Goal: Task Accomplishment & Management: Complete application form

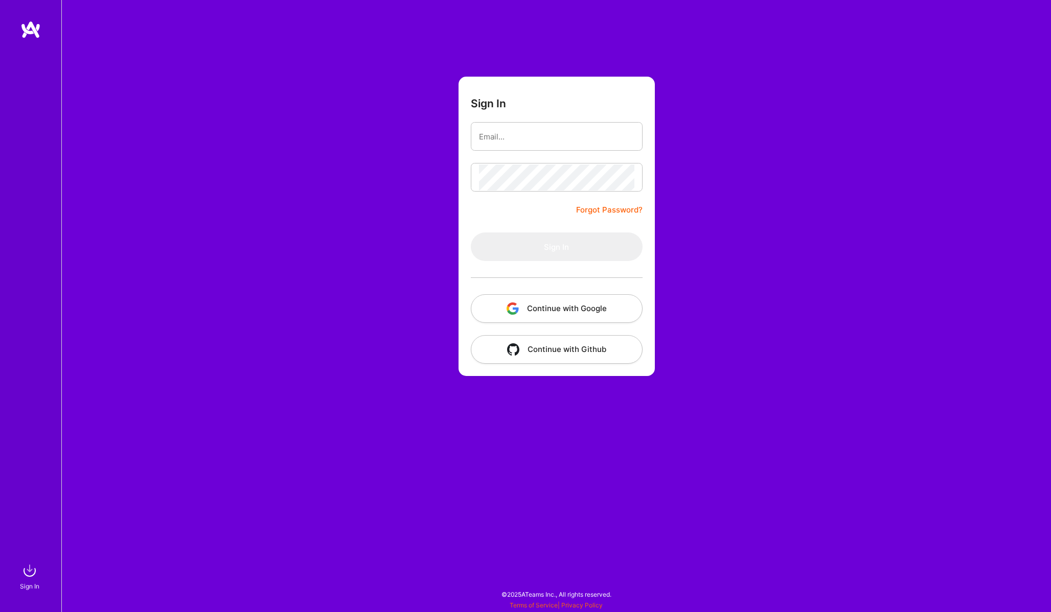
click at [621, 311] on button "Continue with Google" at bounding box center [557, 308] width 172 height 29
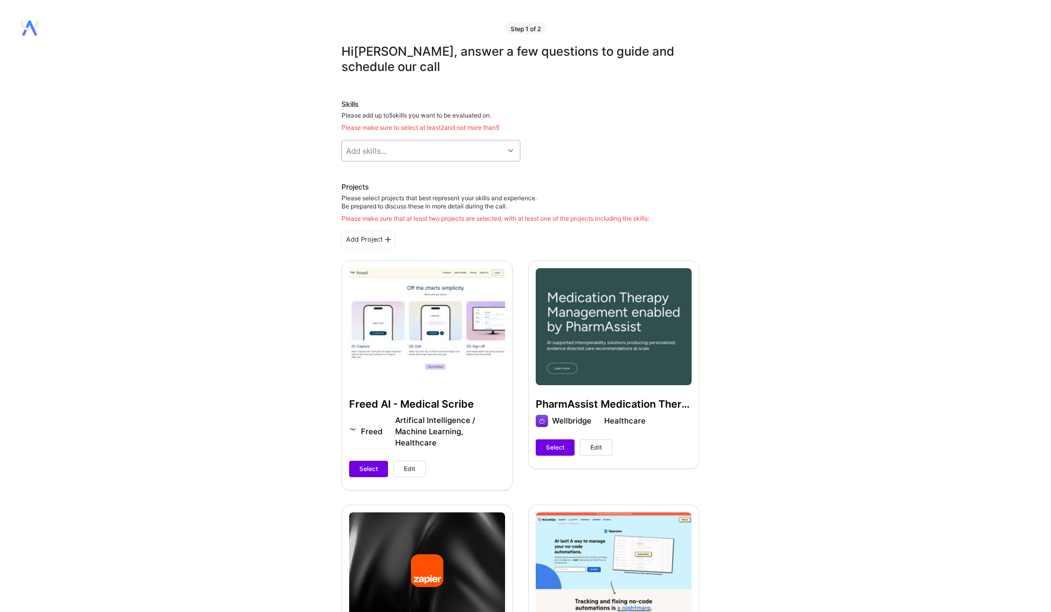
click at [477, 154] on div "Add skills..." at bounding box center [423, 151] width 162 height 20
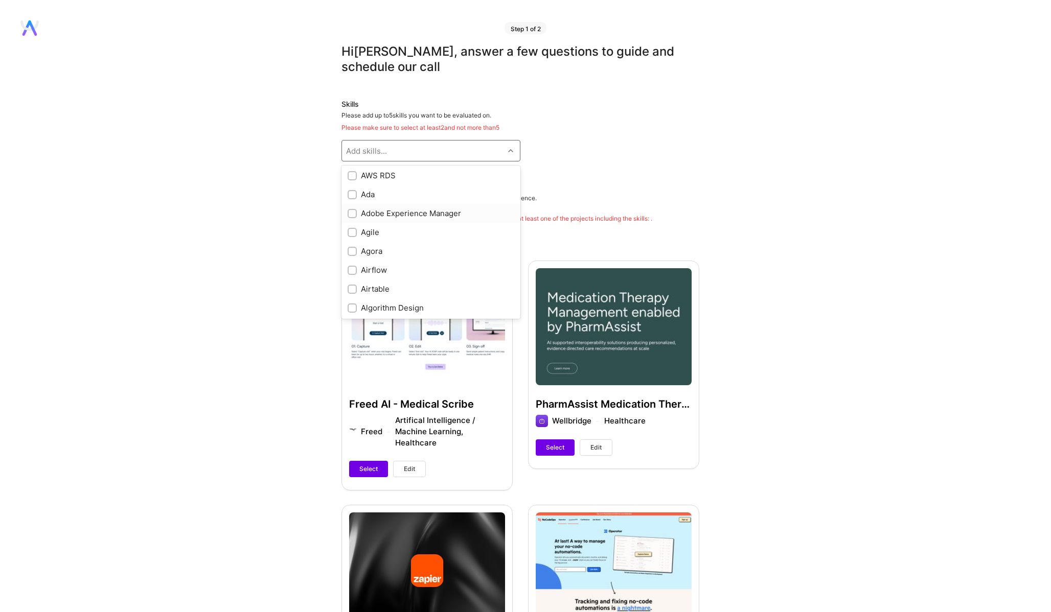
scroll to position [276, 0]
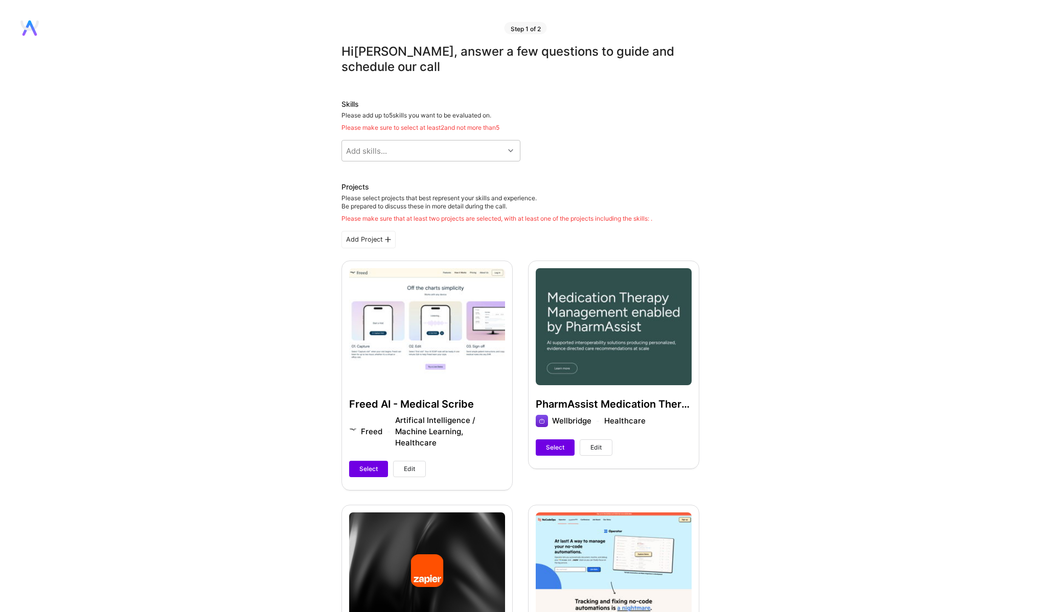
click at [586, 204] on div "Please select projects that best represent your skills and experience. Be prepa…" at bounding box center [496, 208] width 311 height 29
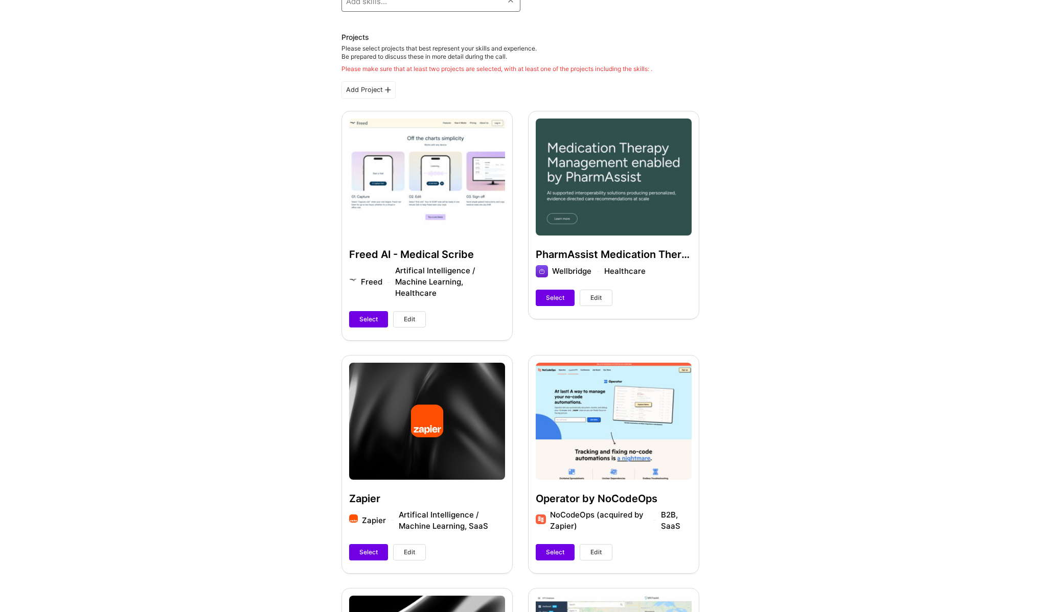
scroll to position [214, 0]
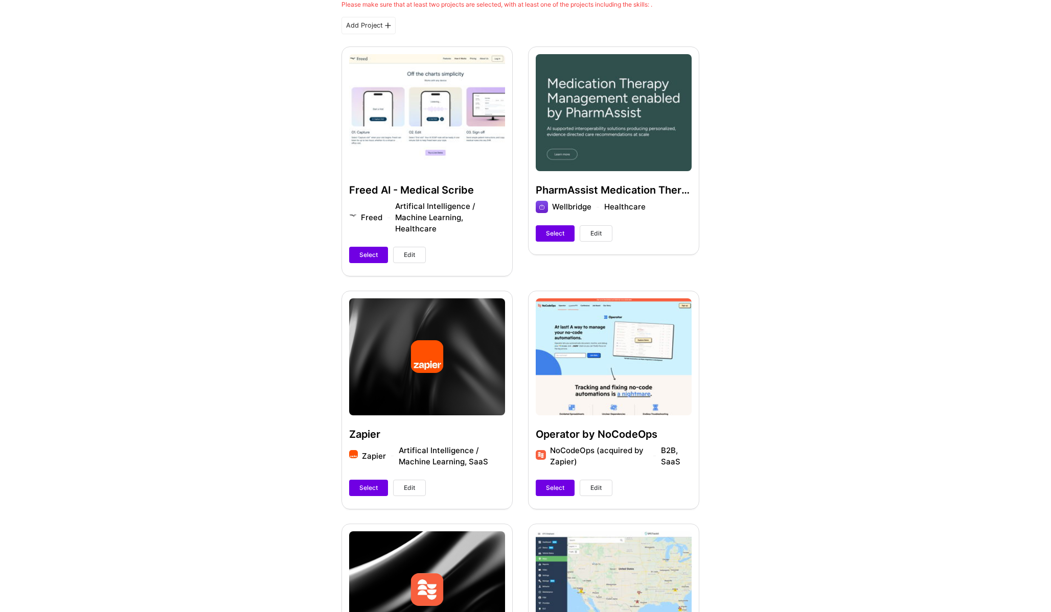
click at [590, 228] on button "Edit" at bounding box center [596, 233] width 33 height 16
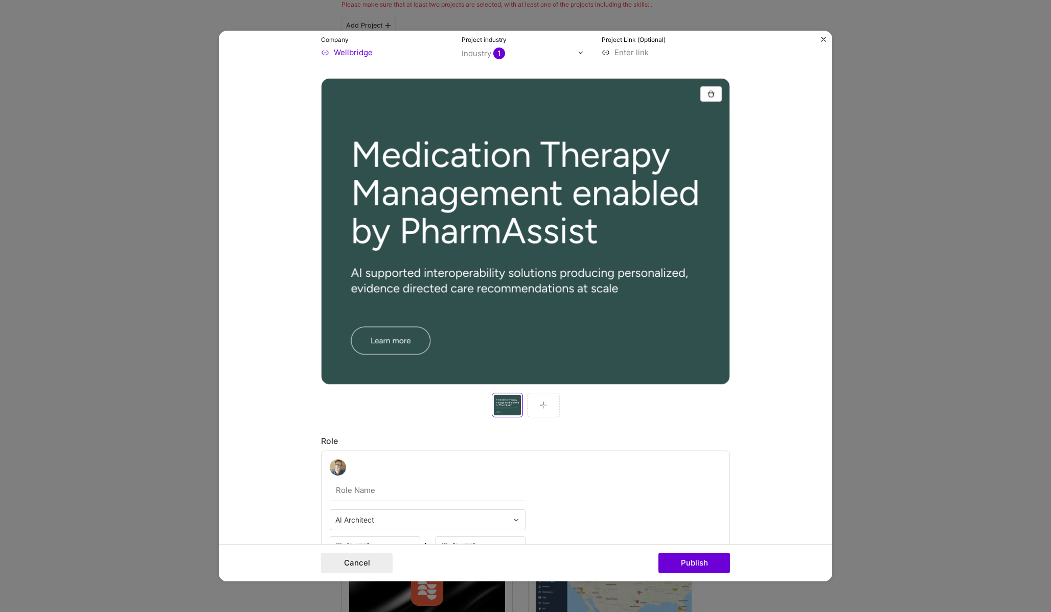
scroll to position [209, 0]
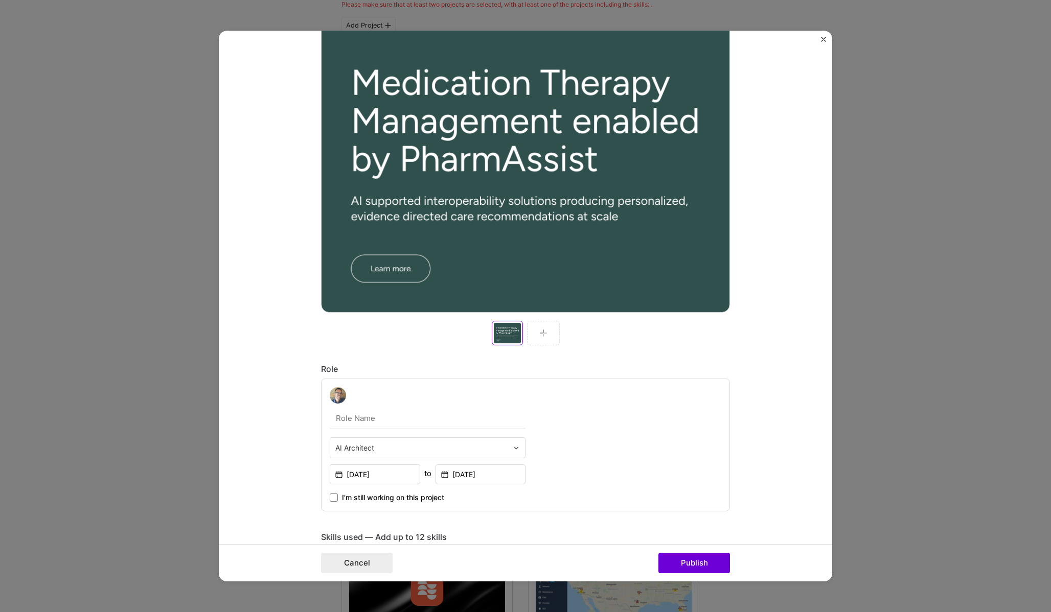
click at [535, 331] on div at bounding box center [543, 333] width 33 height 25
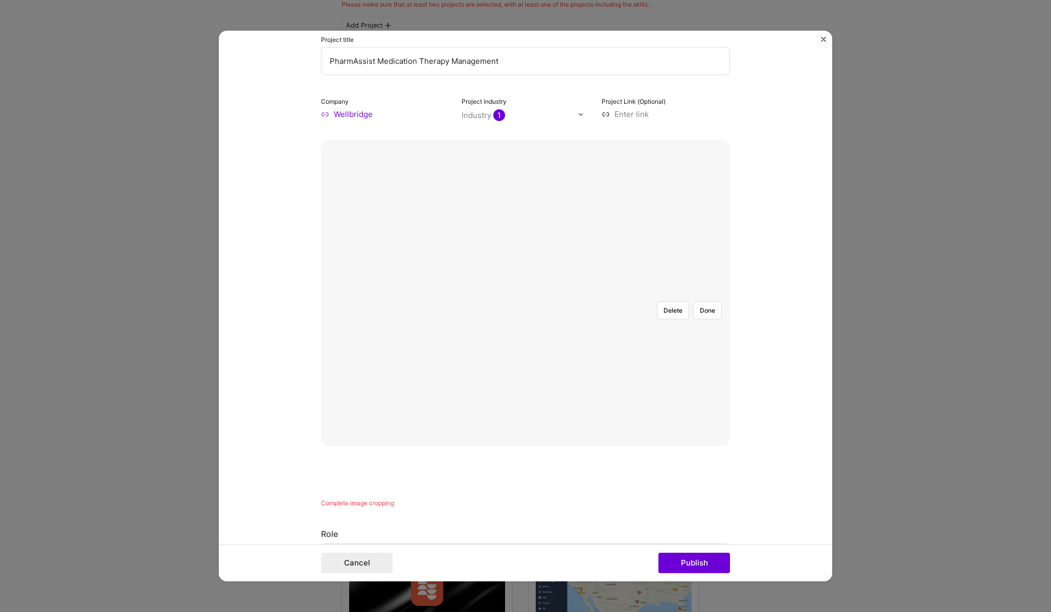
scroll to position [75, 0]
click at [621, 293] on div at bounding box center [726, 410] width 311 height 234
click at [679, 301] on button "Delete" at bounding box center [673, 310] width 32 height 18
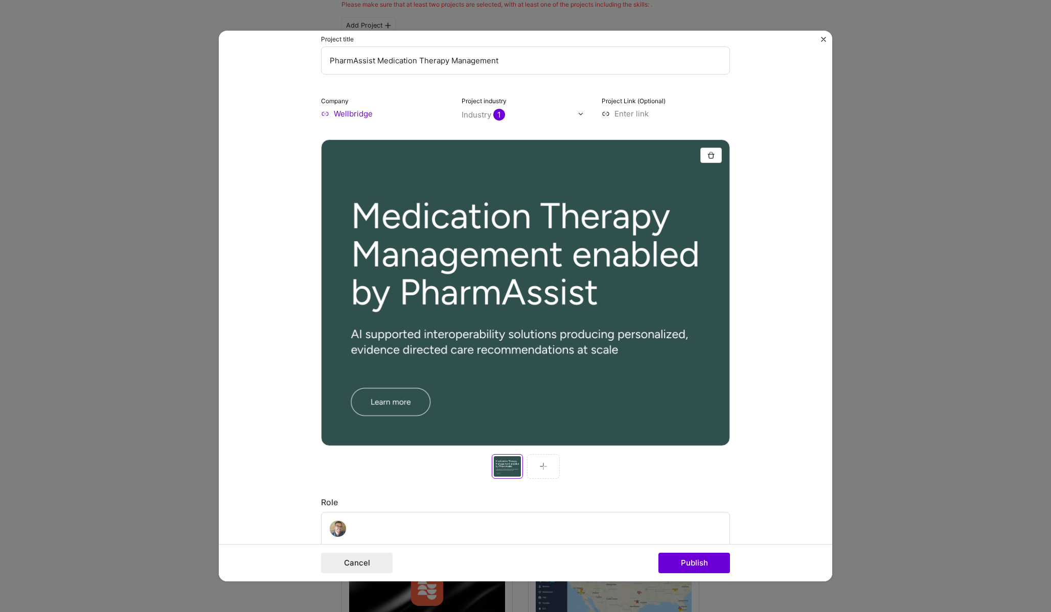
click at [544, 471] on div at bounding box center [543, 466] width 33 height 25
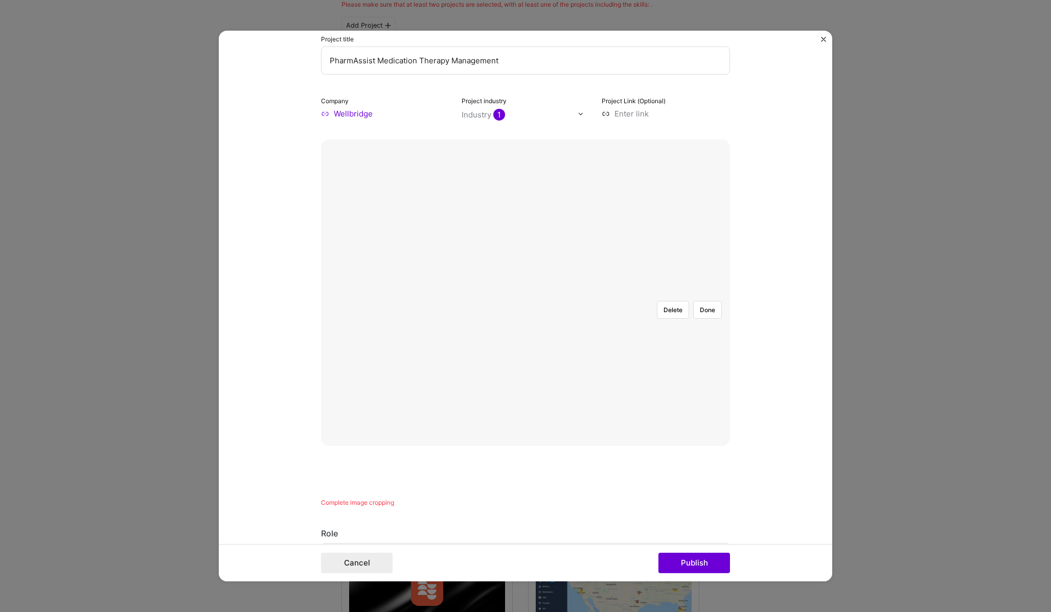
click at [690, 373] on div at bounding box center [726, 445] width 402 height 303
click at [703, 301] on button "Done" at bounding box center [707, 310] width 29 height 18
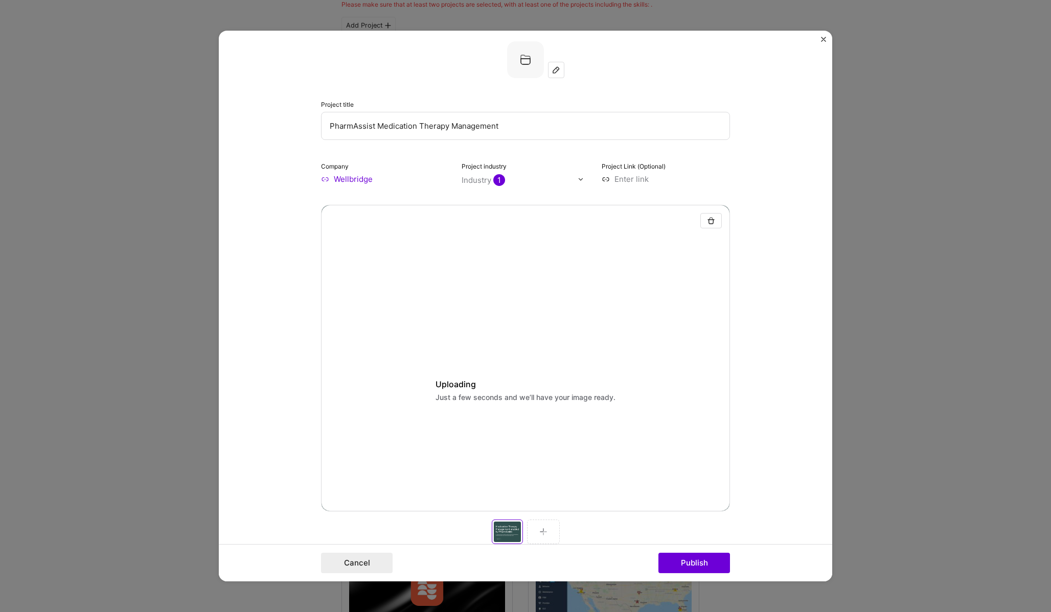
scroll to position [0, 0]
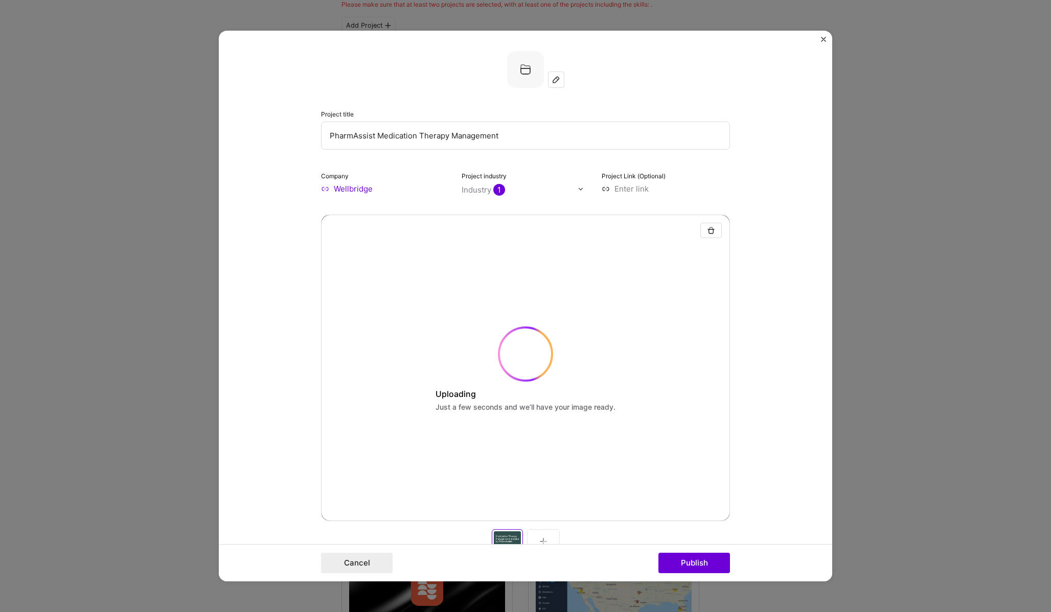
click at [619, 192] on input at bounding box center [666, 188] width 128 height 11
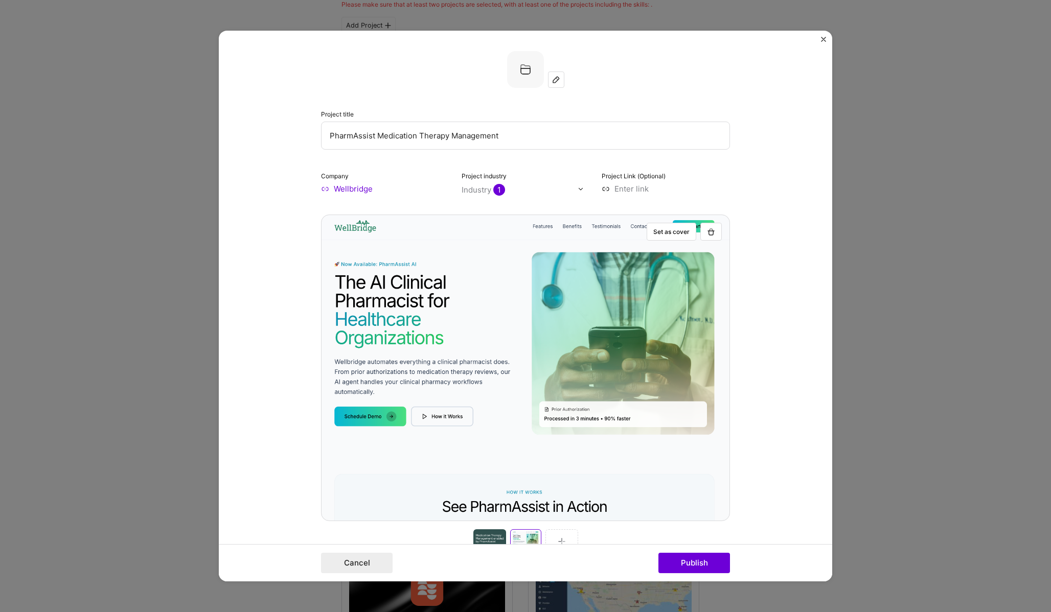
paste input "https://wellbridge.ai/"
type input "https://wellbridge.ai/"
click at [735, 224] on form "Project title PharmAssist Medication Therapy Management Company Wellbridge Proj…" at bounding box center [525, 306] width 613 height 551
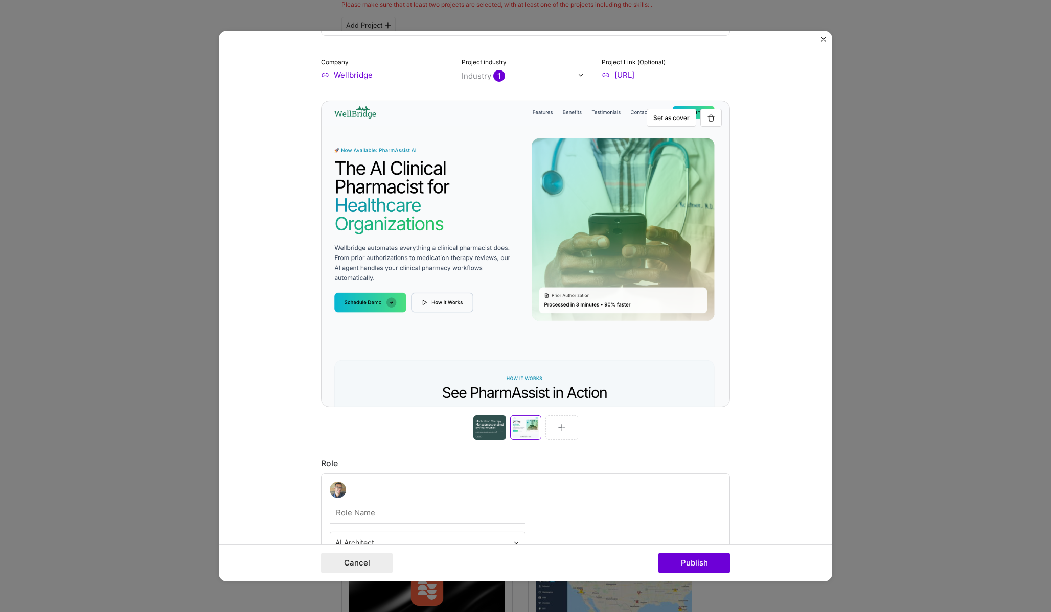
scroll to position [147, 0]
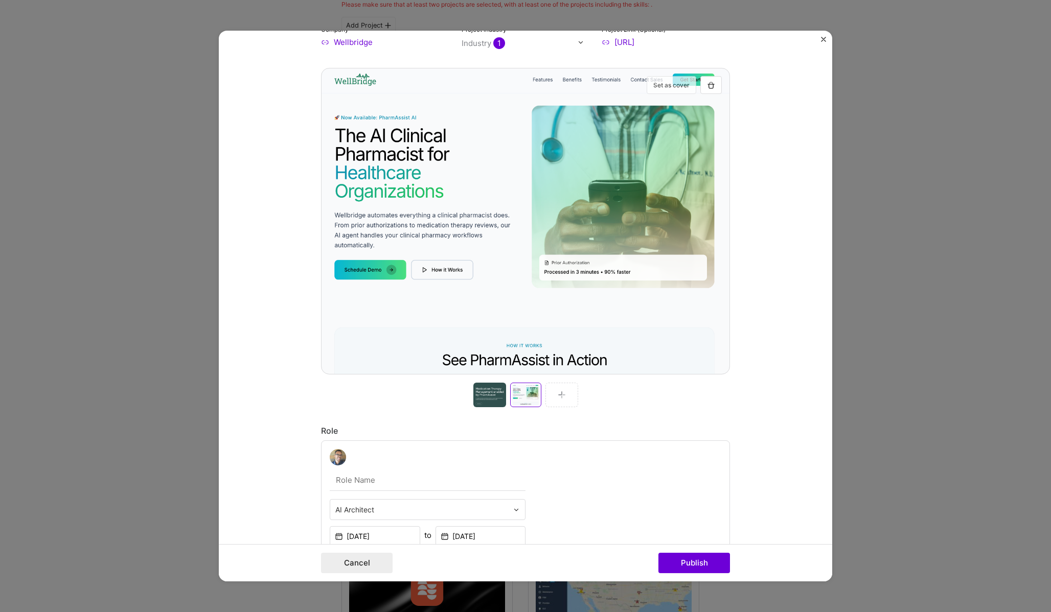
click at [670, 83] on button "Set as cover" at bounding box center [672, 85] width 50 height 18
click at [522, 399] on div at bounding box center [525, 395] width 33 height 25
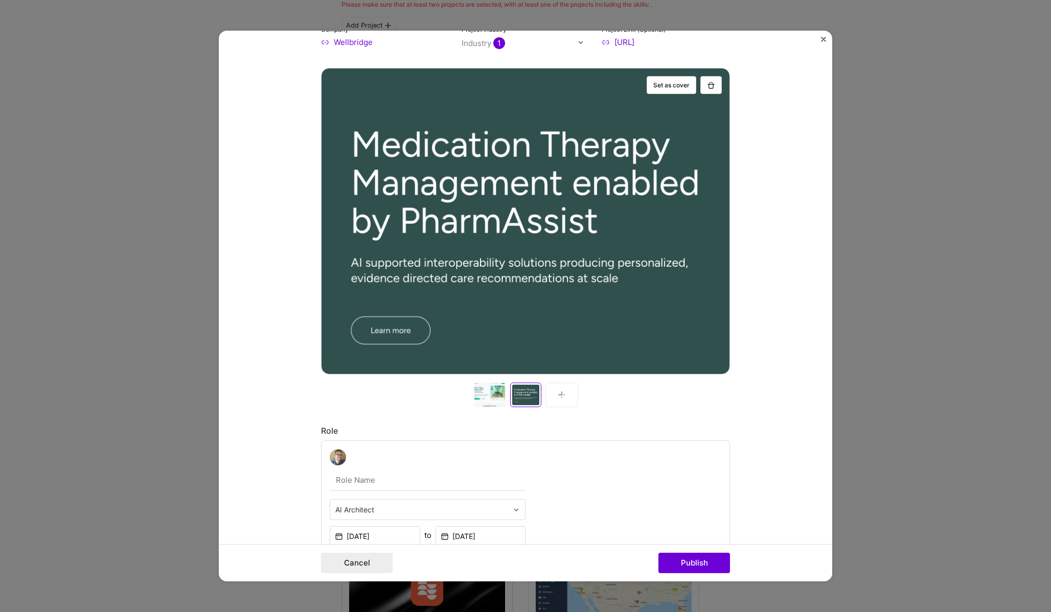
click at [495, 401] on div at bounding box center [489, 395] width 33 height 25
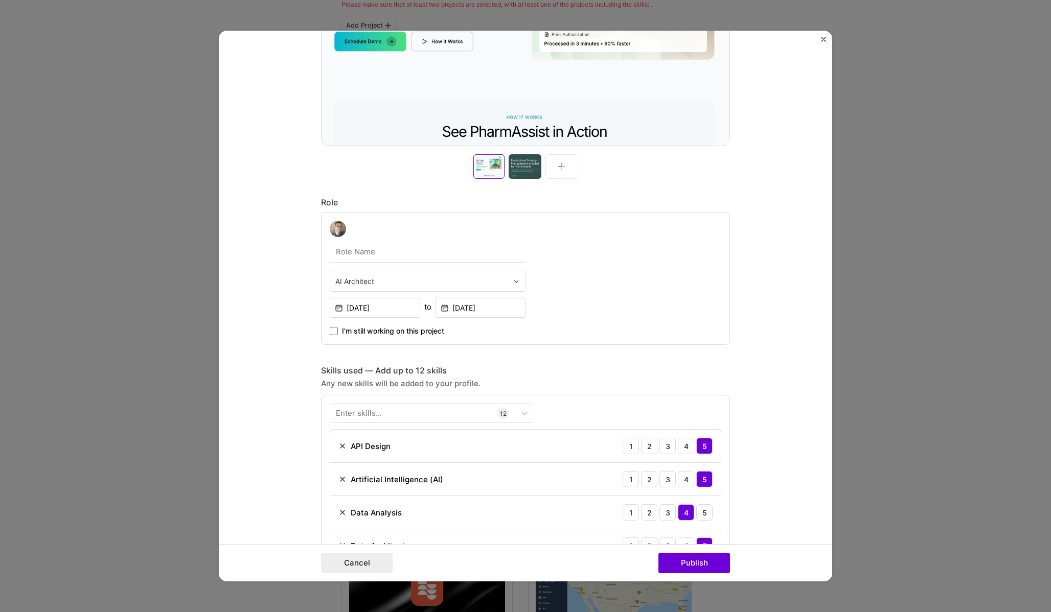
scroll to position [383, 0]
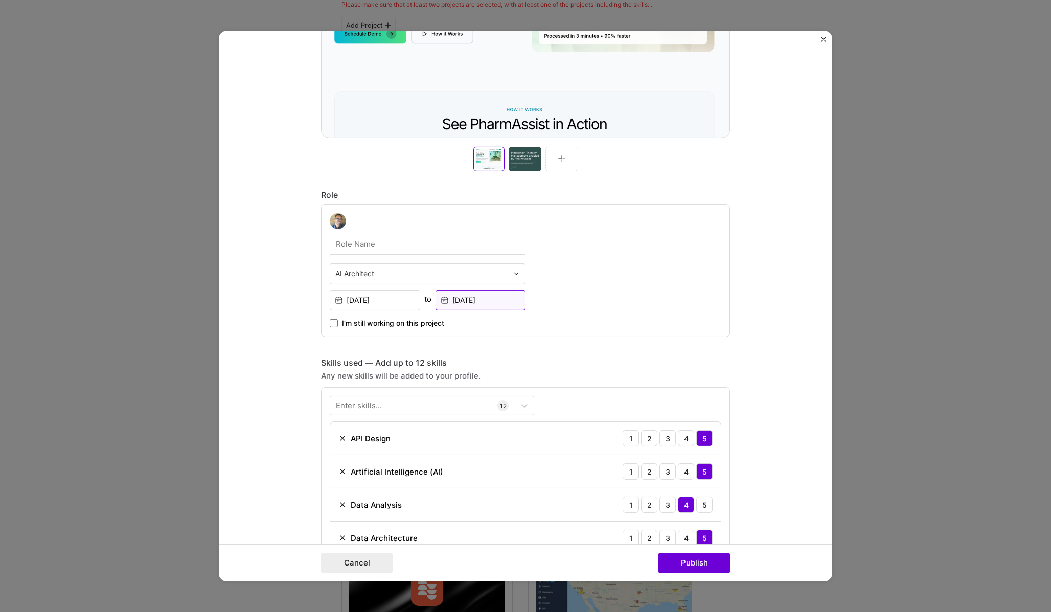
click at [492, 309] on input "Jul, 2025" at bounding box center [480, 300] width 90 height 20
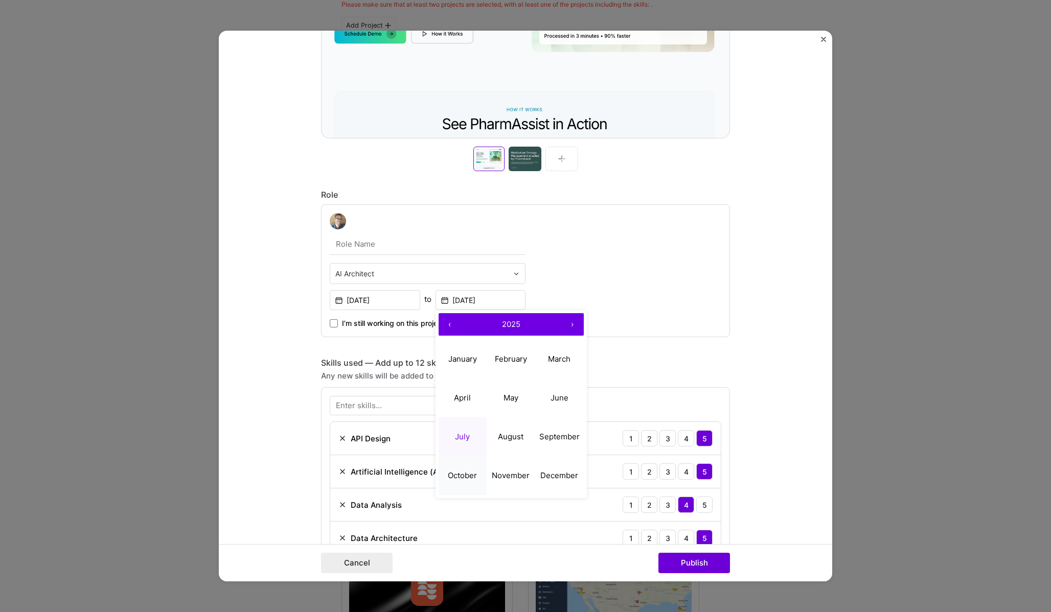
click at [466, 470] on button "October" at bounding box center [463, 475] width 49 height 39
type input "Oct, 2025"
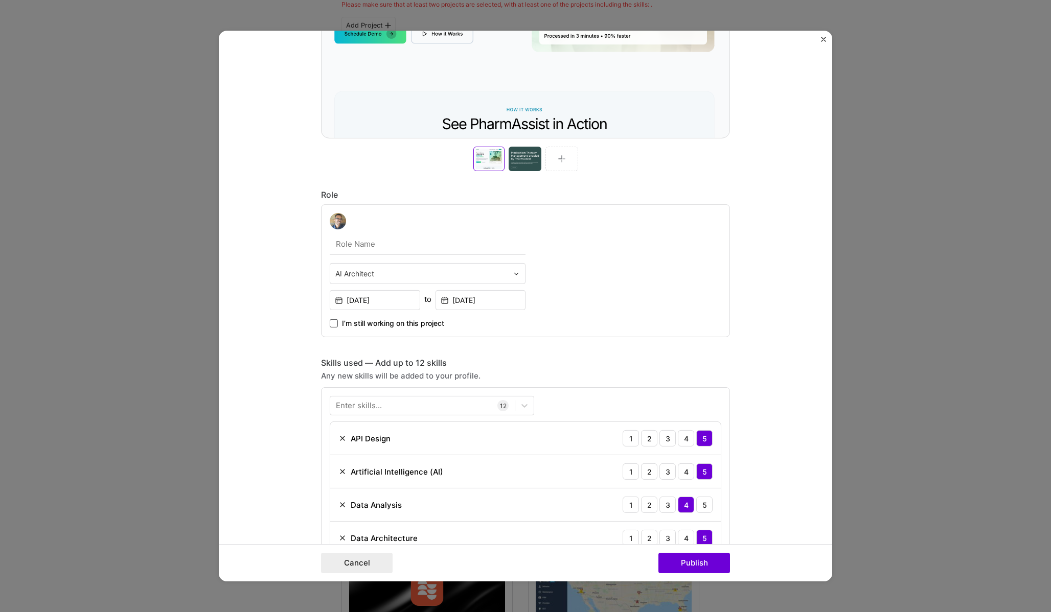
click at [335, 327] on span at bounding box center [334, 323] width 8 height 8
click at [0, 0] on input "I’m still working on this project" at bounding box center [0, 0] width 0 height 0
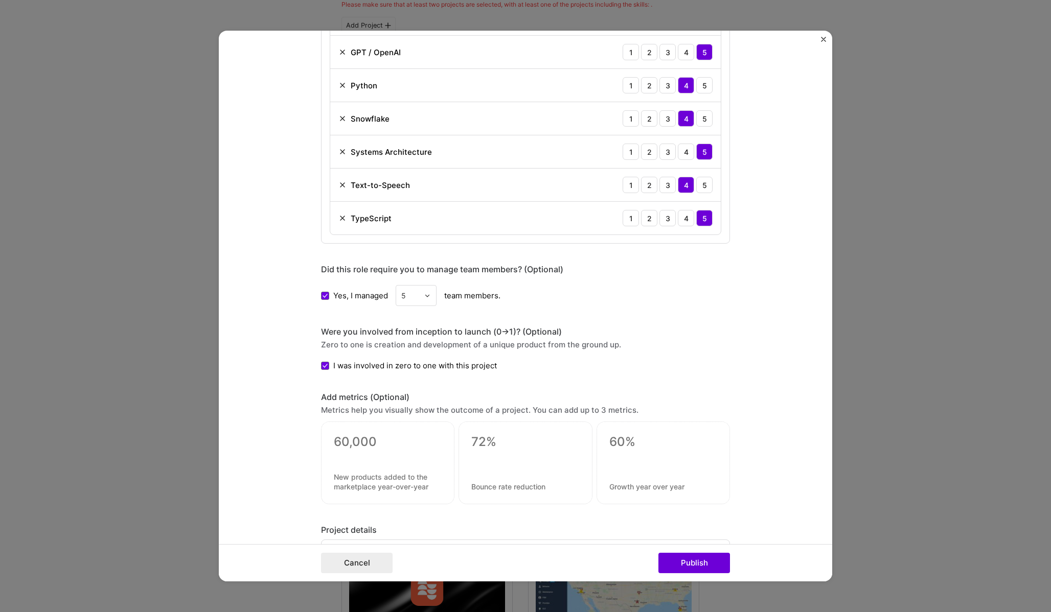
scroll to position [969, 0]
click at [420, 296] on div "5" at bounding box center [410, 295] width 28 height 20
click at [419, 454] on div "9" at bounding box center [416, 454] width 35 height 19
click at [666, 342] on div "Zero to one is creation and development of a unique product from the ground up." at bounding box center [525, 344] width 409 height 11
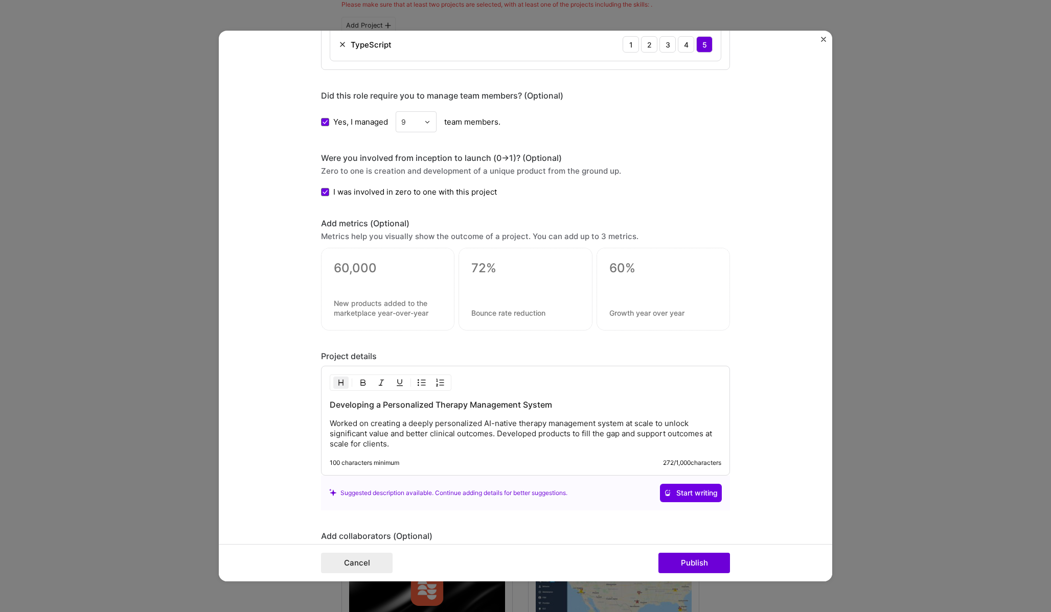
scroll to position [1149, 0]
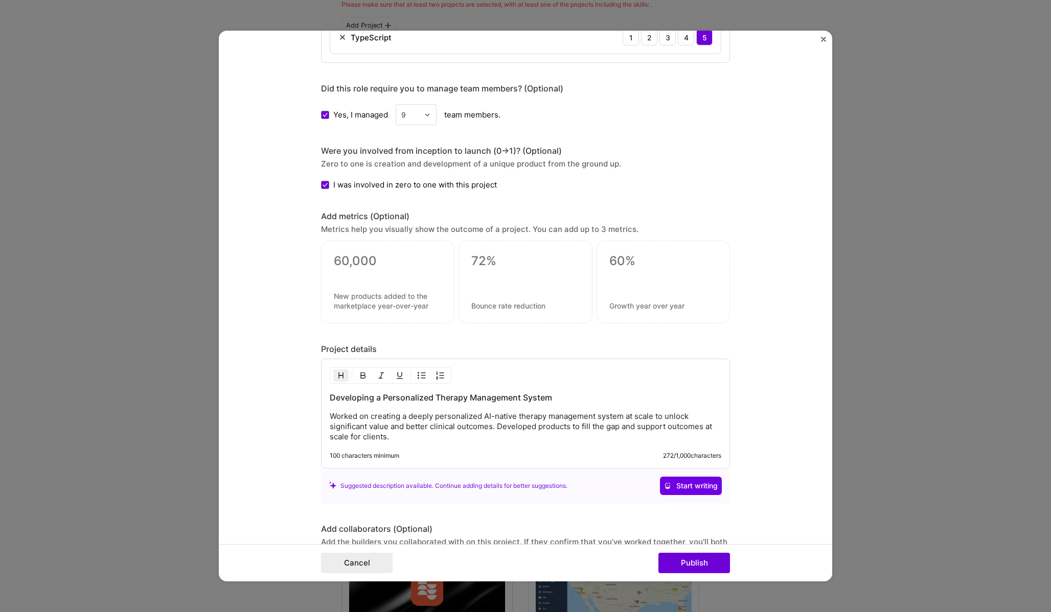
click at [422, 283] on div at bounding box center [387, 281] width 133 height 83
click at [373, 280] on div at bounding box center [387, 281] width 133 height 83
click at [361, 266] on textarea at bounding box center [388, 260] width 108 height 15
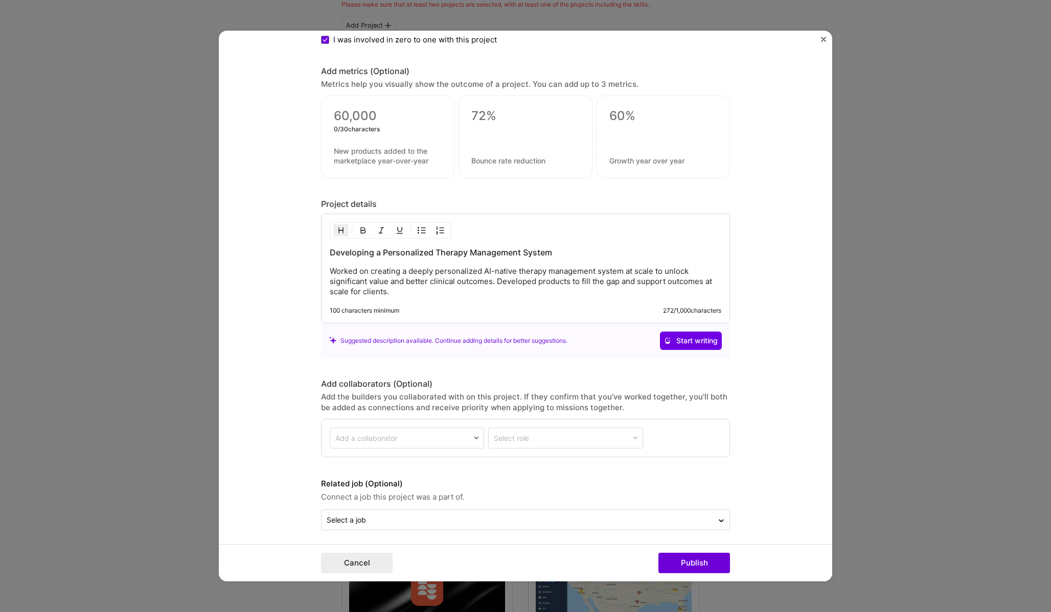
scroll to position [1300, 0]
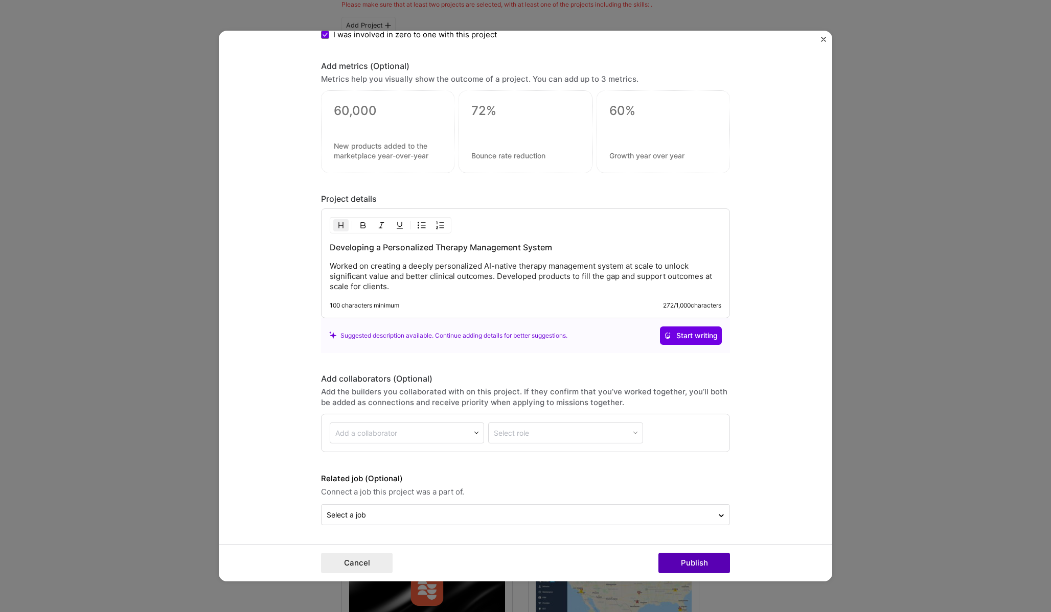
click at [680, 567] on button "Publish" at bounding box center [694, 563] width 72 height 20
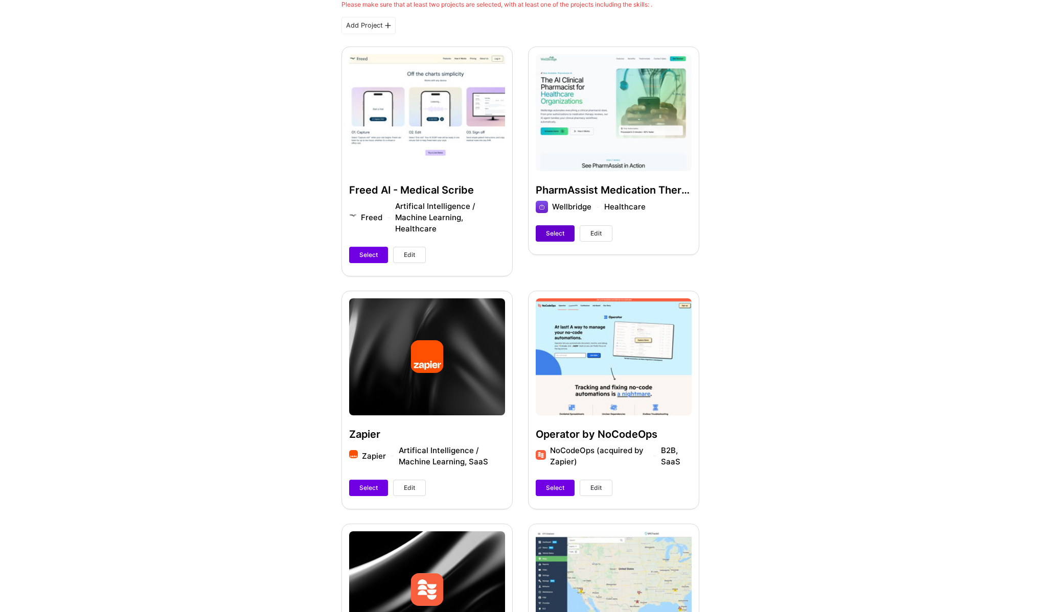
click at [554, 228] on button "Select" at bounding box center [555, 233] width 39 height 16
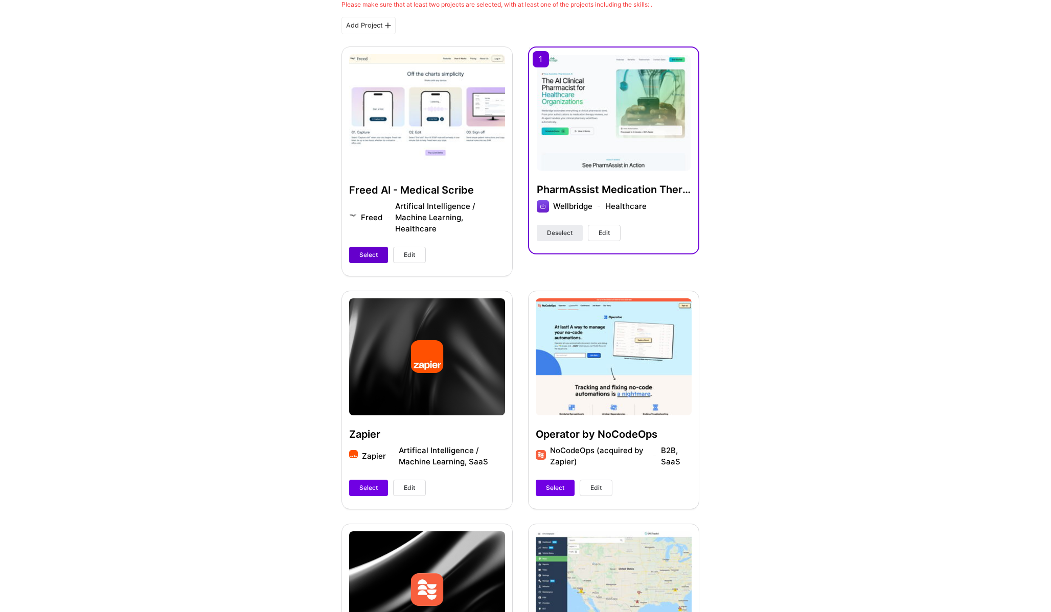
click at [376, 250] on span "Select" at bounding box center [368, 254] width 18 height 9
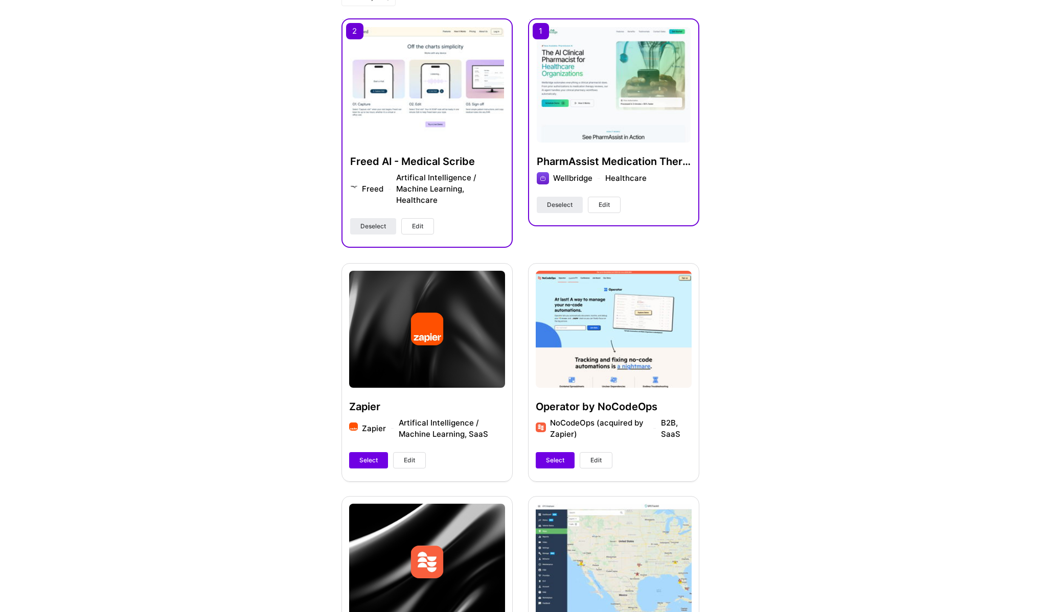
scroll to position [392, 0]
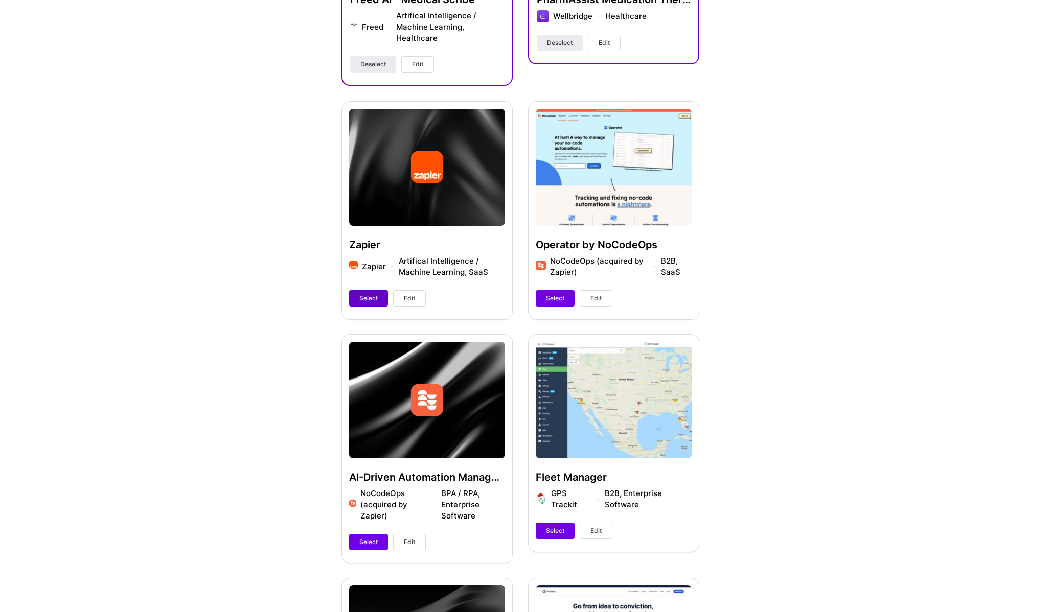
click at [365, 302] on span "Select" at bounding box center [368, 298] width 18 height 9
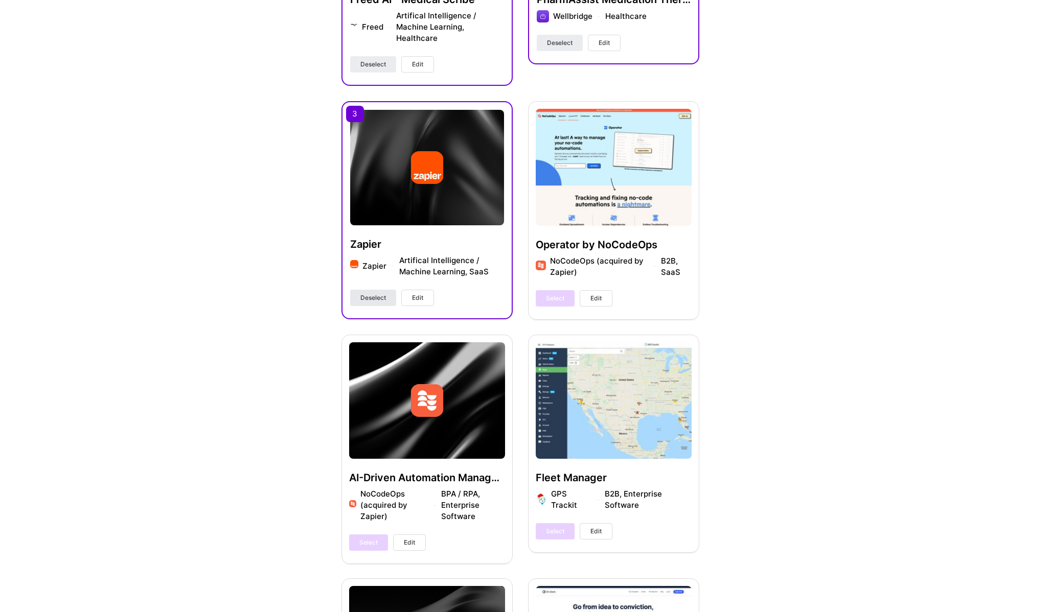
click at [367, 298] on span "Deselect" at bounding box center [373, 297] width 26 height 9
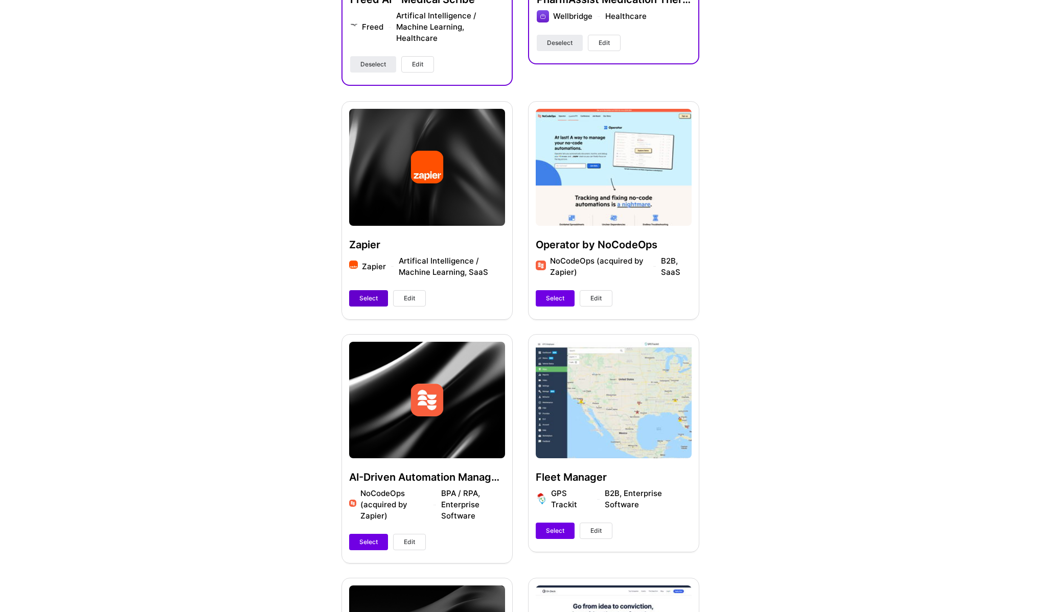
click at [357, 303] on button "Select" at bounding box center [368, 298] width 39 height 16
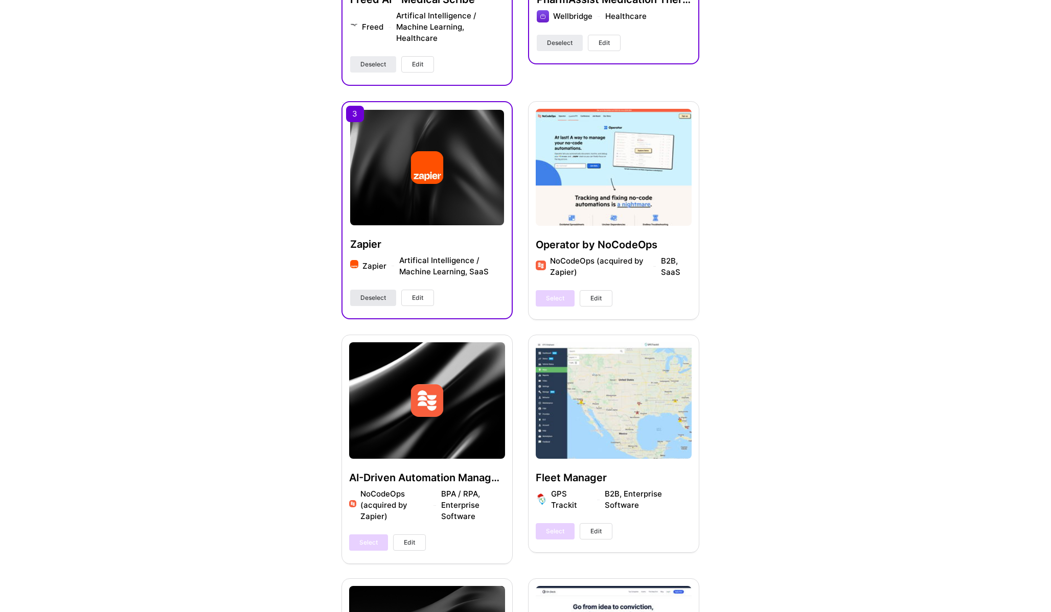
click at [357, 303] on button "Deselect" at bounding box center [373, 298] width 46 height 16
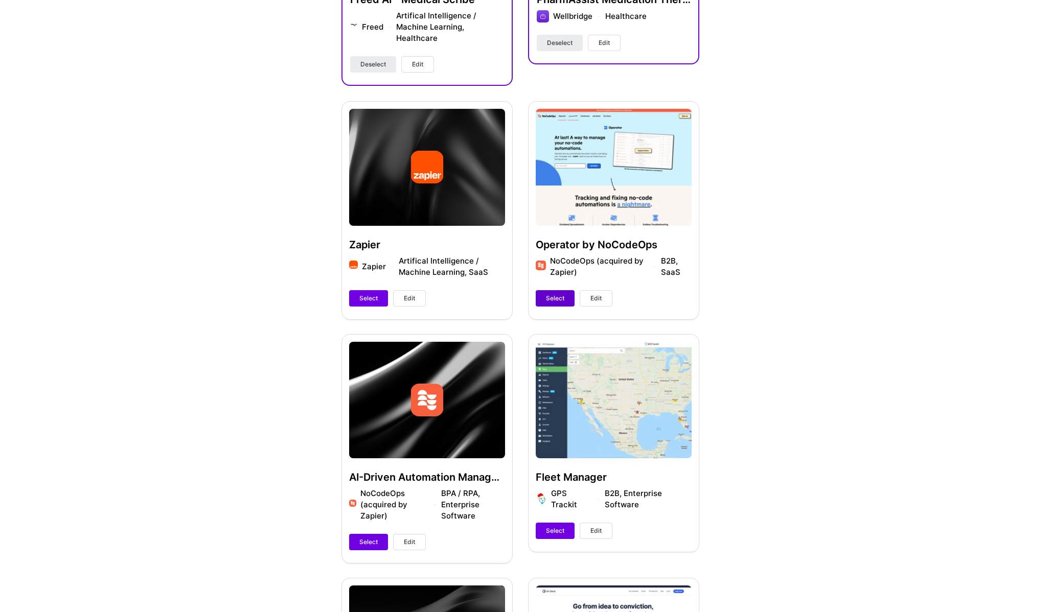
click at [551, 300] on span "Select" at bounding box center [555, 298] width 18 height 9
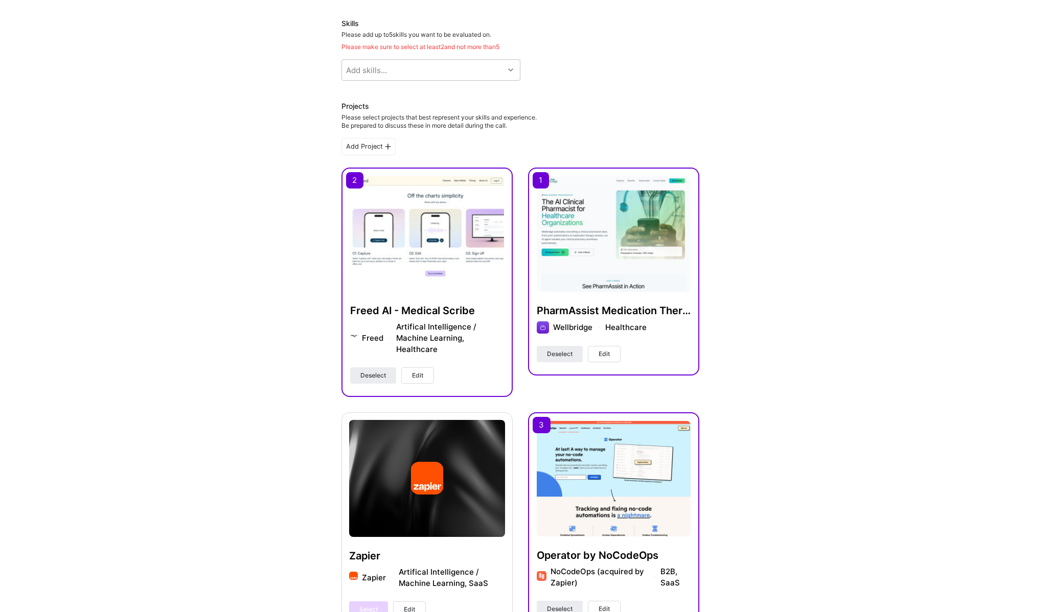
scroll to position [0, 0]
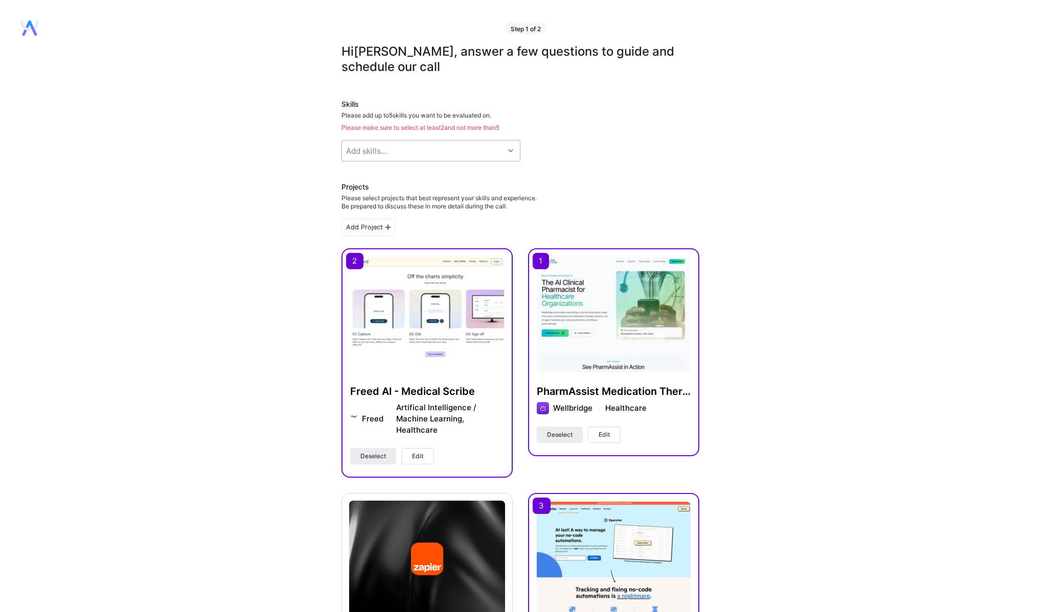
click at [496, 147] on div "Add skills..." at bounding box center [423, 151] width 162 height 20
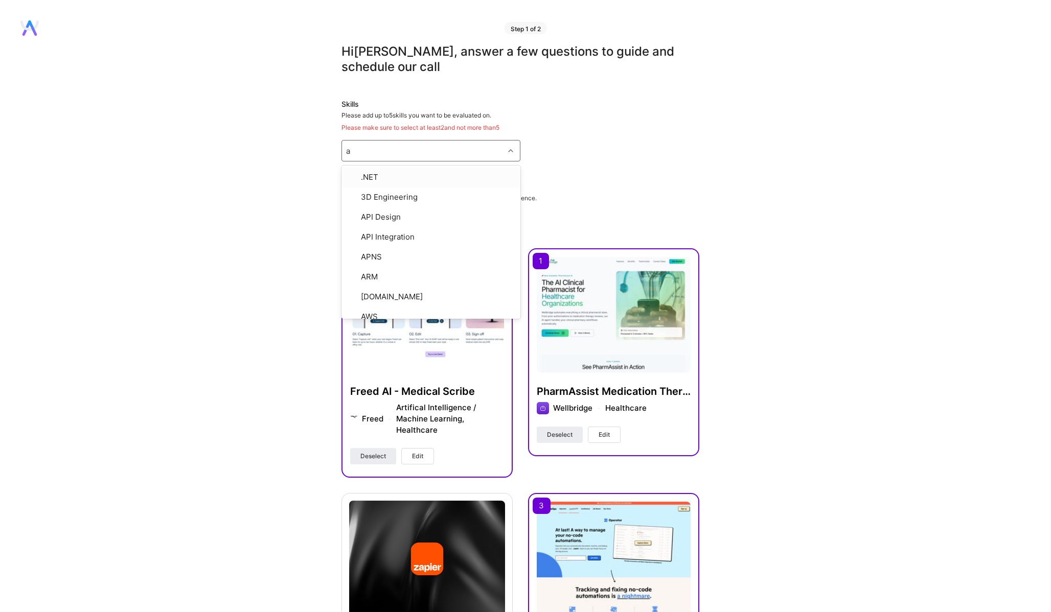
type input "ai"
click at [350, 215] on input "checkbox" at bounding box center [353, 215] width 7 height 7
checkbox input "true"
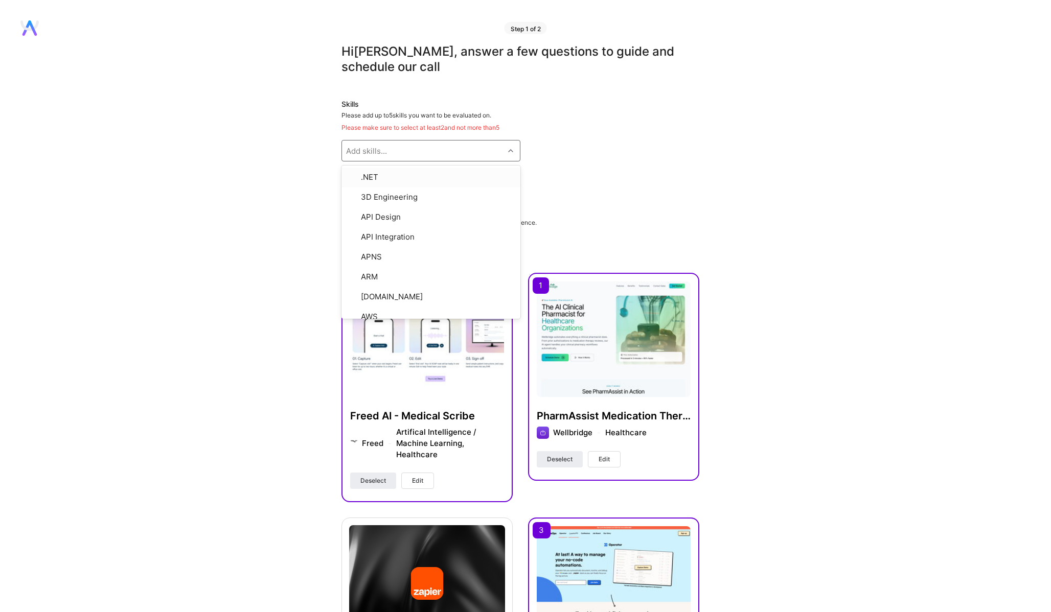
click at [372, 150] on div "Add skills..." at bounding box center [366, 151] width 41 height 11
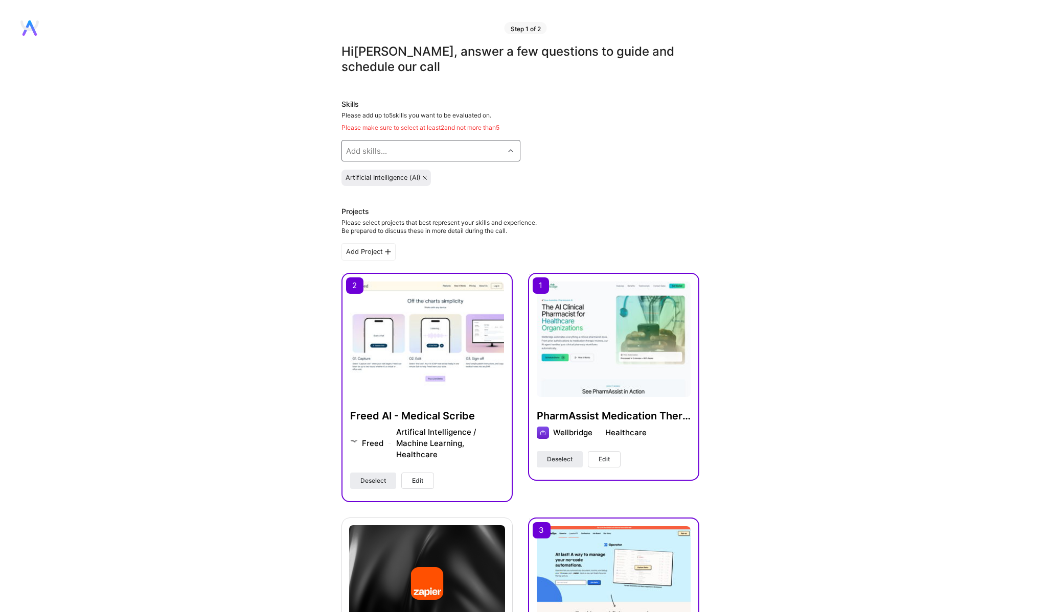
click at [372, 150] on div "Add skills..." at bounding box center [366, 151] width 41 height 11
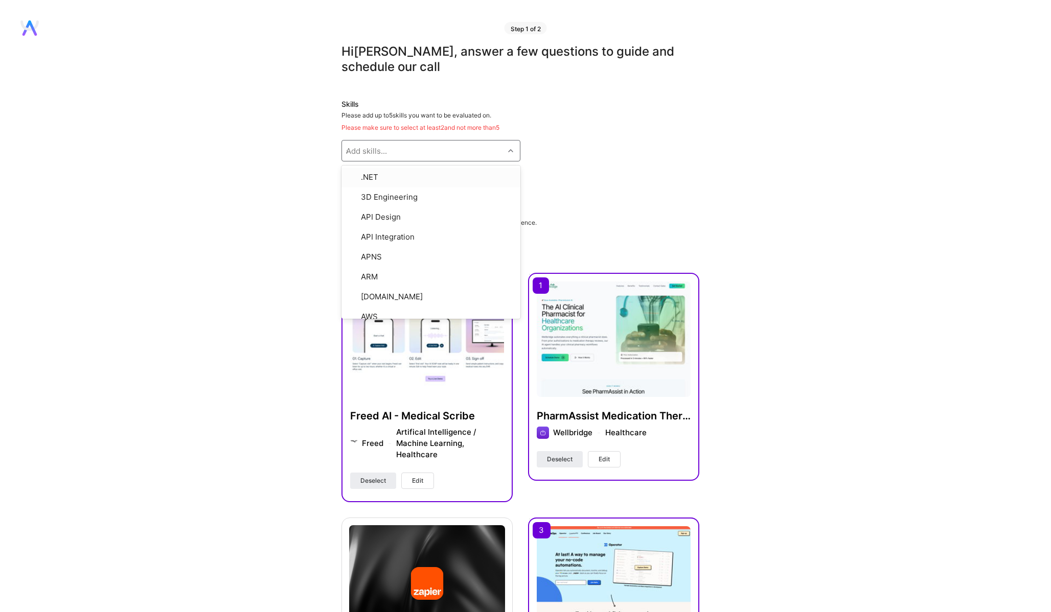
type input "ai"
click at [353, 236] on input "checkbox" at bounding box center [353, 234] width 7 height 7
checkbox input "true"
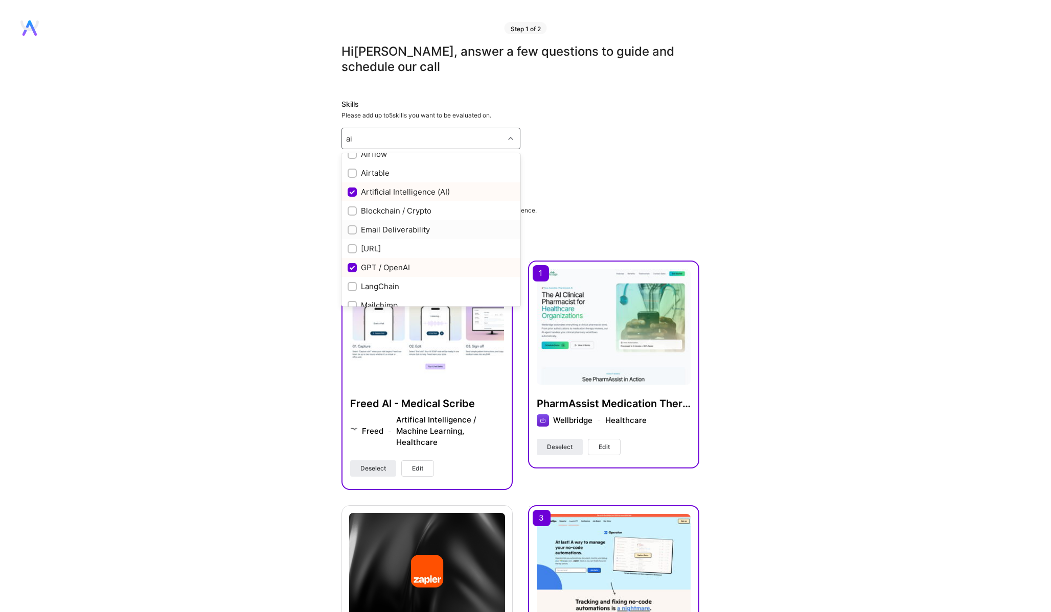
scroll to position [0, 0]
type input "ai"
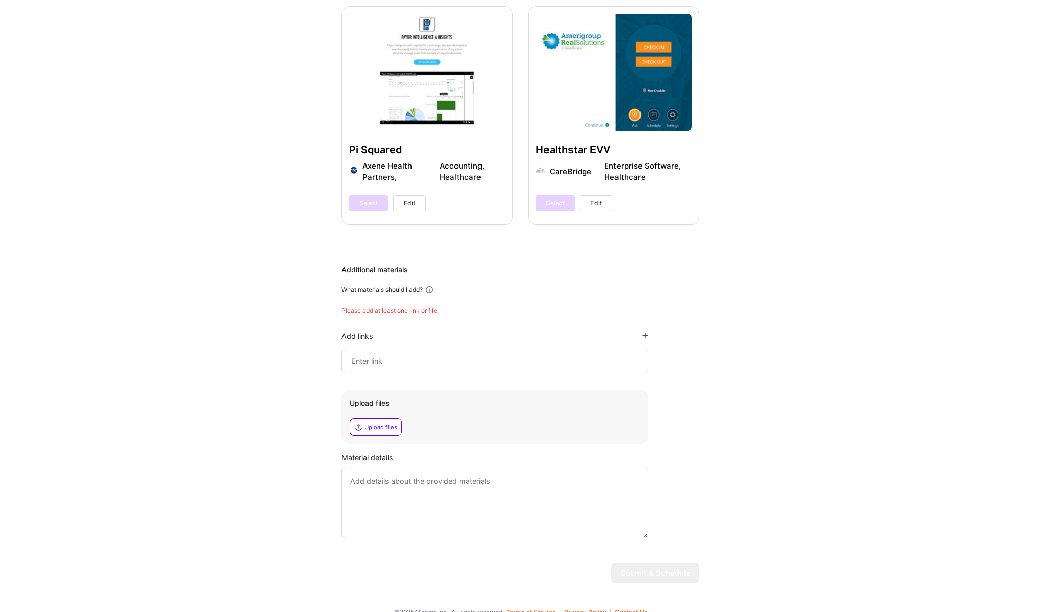
scroll to position [1224, 0]
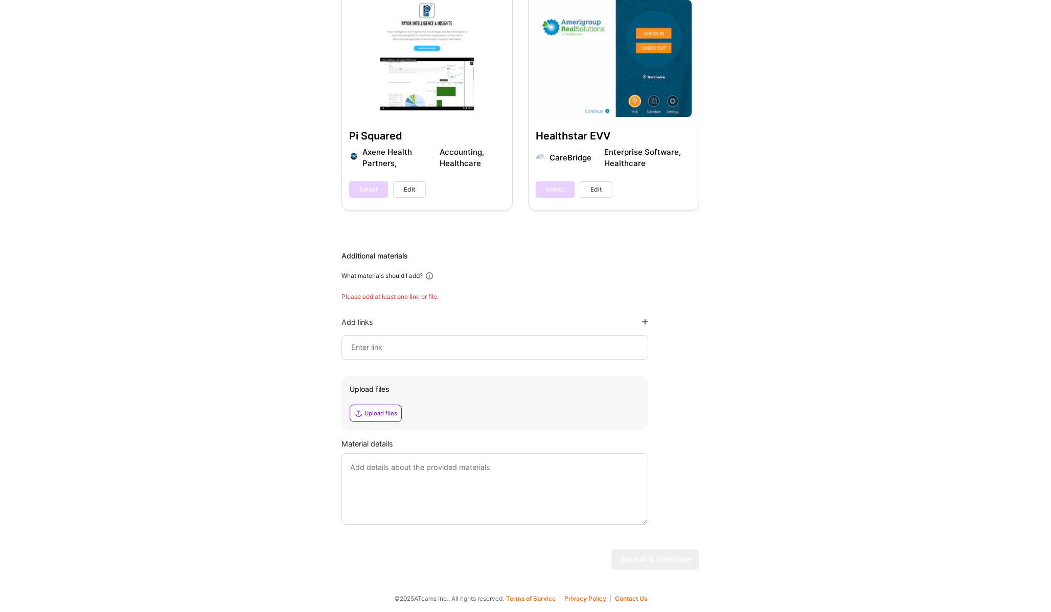
click at [383, 336] on div at bounding box center [494, 347] width 307 height 25
click at [383, 350] on input at bounding box center [494, 347] width 289 height 12
paste input "https://demo.wellbridge.ai/"
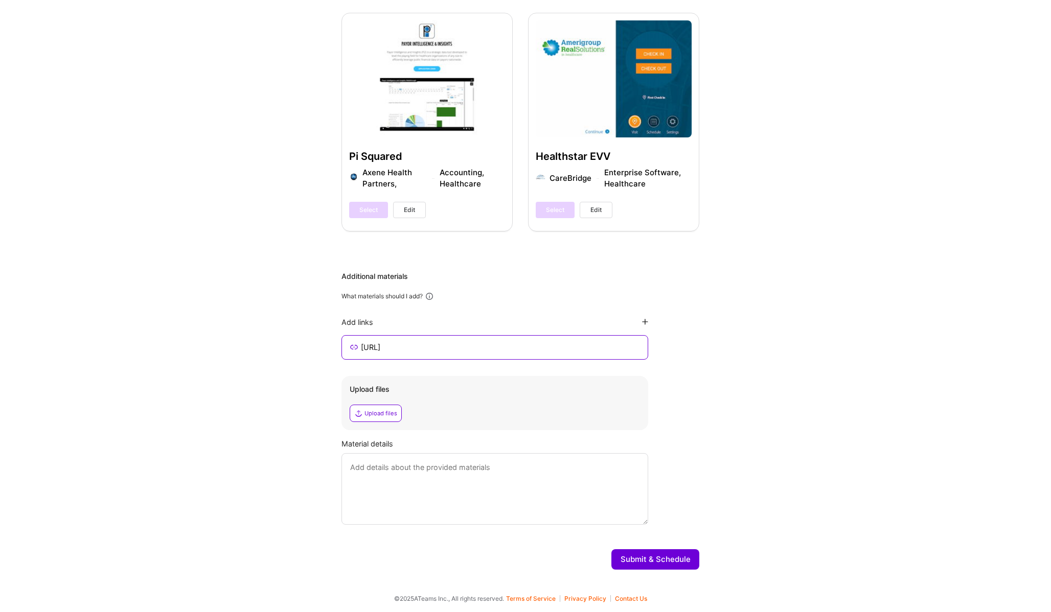
scroll to position [1203, 0]
type input "https://demo.wellbridge.ai/"
click at [514, 373] on div "Additional materials What materials should I add? Add links https://demo.wellbr…" at bounding box center [520, 398] width 358 height 254
click at [643, 320] on icon at bounding box center [645, 322] width 6 height 6
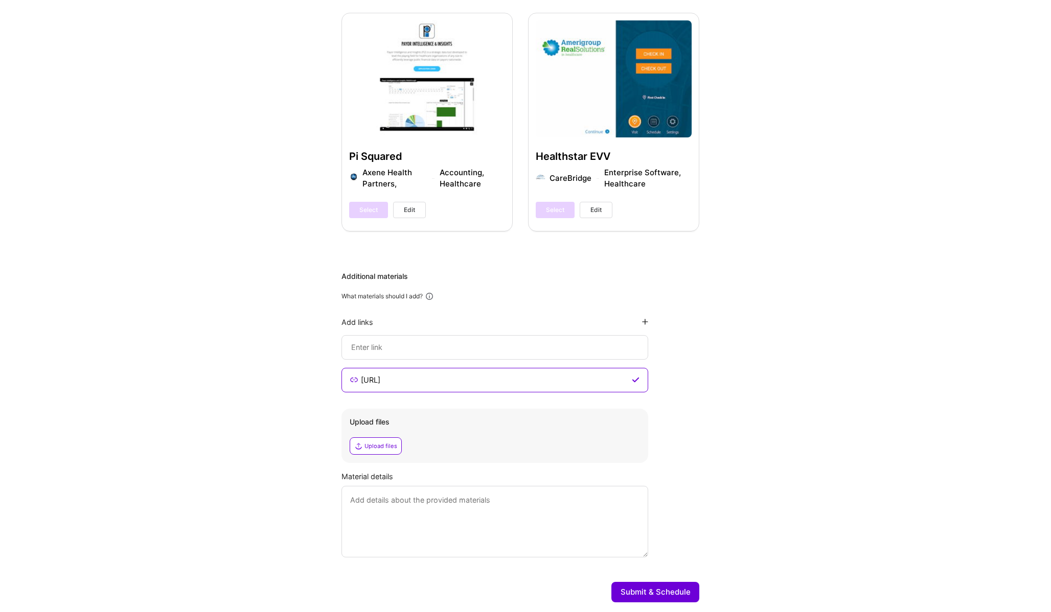
click at [511, 351] on input at bounding box center [494, 347] width 289 height 12
paste input "https://current-notepad.vercel.app/"
type input "https://current-notepad.vercel.app/"
click at [646, 322] on icon at bounding box center [645, 322] width 6 height 6
type input "https://current-notepad.vercel.app/"
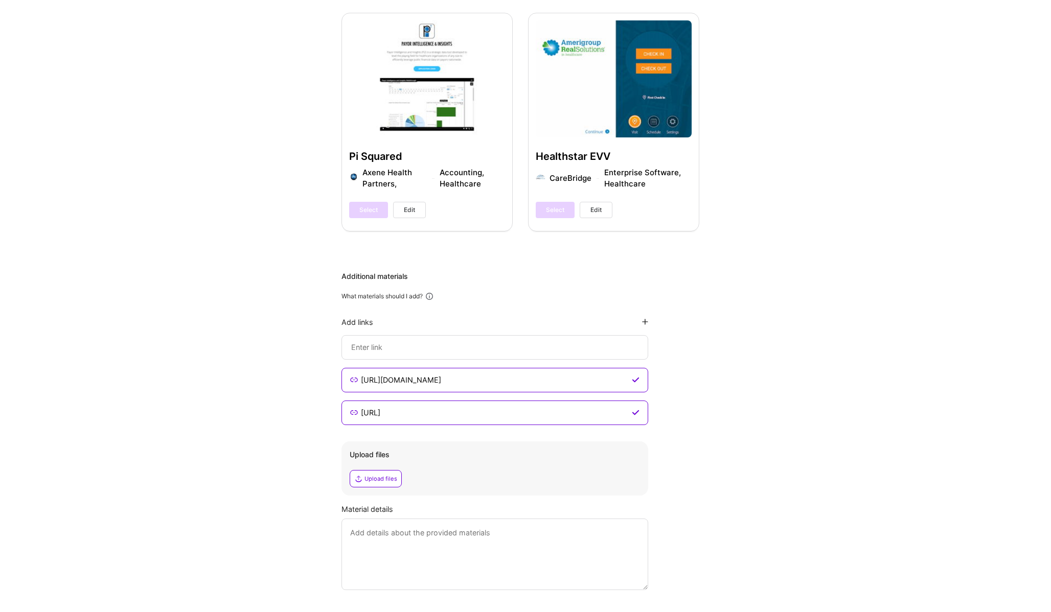
click at [412, 354] on div at bounding box center [494, 347] width 307 height 25
click at [422, 348] on input at bounding box center [494, 347] width 289 height 12
paste input "https://www.magicthumbnail.ai/"
type input "https://www.magicthumbnail.ai/"
click at [642, 321] on icon at bounding box center [645, 322] width 6 height 6
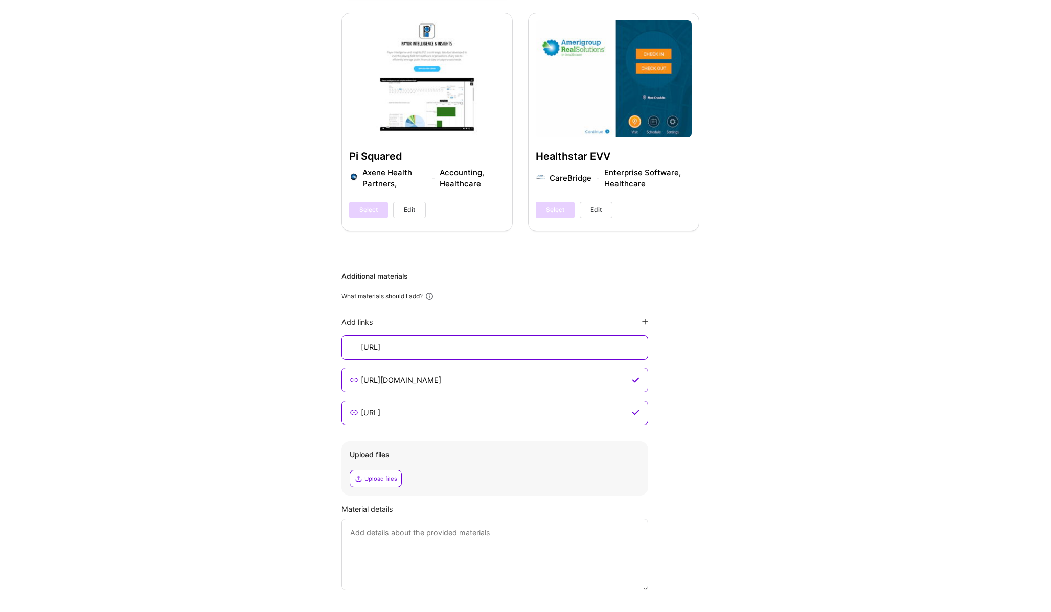
type input "https://www.magicthumbnail.ai/"
type input "https://current-notepad.vercel.app/"
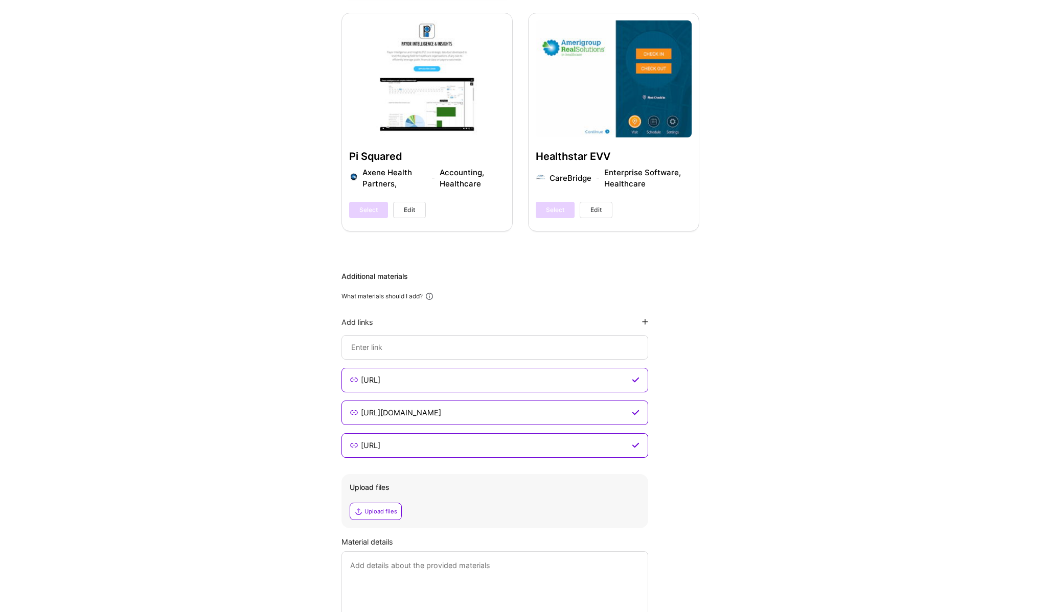
click at [532, 347] on input at bounding box center [494, 347] width 289 height 12
paste input "https://actuarial-value.vercel.app/"
type input "https://actuarial-value.vercel.app/"
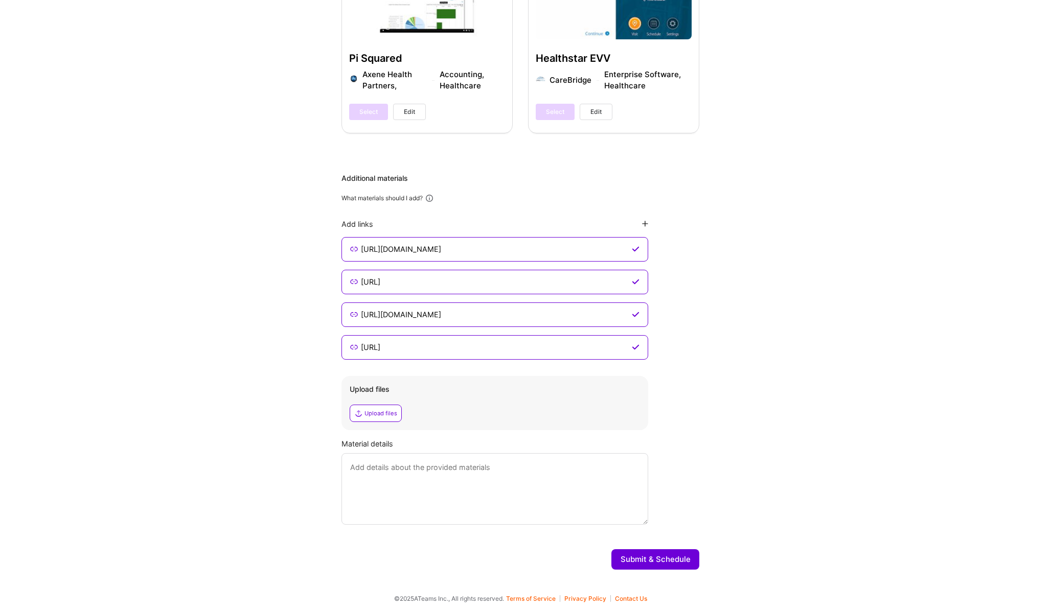
click at [657, 554] on button "Submit & Schedule" at bounding box center [655, 559] width 88 height 20
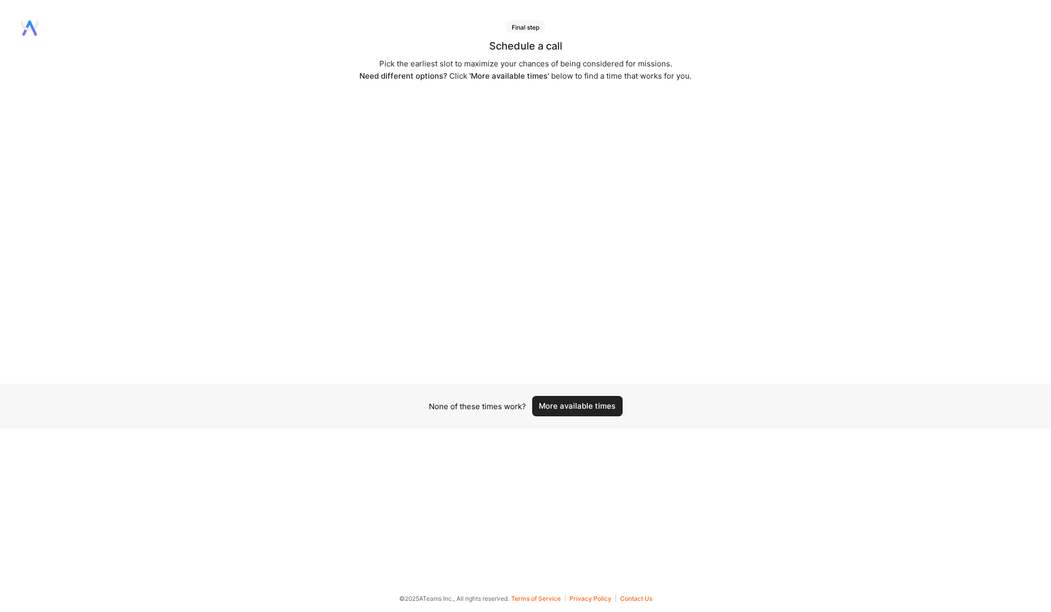
click at [580, 404] on button "More available times" at bounding box center [577, 406] width 90 height 20
click at [84, 48] on div "Schedule a call Pick the earliest slot to maximize your chances of being consid…" at bounding box center [525, 209] width 1051 height 337
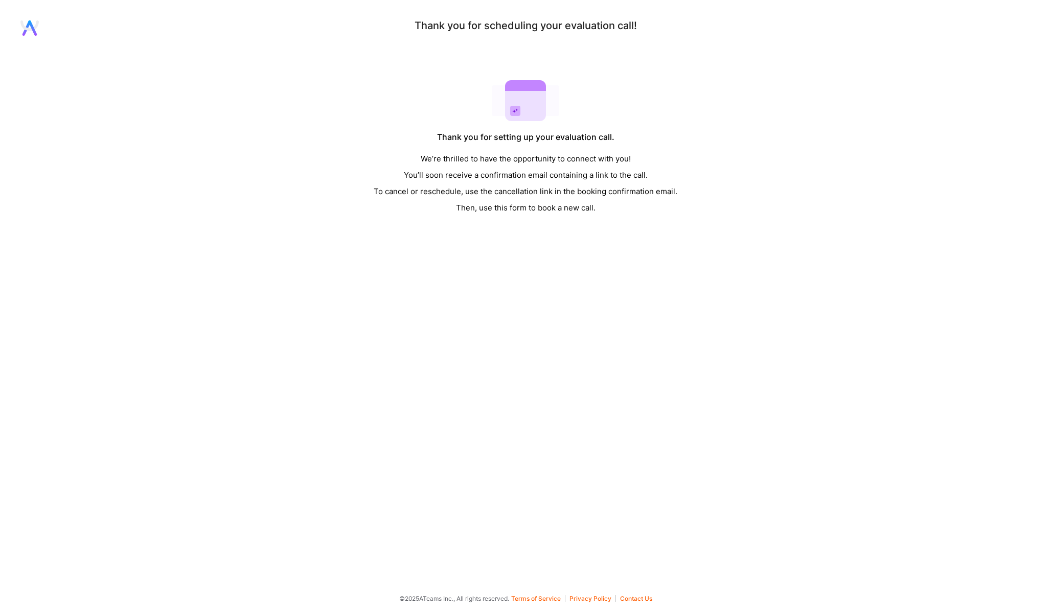
click at [506, 116] on rect at bounding box center [525, 100] width 41 height 41
click at [19, 30] on div "Thank you for scheduling your evaluation call! Thank you for setting up your ev…" at bounding box center [525, 118] width 1051 height 196
click at [35, 20] on icon at bounding box center [29, 27] width 18 height 15
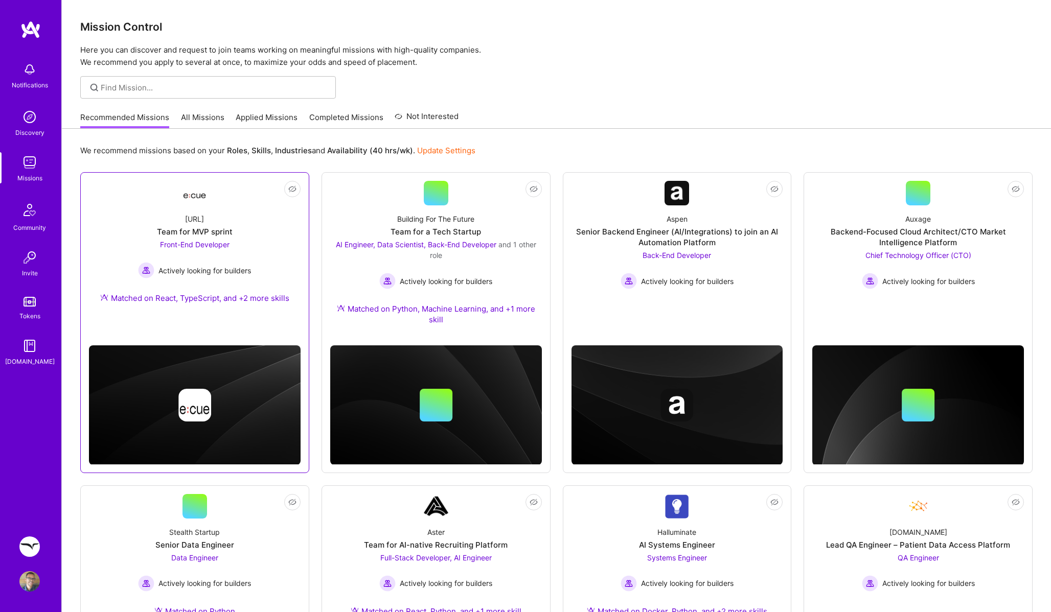
click at [246, 217] on div "Ecue.ai Team for MVP sprint Front-End Developer Actively looking for builders M…" at bounding box center [195, 260] width 212 height 110
click at [494, 202] on link "Not Interested Building For The Future Team for a Tech Startup AI Engineer, Dat…" at bounding box center [436, 259] width 212 height 156
click at [711, 213] on div "Aspen Senior Backend Engineer (AI/Integrations) to join an AI Automation Platfo…" at bounding box center [677, 247] width 212 height 84
click at [850, 201] on link "Not Interested Auxage Backend-Focused Cloud Architect/CTO Market Intelligence P…" at bounding box center [918, 249] width 212 height 137
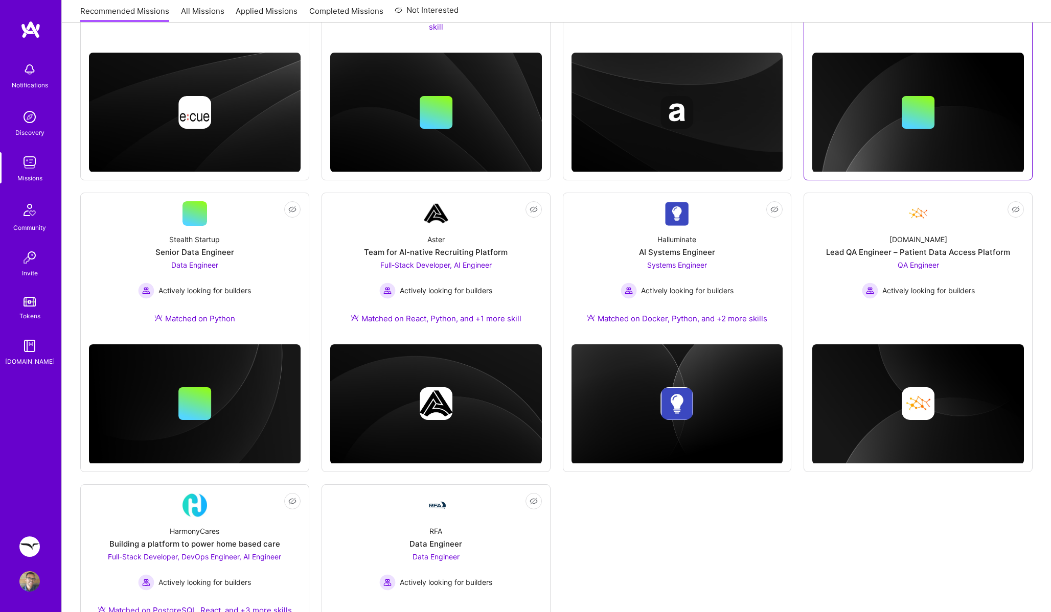
scroll to position [357, 0]
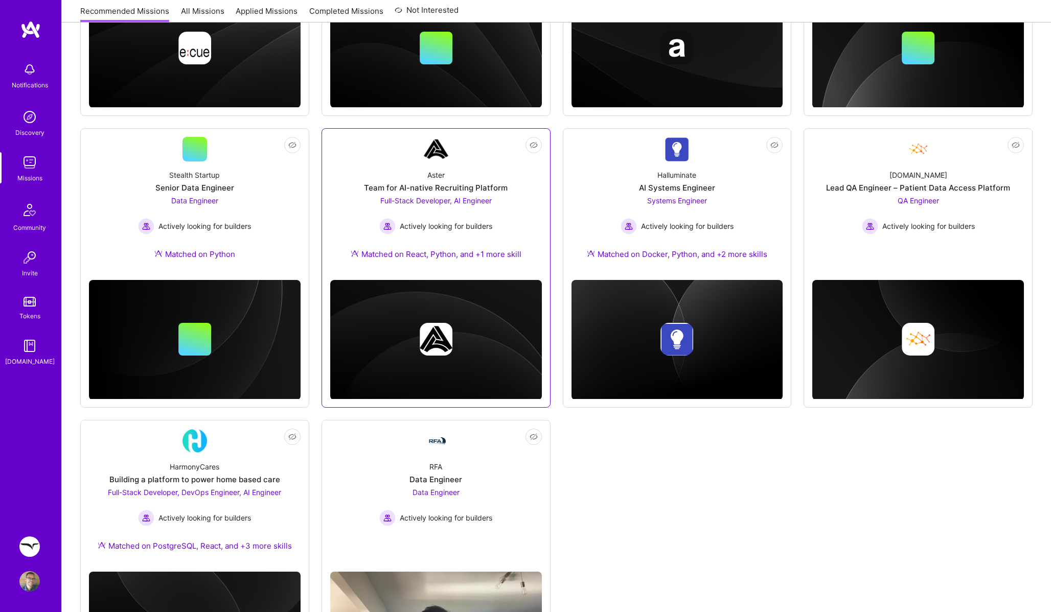
click at [453, 216] on div "Full-Stack Developer, AI Engineer Actively looking for builders" at bounding box center [435, 214] width 113 height 39
click at [278, 202] on div "Stealth Startup Senior Data Engineer Data Engineer Actively looking for builder…" at bounding box center [195, 217] width 212 height 110
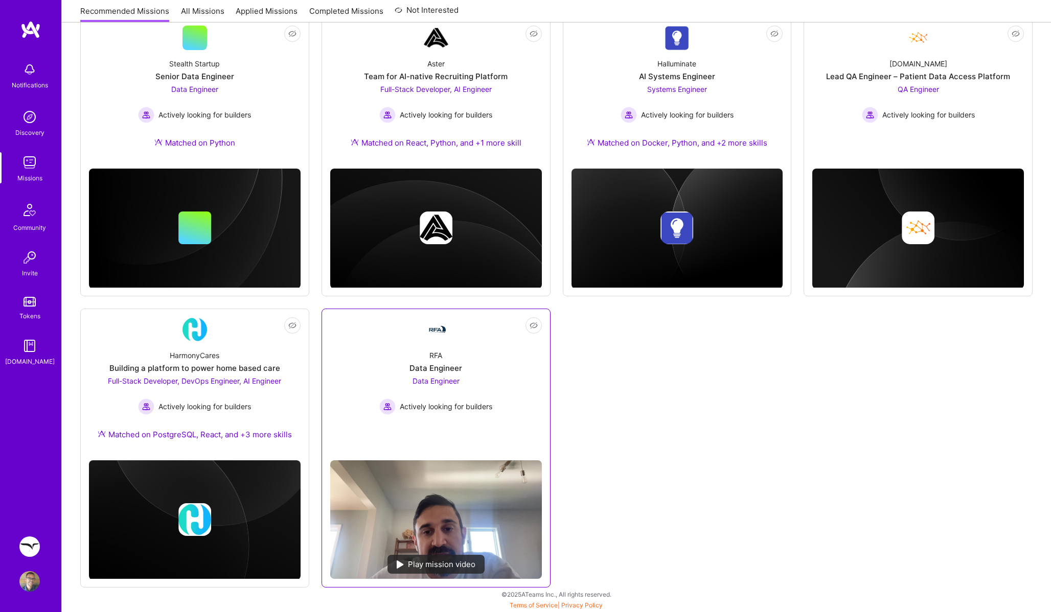
click at [363, 354] on div "RFA Data Engineer Data Engineer Actively looking for builders" at bounding box center [436, 378] width 212 height 73
click at [278, 403] on div "Actively looking for builders" at bounding box center [194, 407] width 173 height 16
click at [33, 590] on img at bounding box center [29, 581] width 20 height 20
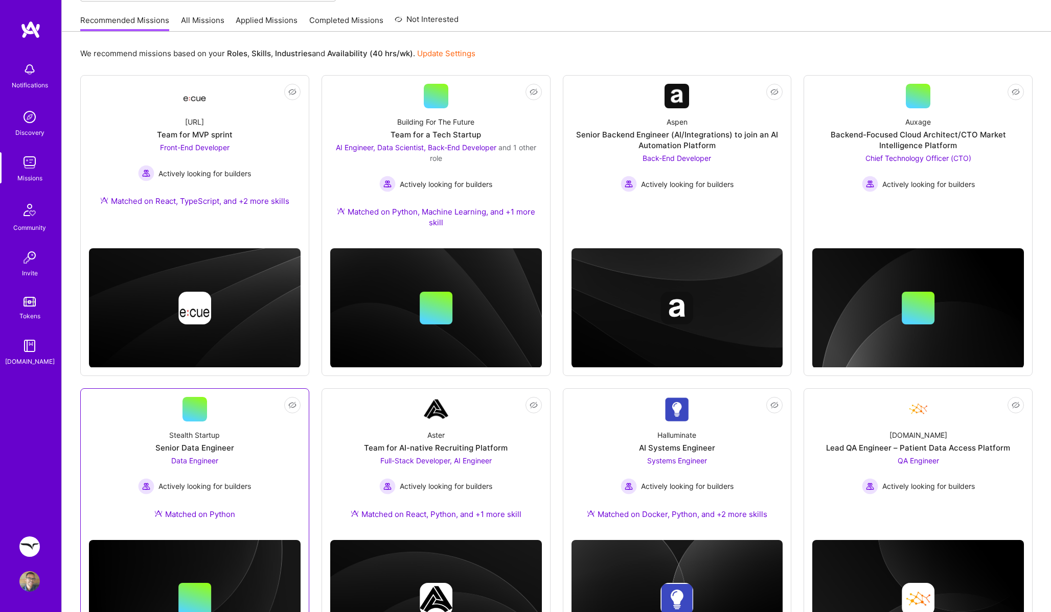
scroll to position [0, 0]
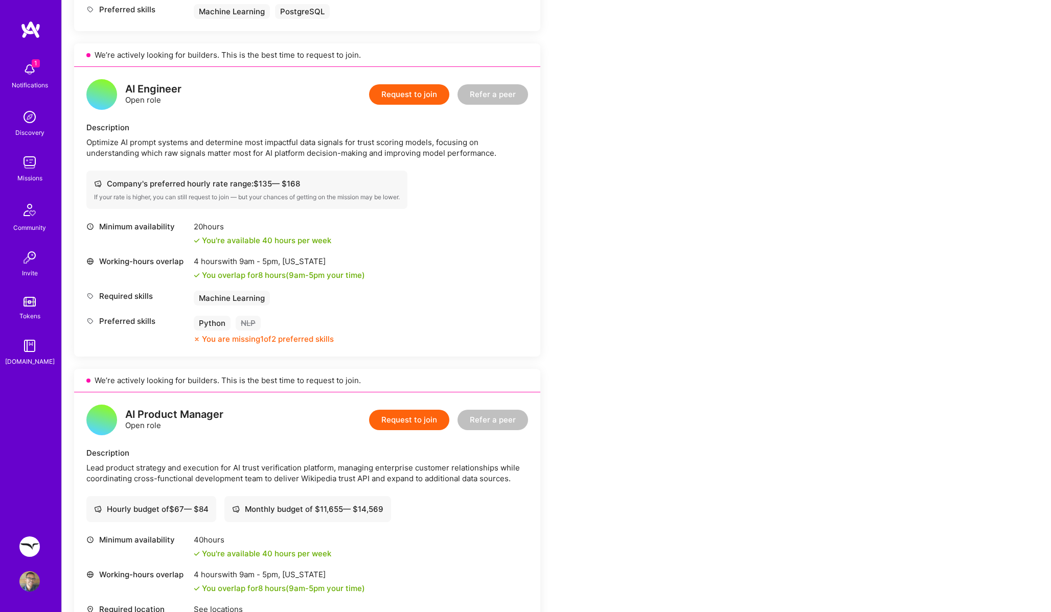
scroll to position [573, 0]
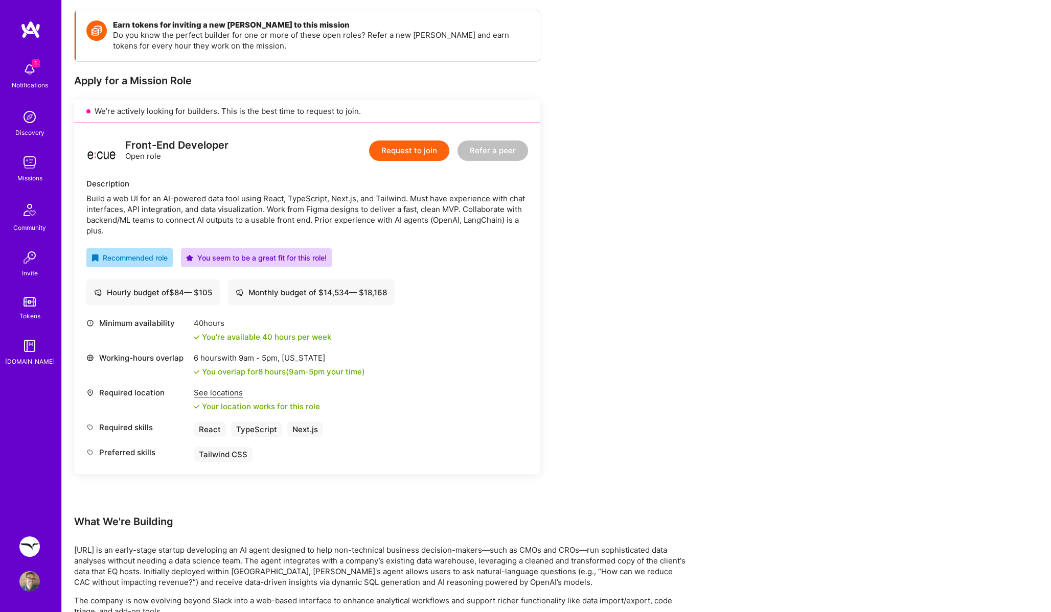
scroll to position [158, 0]
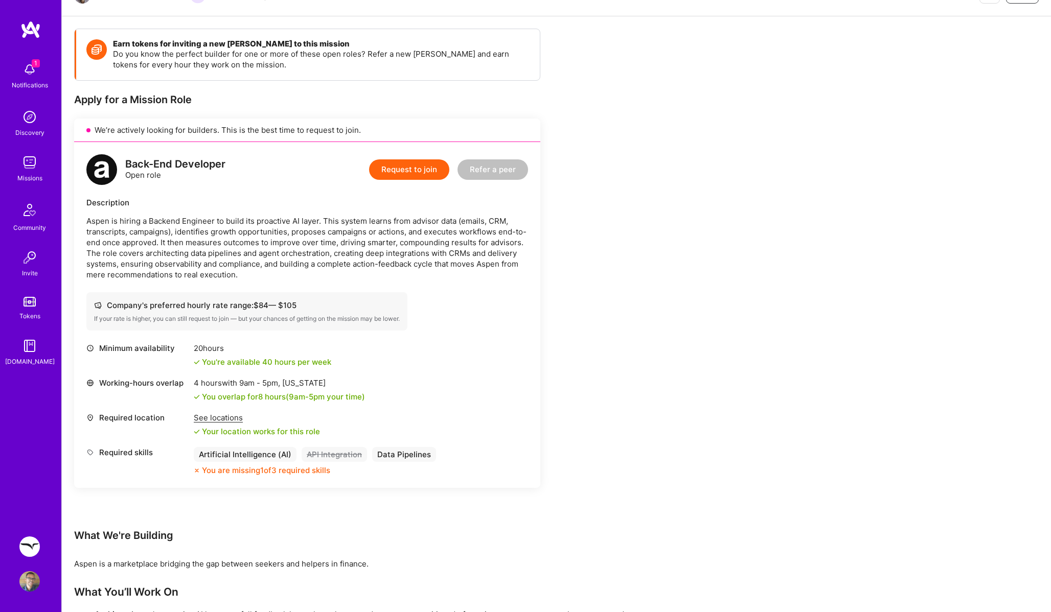
scroll to position [121, 0]
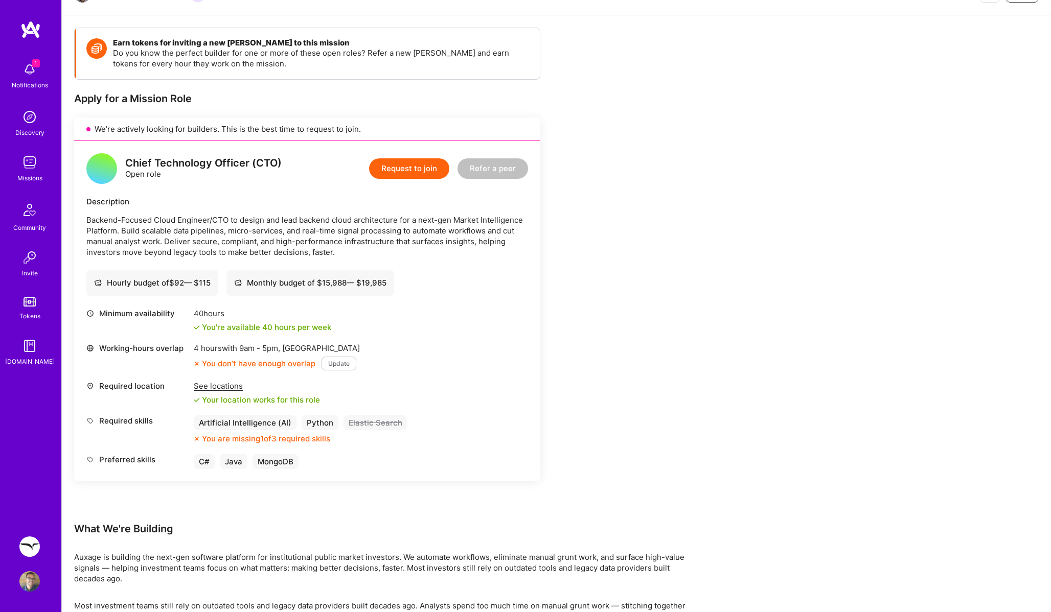
scroll to position [215, 0]
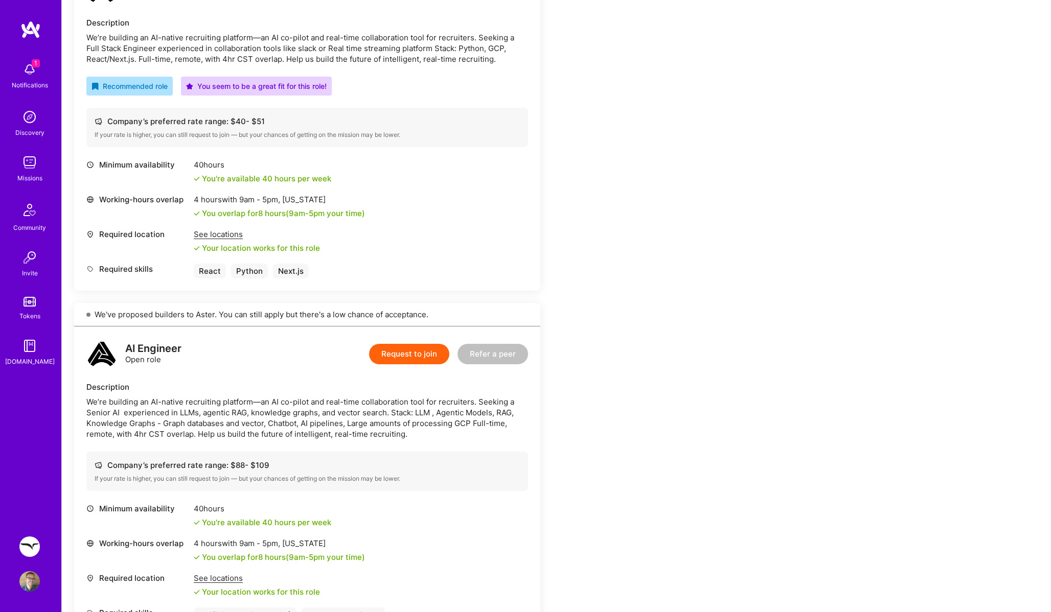
scroll to position [113, 0]
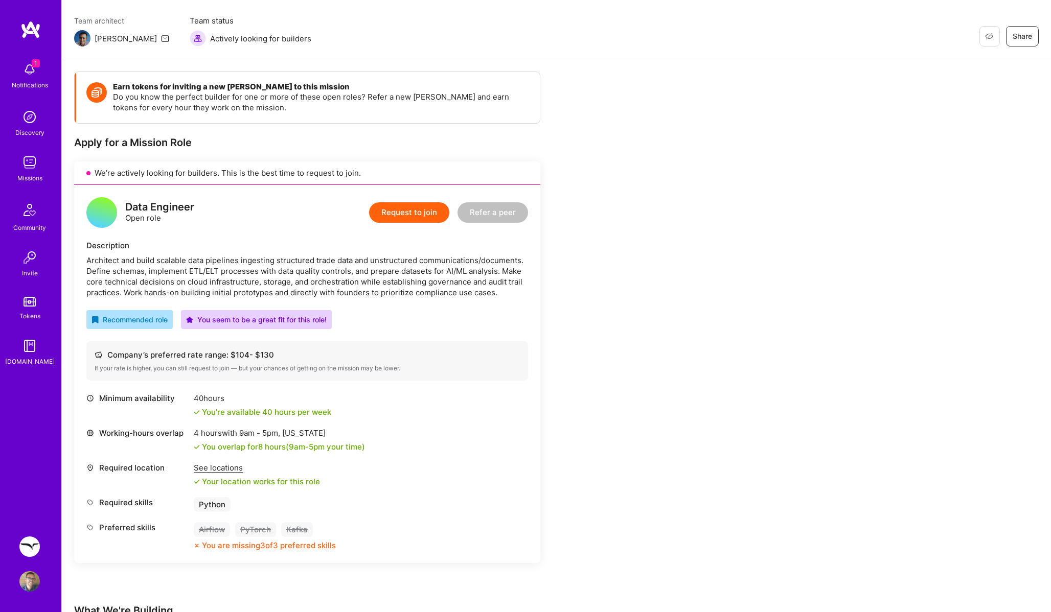
scroll to position [79, 0]
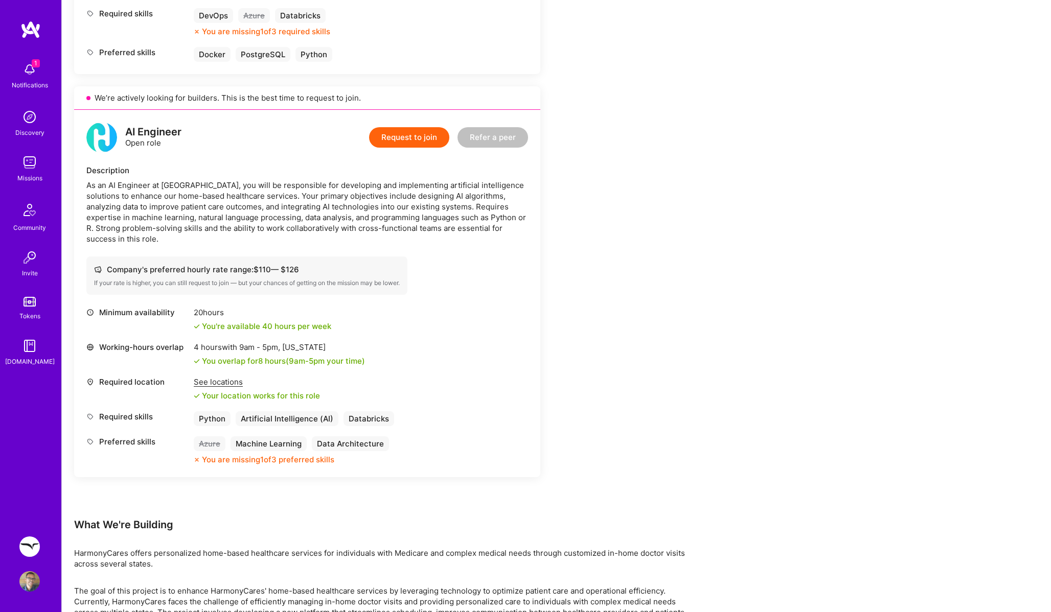
scroll to position [1026, 0]
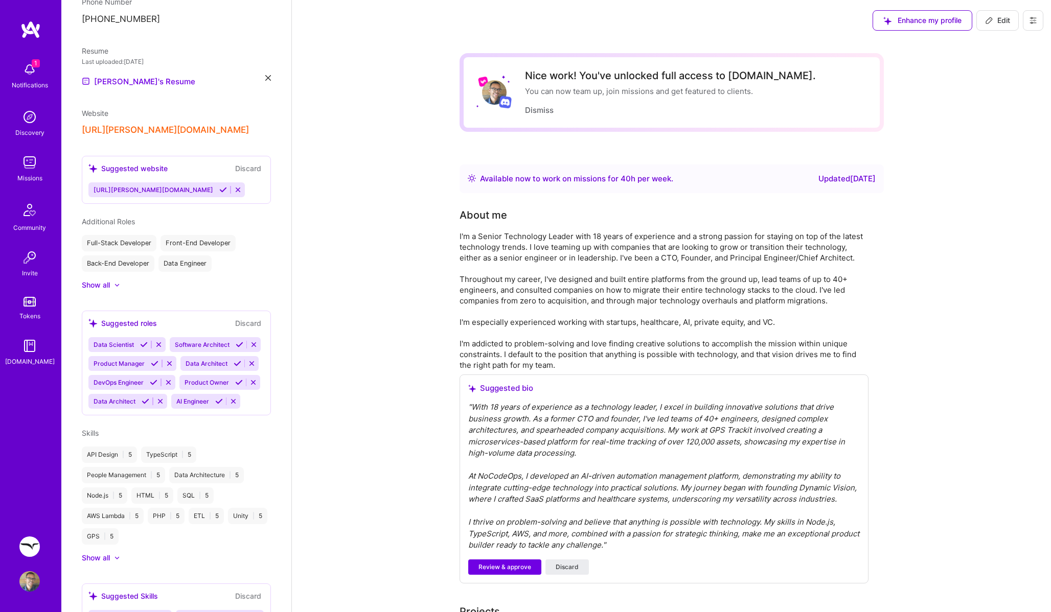
scroll to position [346, 0]
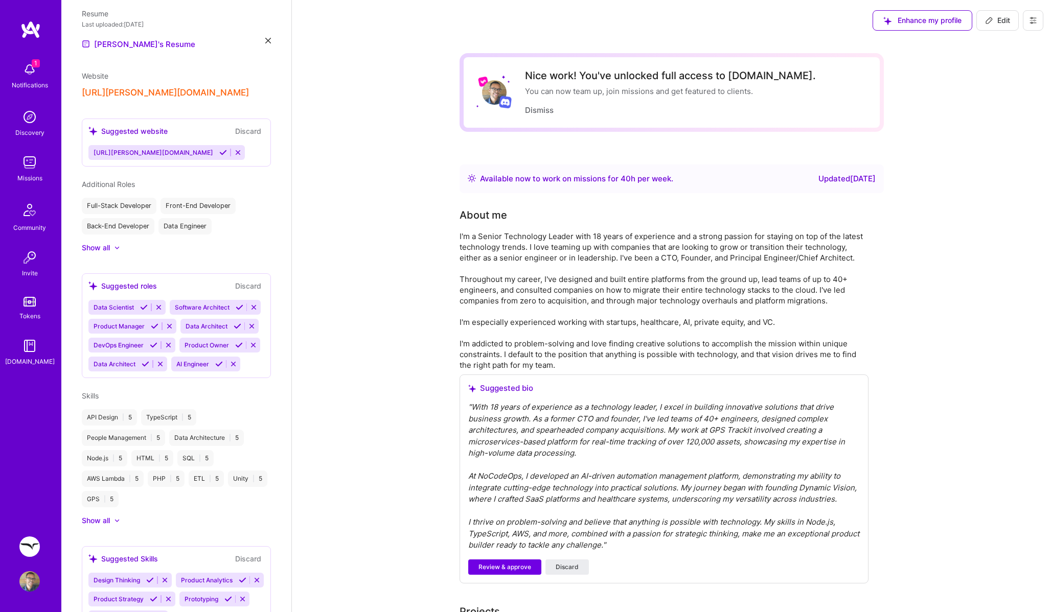
click at [111, 516] on div at bounding box center [112, 521] width 4 height 10
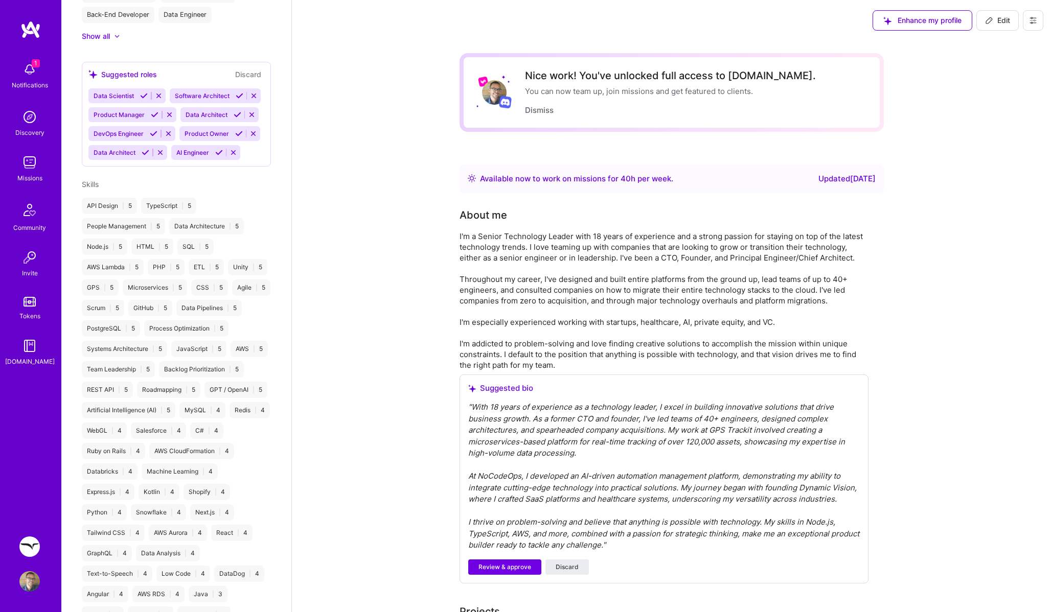
scroll to position [413, 0]
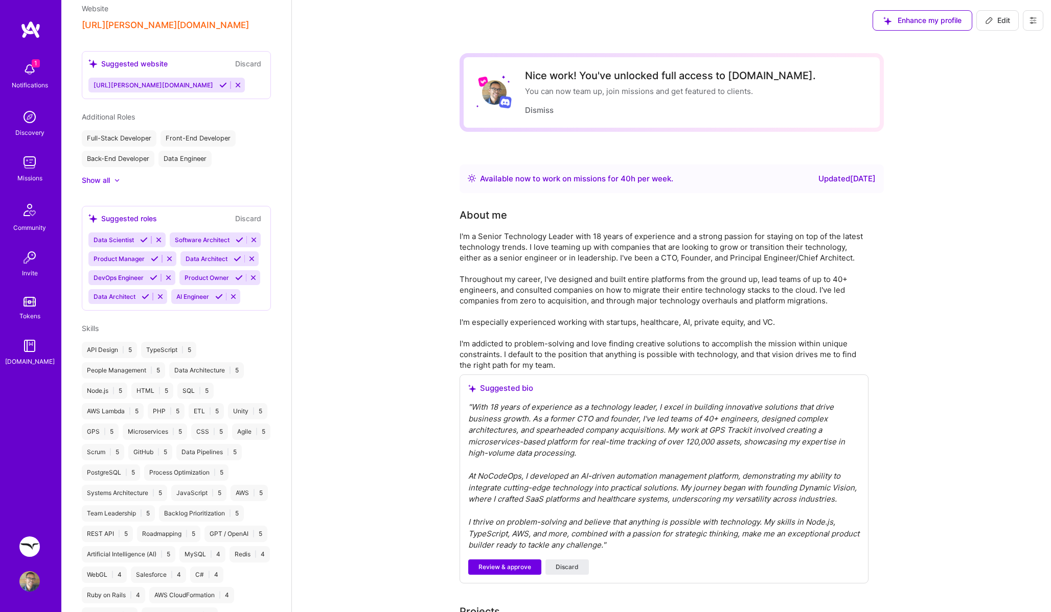
click at [993, 19] on span "Edit" at bounding box center [997, 20] width 25 height 10
select select "US"
select select "Right Now"
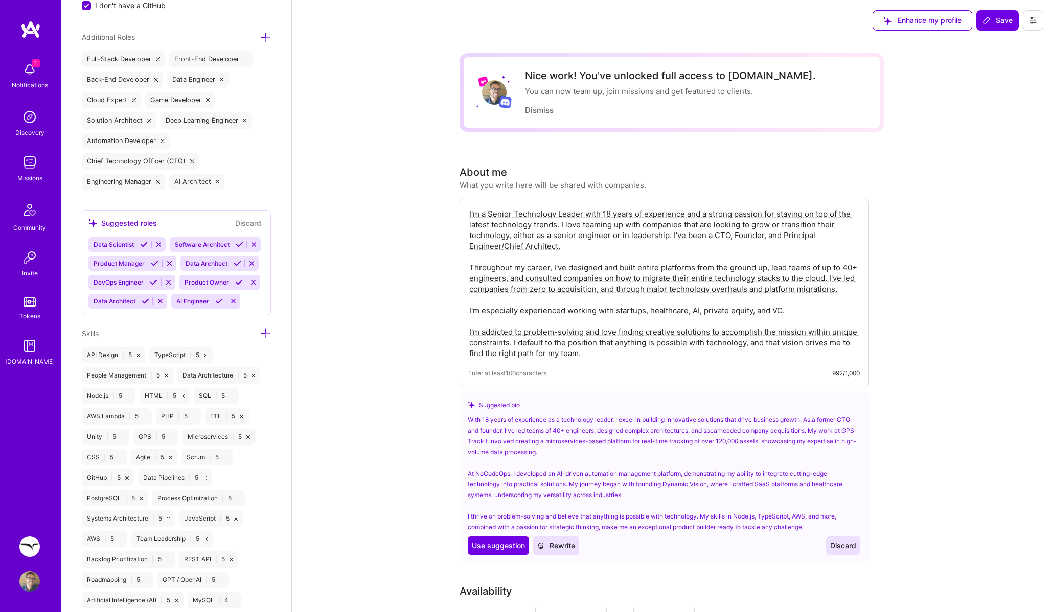
scroll to position [857, 0]
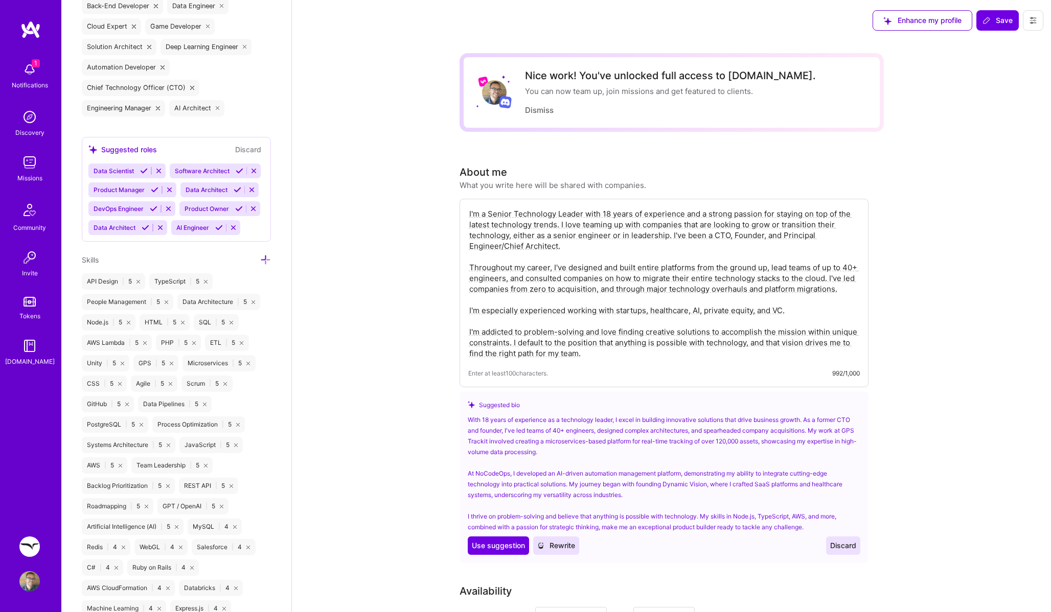
click at [260, 258] on icon at bounding box center [265, 260] width 11 height 11
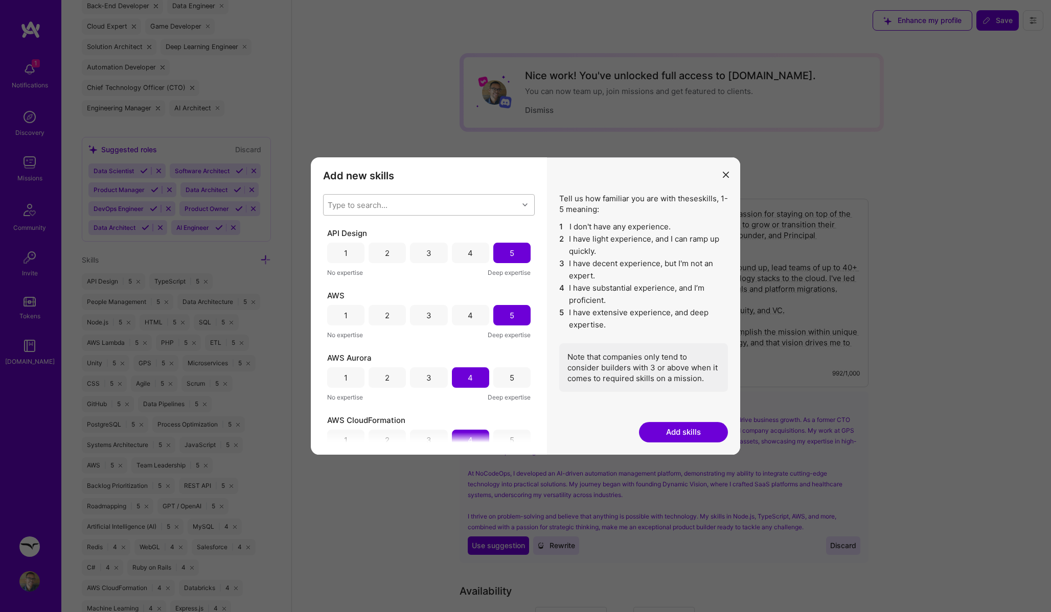
click at [348, 207] on div "Type to search..." at bounding box center [358, 205] width 60 height 11
type input "nlp"
click at [336, 236] on div "modal" at bounding box center [333, 231] width 9 height 9
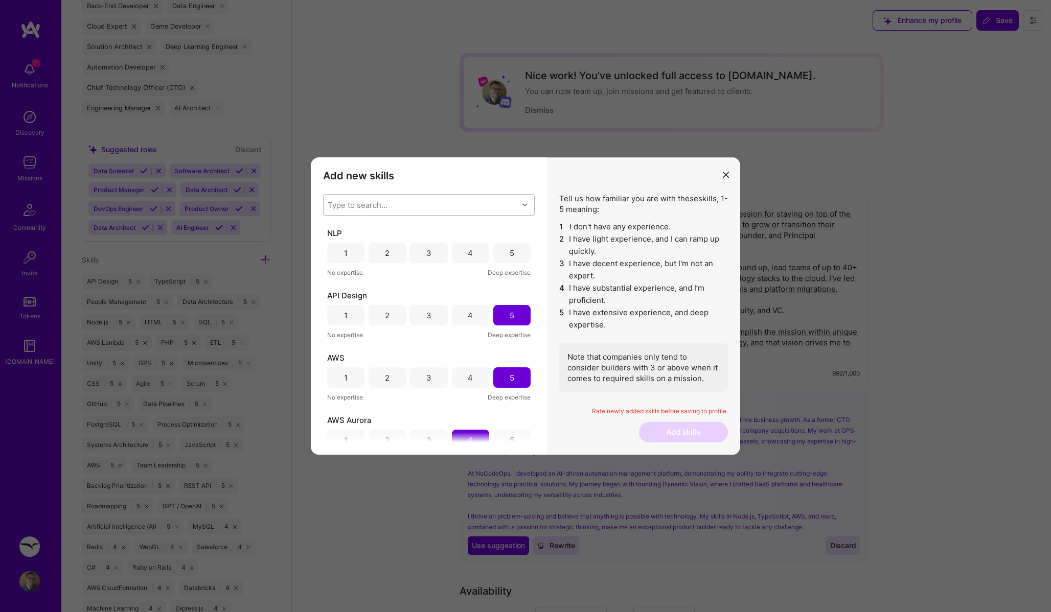
click at [510, 252] on div "5" at bounding box center [512, 253] width 5 height 11
click at [667, 426] on button "Add skills" at bounding box center [683, 432] width 89 height 20
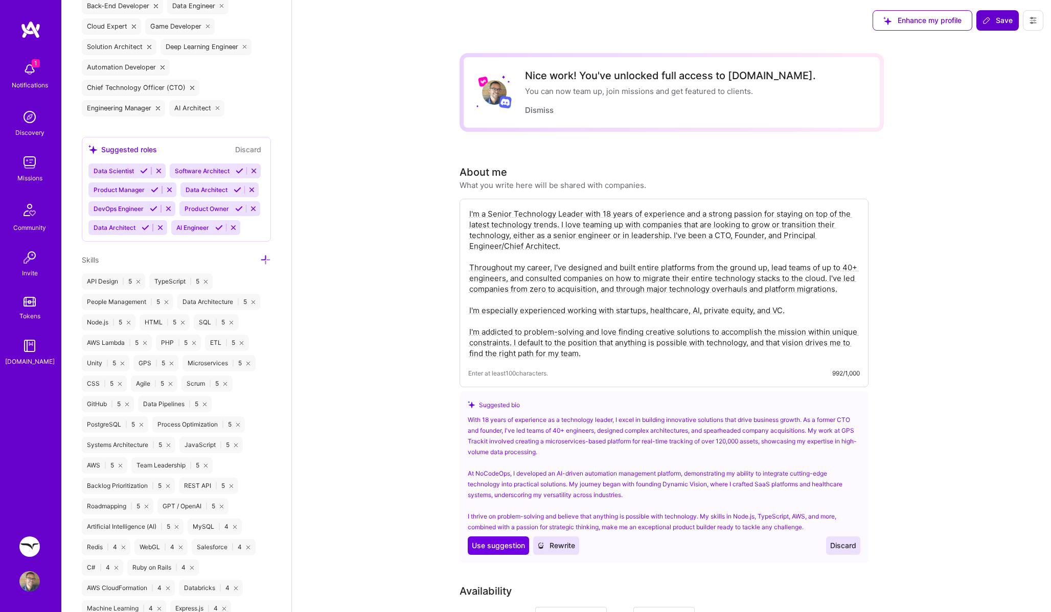
click at [990, 19] on icon at bounding box center [986, 20] width 8 height 8
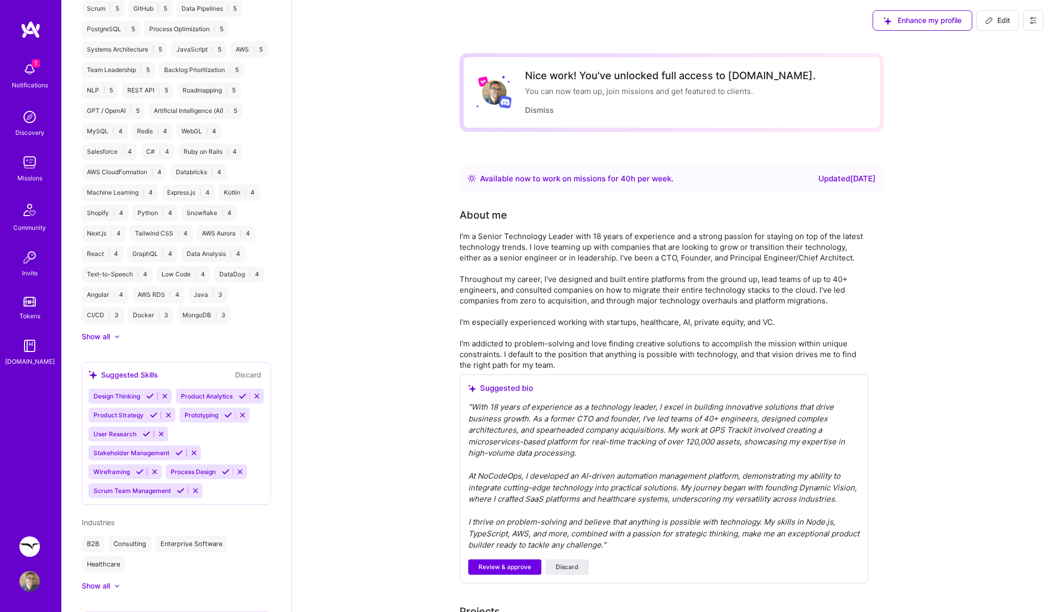
scroll to position [555, 0]
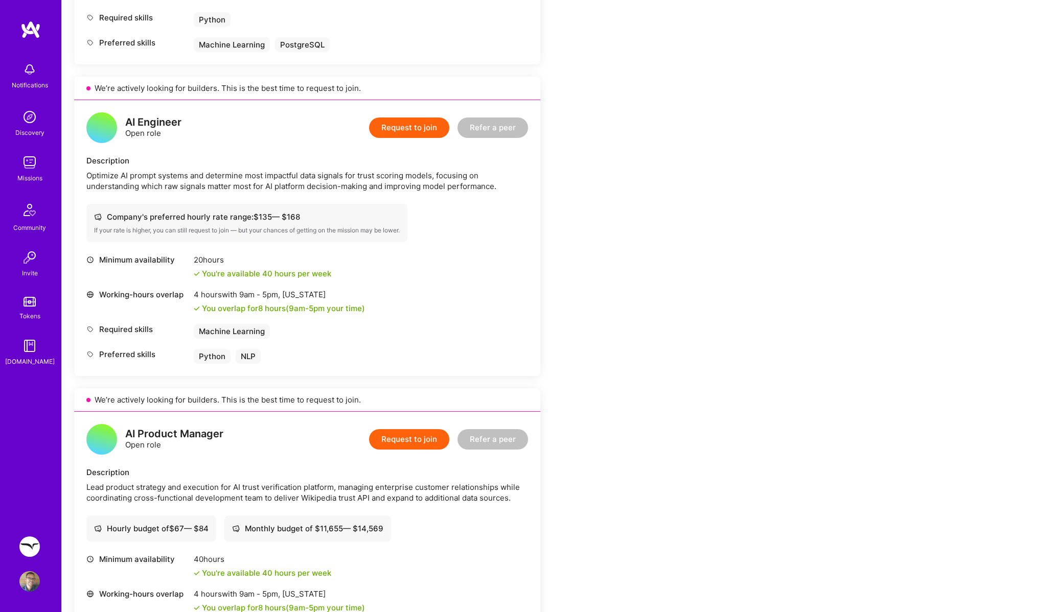
scroll to position [555, 0]
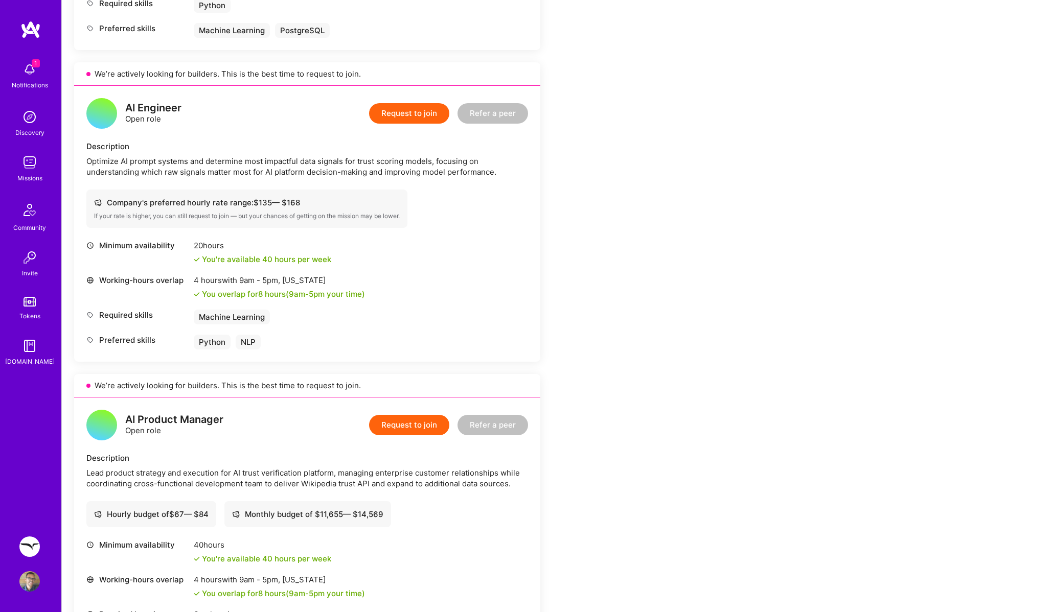
drag, startPoint x: 593, startPoint y: 173, endPoint x: 579, endPoint y: 170, distance: 14.5
click at [592, 173] on div "Earn tokens for inviting a new [PERSON_NAME] to this mission Do you know the pe…" at bounding box center [380, 557] width 613 height 1925
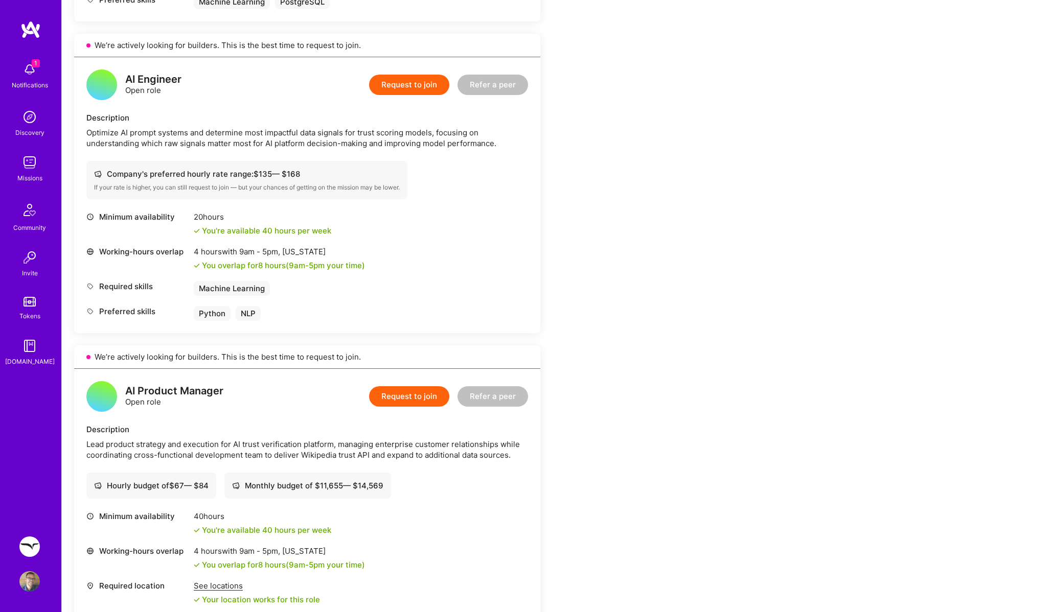
scroll to position [583, 0]
click at [429, 84] on button "Request to join" at bounding box center [409, 85] width 80 height 20
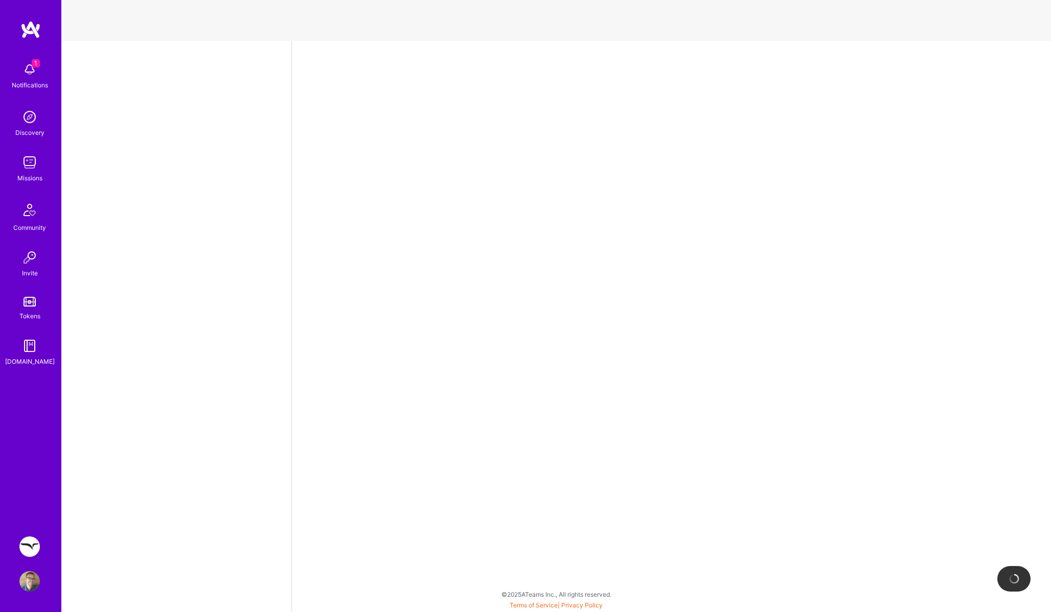
select select "US"
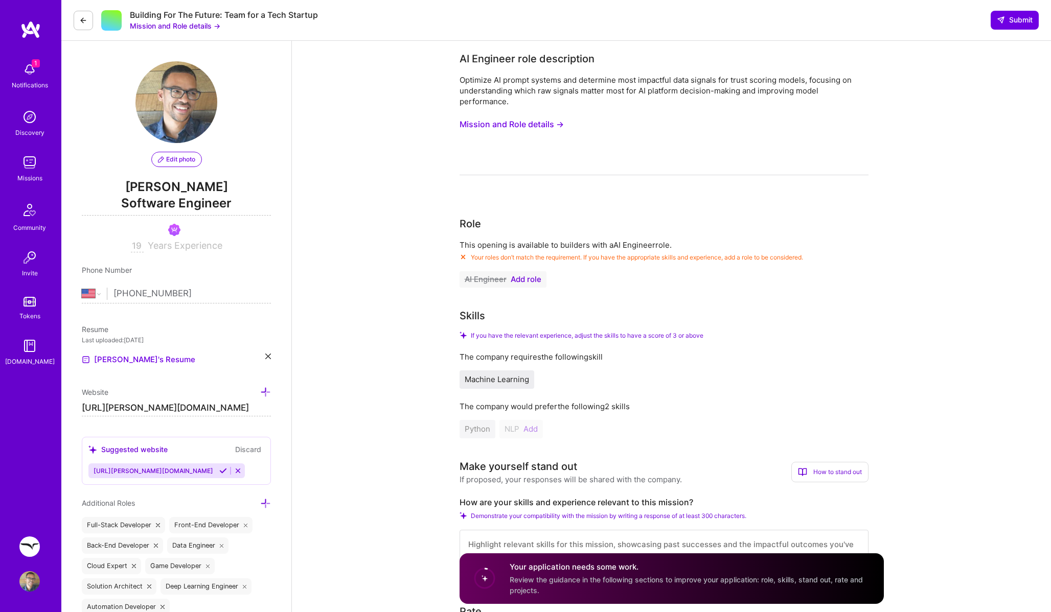
click at [525, 277] on span "Add role" at bounding box center [526, 279] width 31 height 8
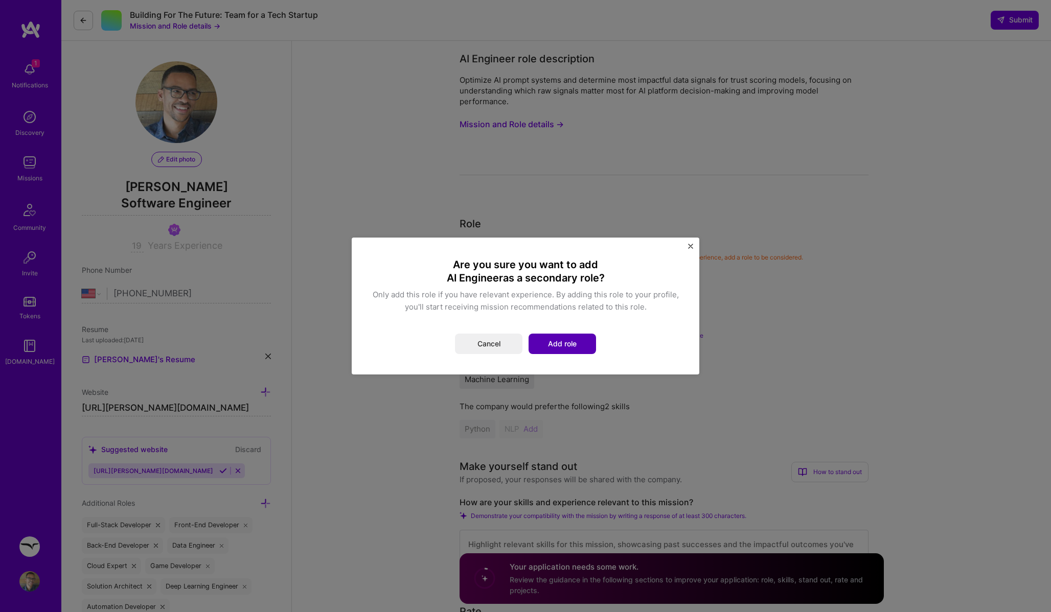
click at [557, 339] on button "Add role" at bounding box center [561, 344] width 67 height 20
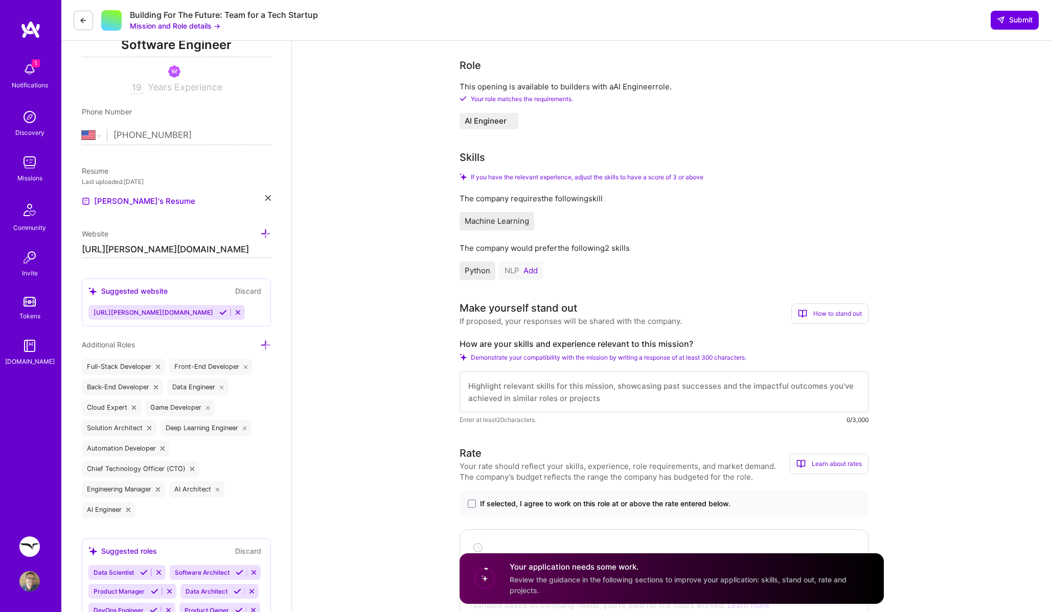
scroll to position [165, 0]
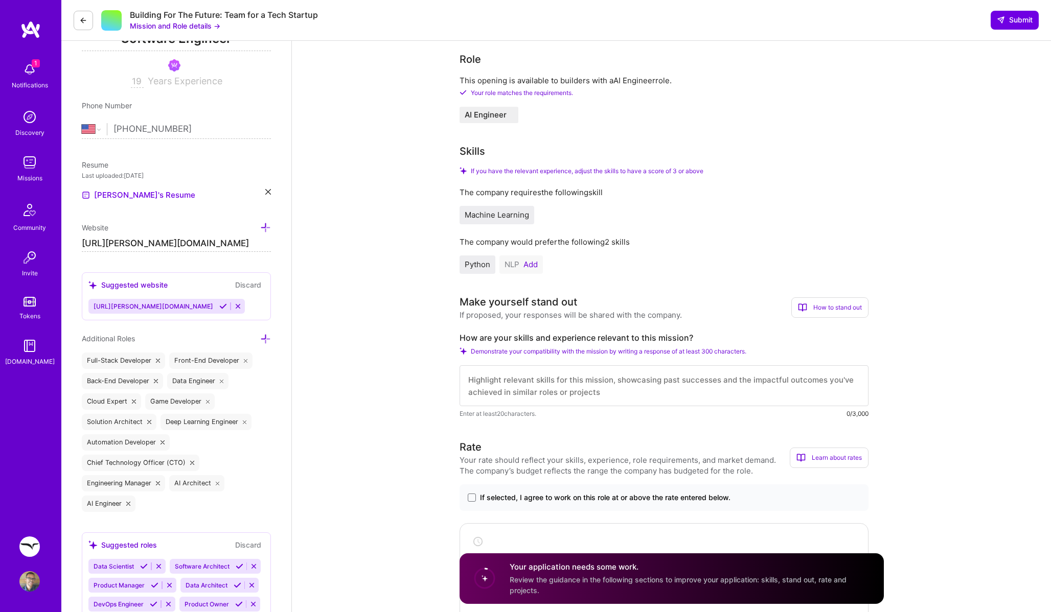
click at [534, 265] on button "Add" at bounding box center [530, 265] width 14 height 8
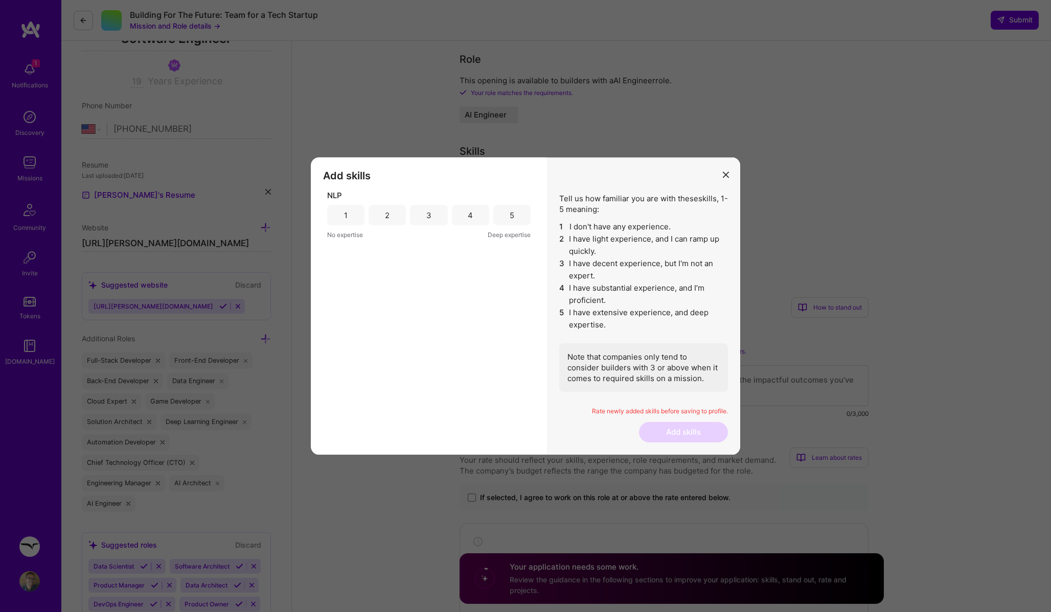
click at [510, 210] on div "5" at bounding box center [512, 215] width 5 height 11
click at [697, 427] on button "Add skills" at bounding box center [683, 432] width 89 height 20
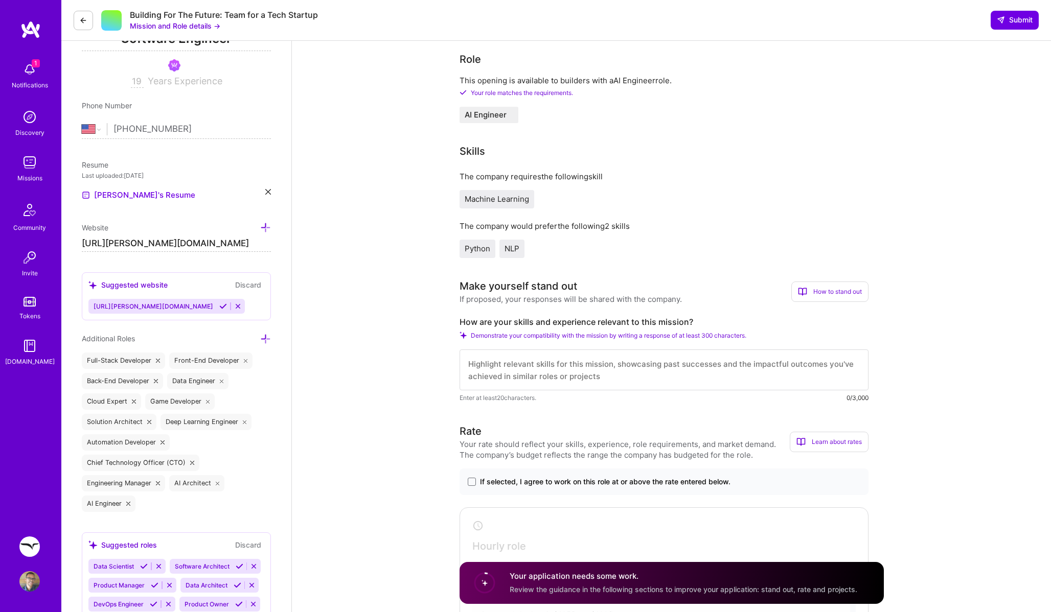
click at [697, 363] on textarea at bounding box center [663, 370] width 409 height 41
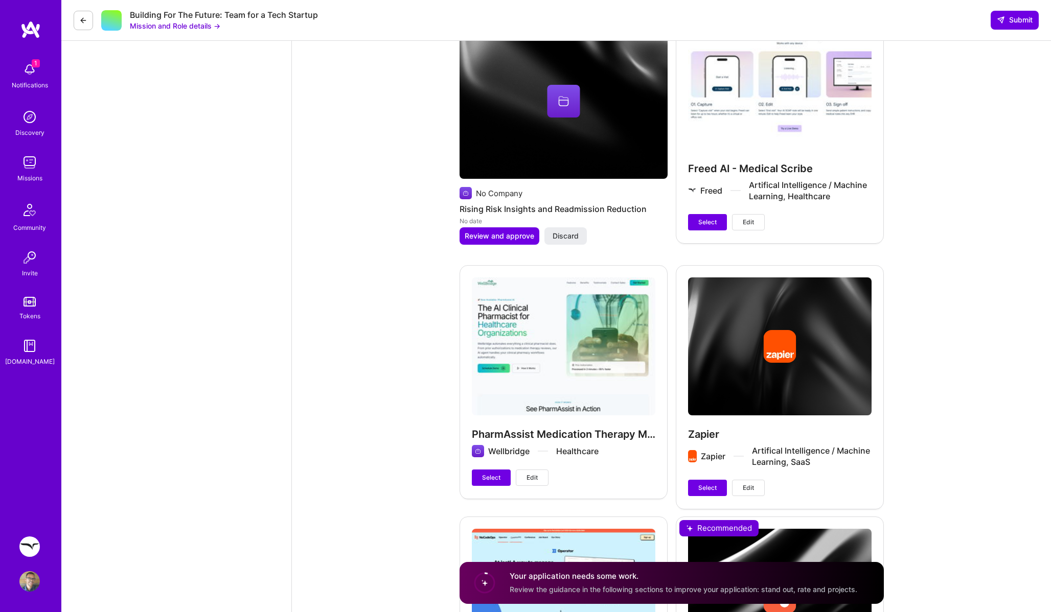
scroll to position [1822, 0]
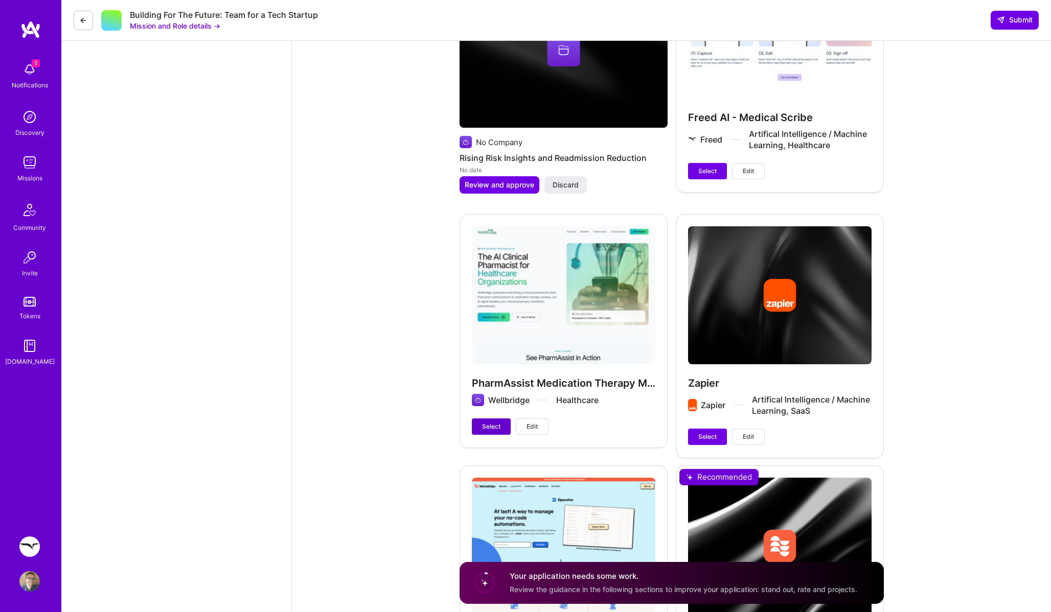
click at [495, 421] on button "Select" at bounding box center [491, 427] width 39 height 16
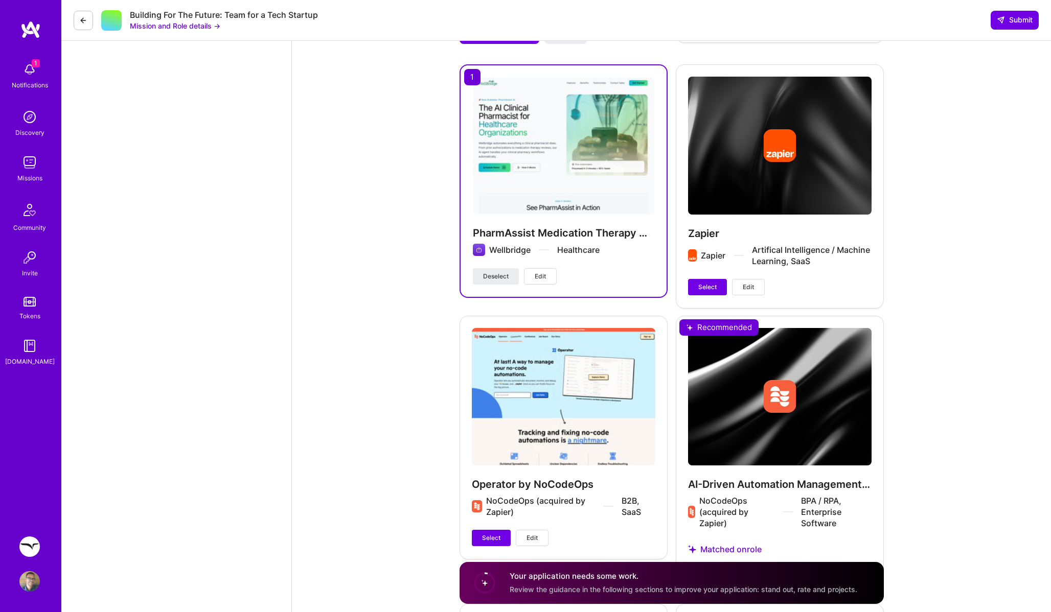
scroll to position [2057, 0]
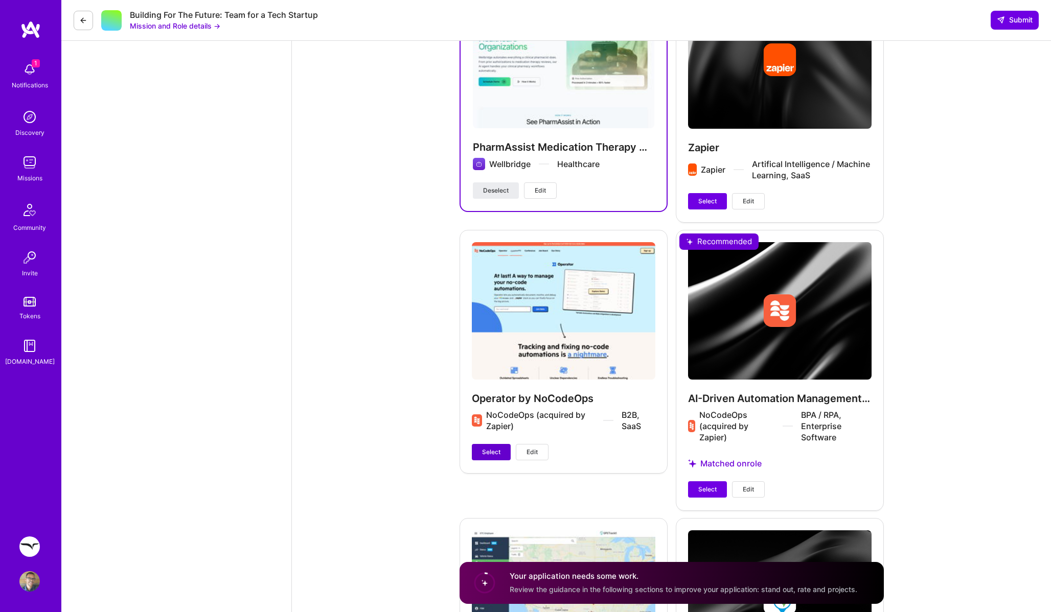
click at [492, 450] on span "Select" at bounding box center [491, 452] width 18 height 9
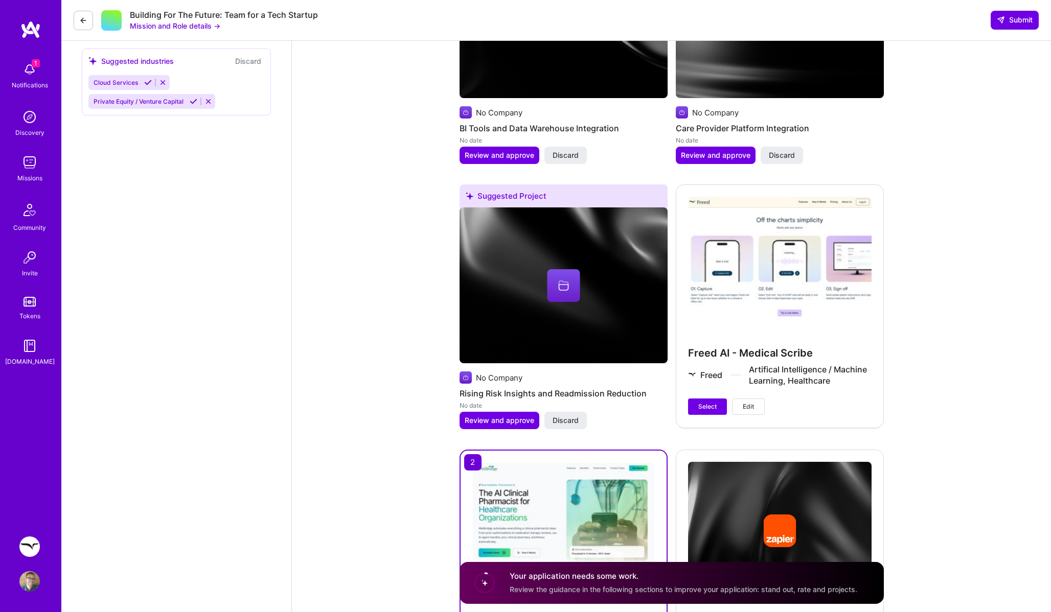
scroll to position [1612, 0]
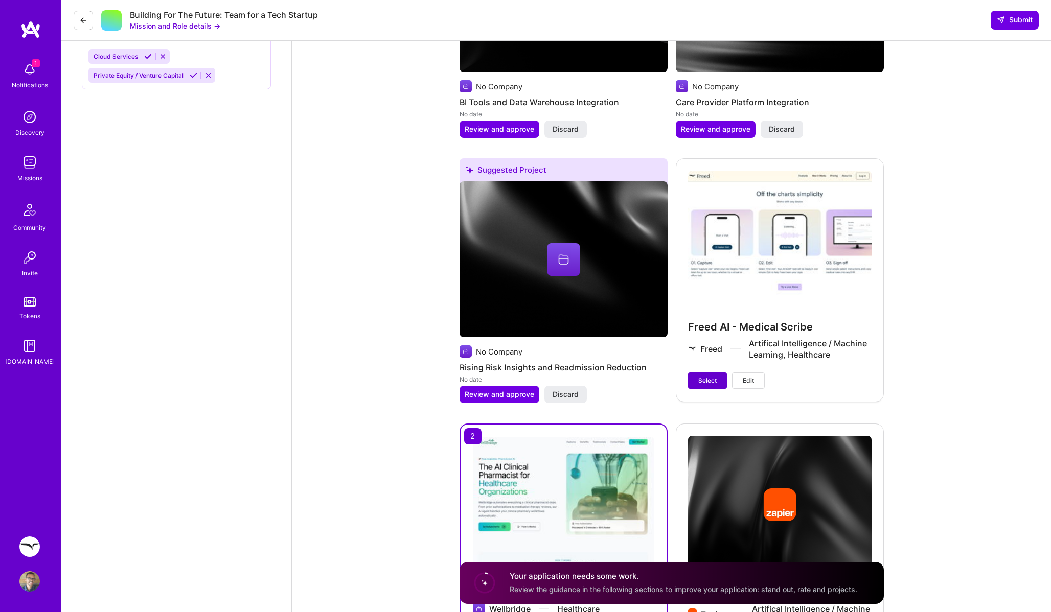
click at [700, 379] on span "Select" at bounding box center [707, 380] width 18 height 9
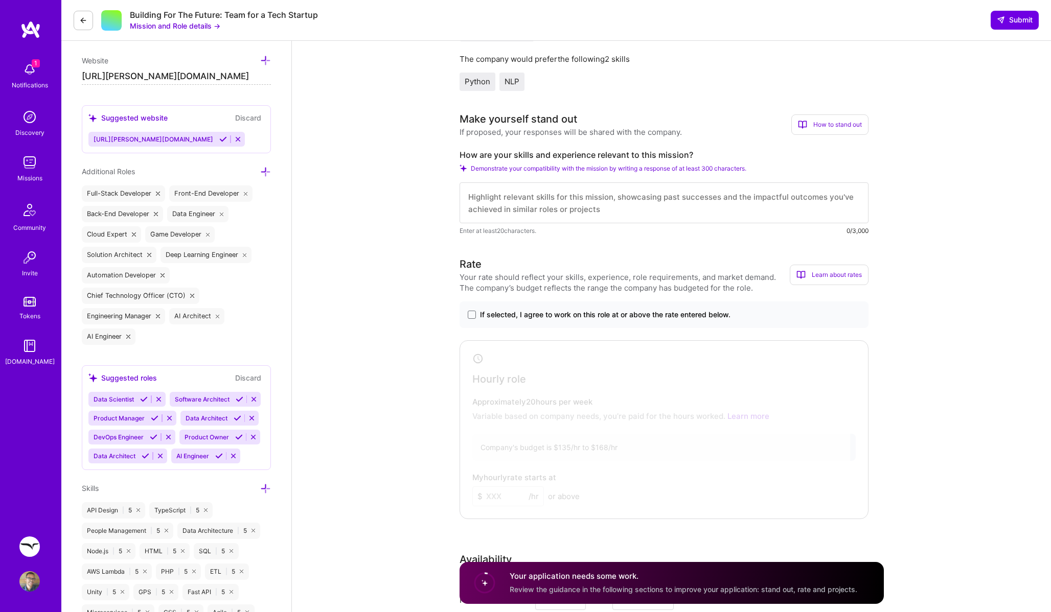
scroll to position [0, 0]
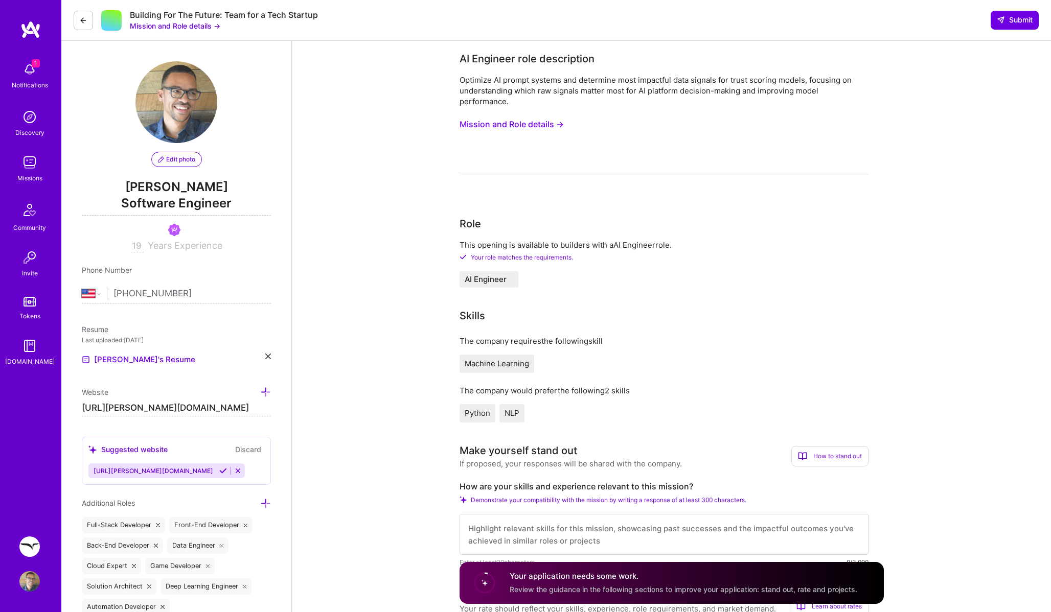
click at [545, 125] on button "Mission and Role details →" at bounding box center [511, 124] width 104 height 19
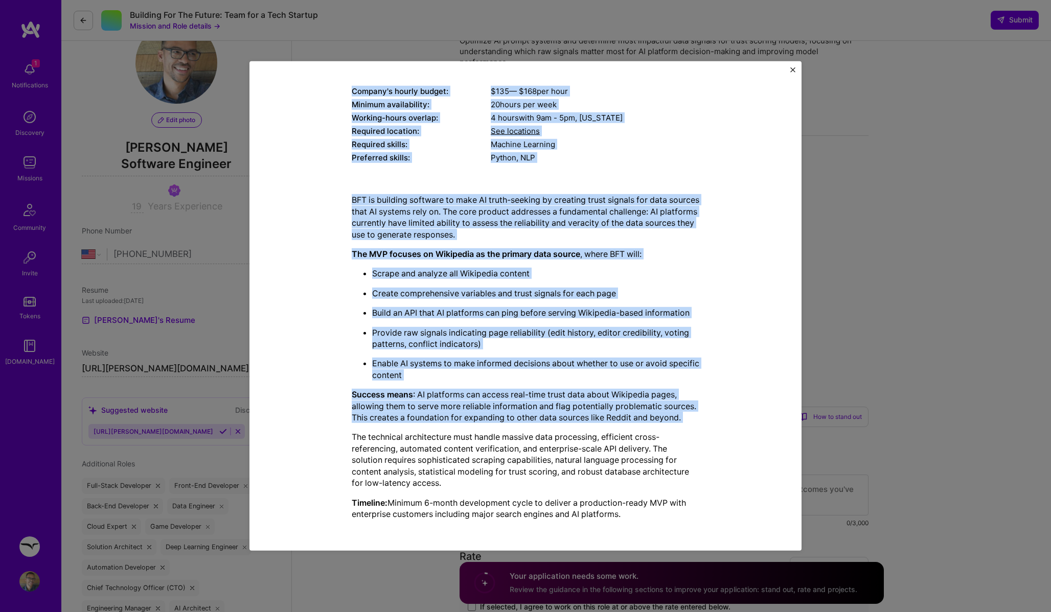
scroll to position [66, 0]
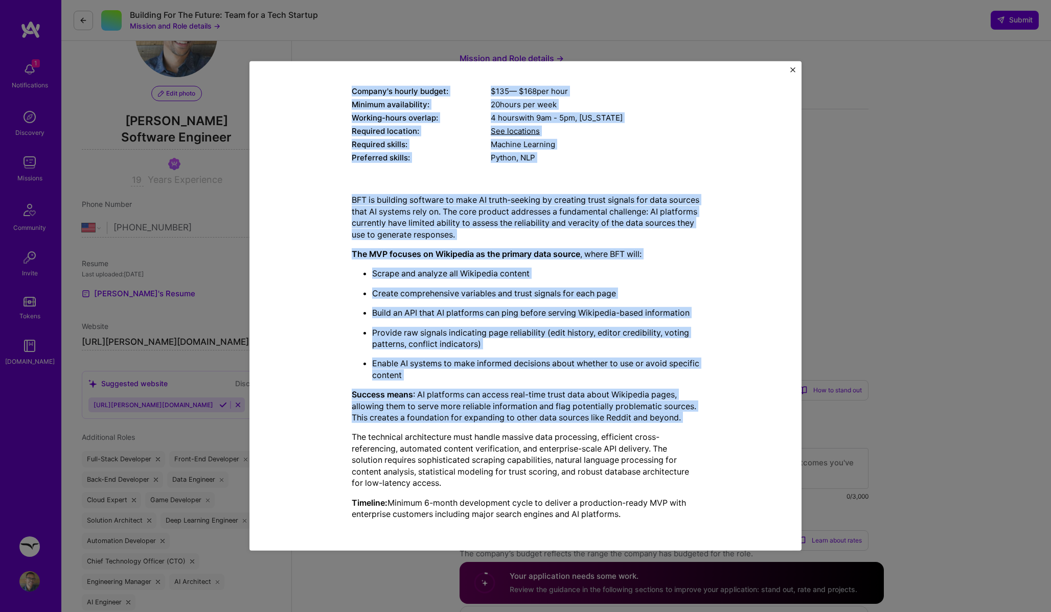
drag, startPoint x: 399, startPoint y: 96, endPoint x: 640, endPoint y: 519, distance: 487.4
click at [640, 519] on div "Mission Description and Role Details AI Engineer role description Optimize AI p…" at bounding box center [526, 253] width 348 height 550
copy div "Mission Description and Role Details AI Engineer role description Optimize AI p…"
click at [790, 72] on img "Close" at bounding box center [792, 69] width 5 height 5
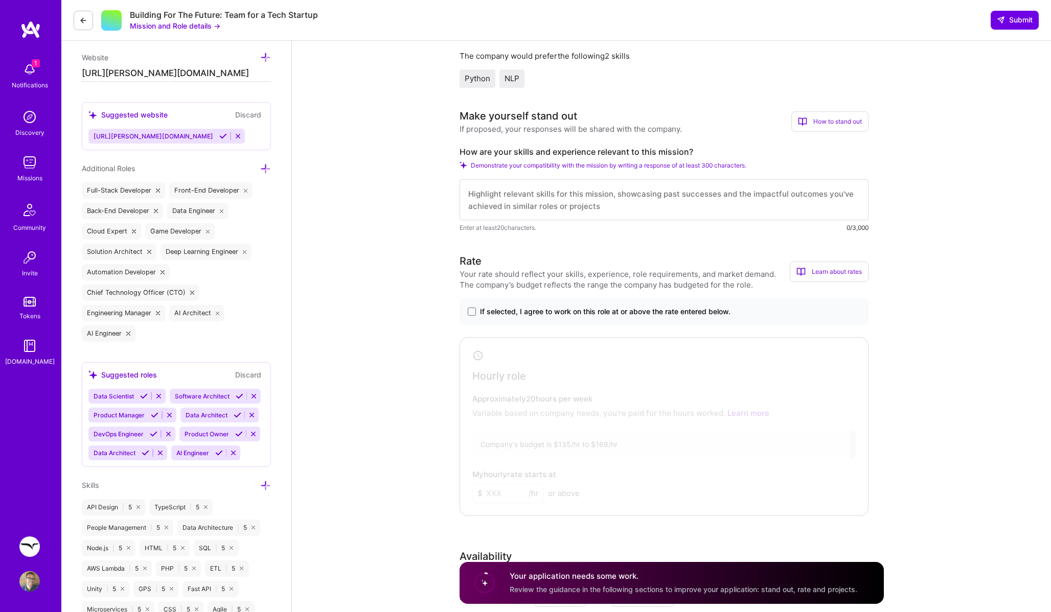
scroll to position [334, 0]
click at [823, 123] on div "How to stand out" at bounding box center [829, 122] width 77 height 20
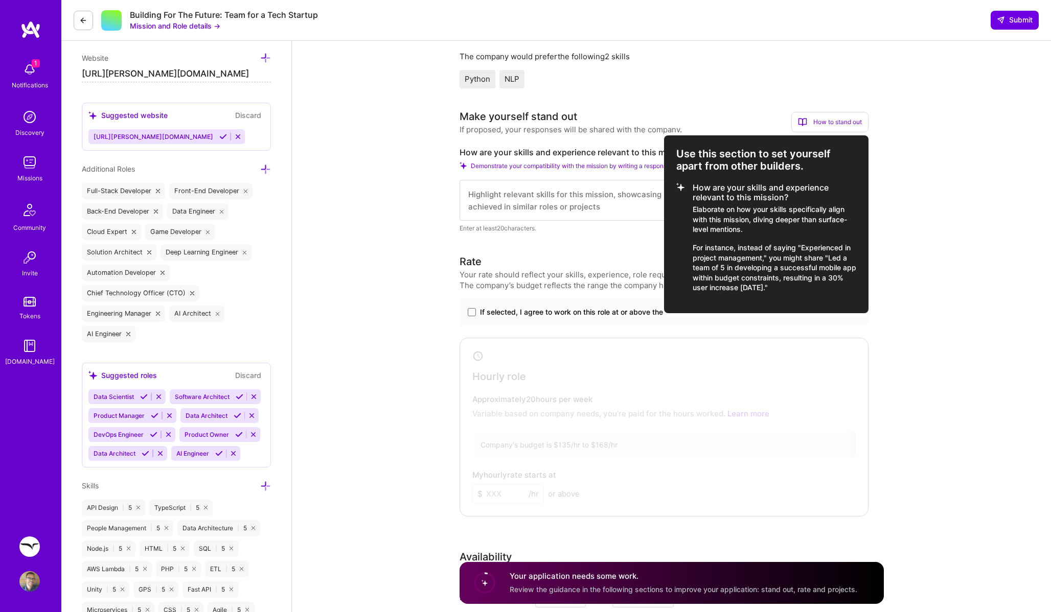
click at [607, 243] on div at bounding box center [525, 306] width 1051 height 612
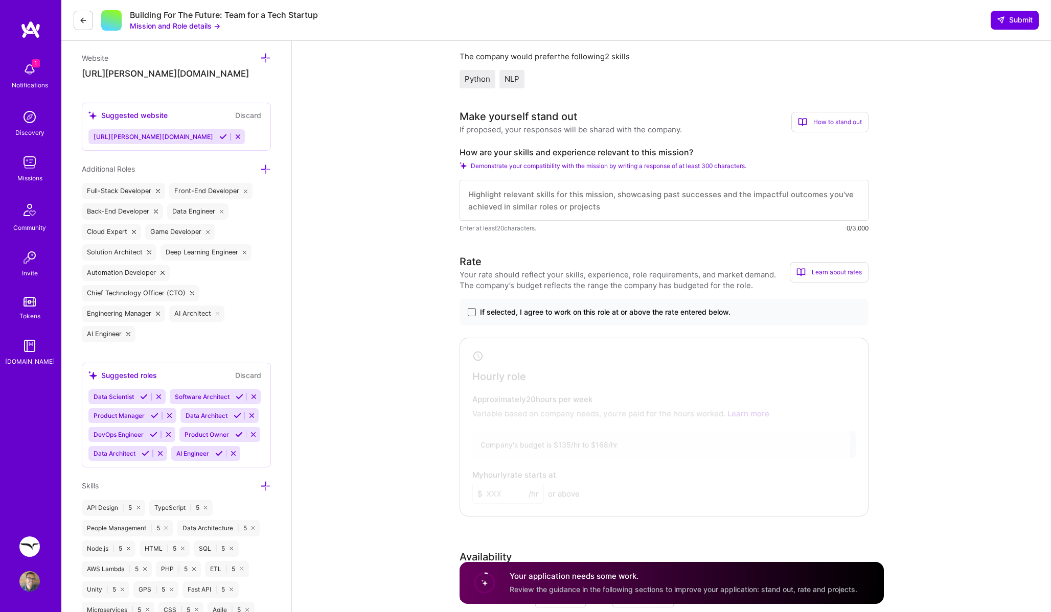
click at [468, 309] on span at bounding box center [472, 312] width 8 height 8
click at [0, 0] on input "If selected, I agree to work on this role at or above the rate entered below." at bounding box center [0, 0] width 0 height 0
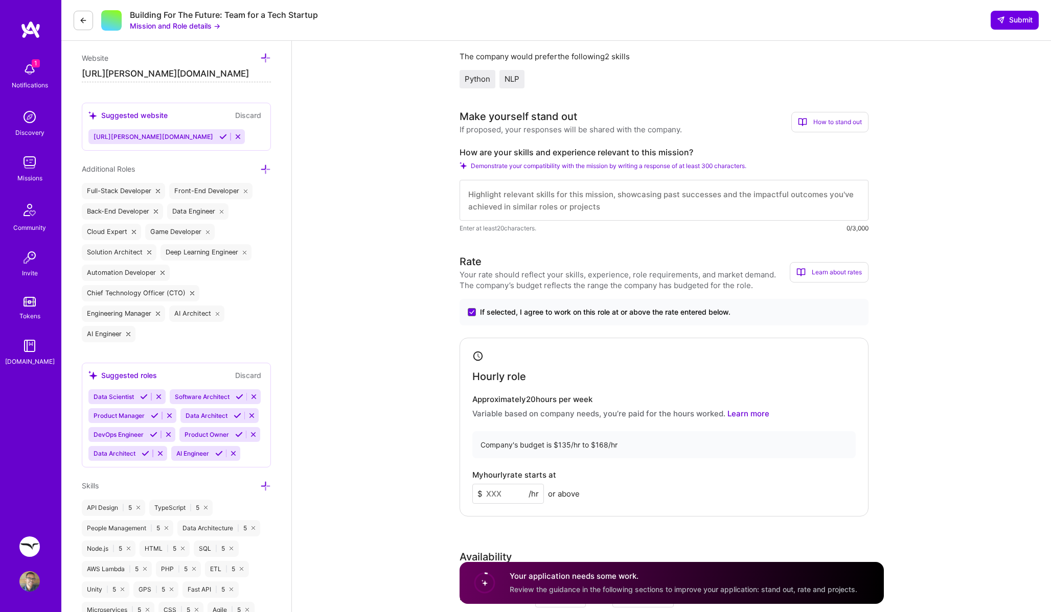
click at [500, 493] on input at bounding box center [508, 494] width 72 height 20
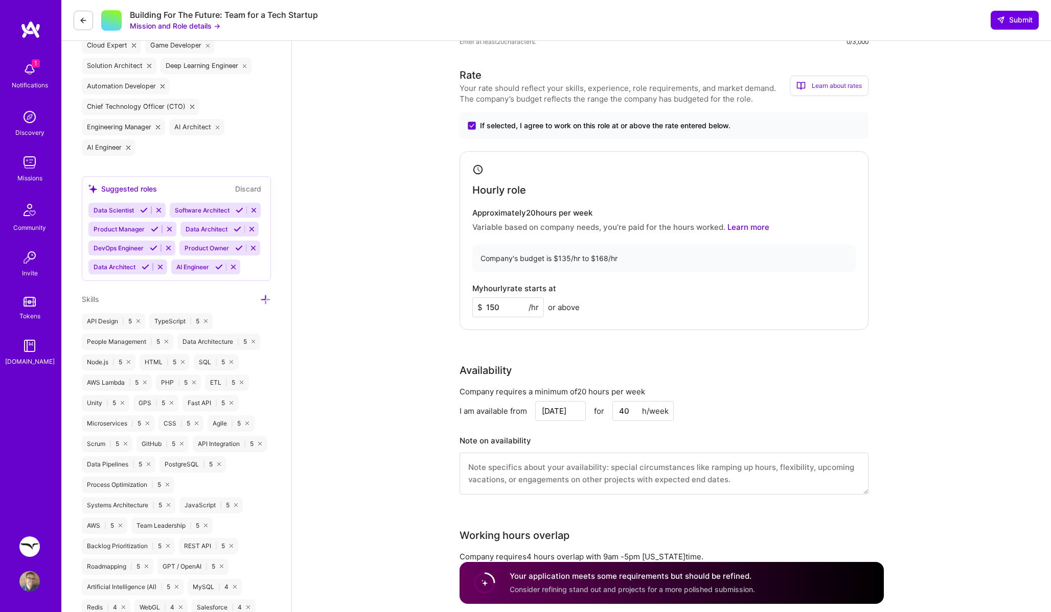
scroll to position [545, 0]
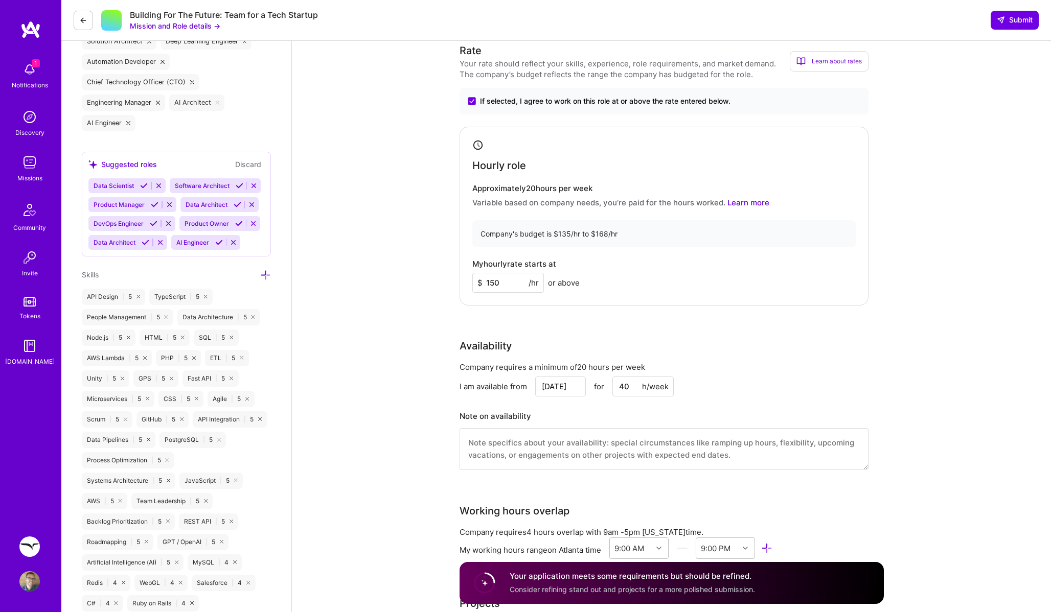
type input "150"
click at [552, 446] on textarea at bounding box center [663, 449] width 409 height 42
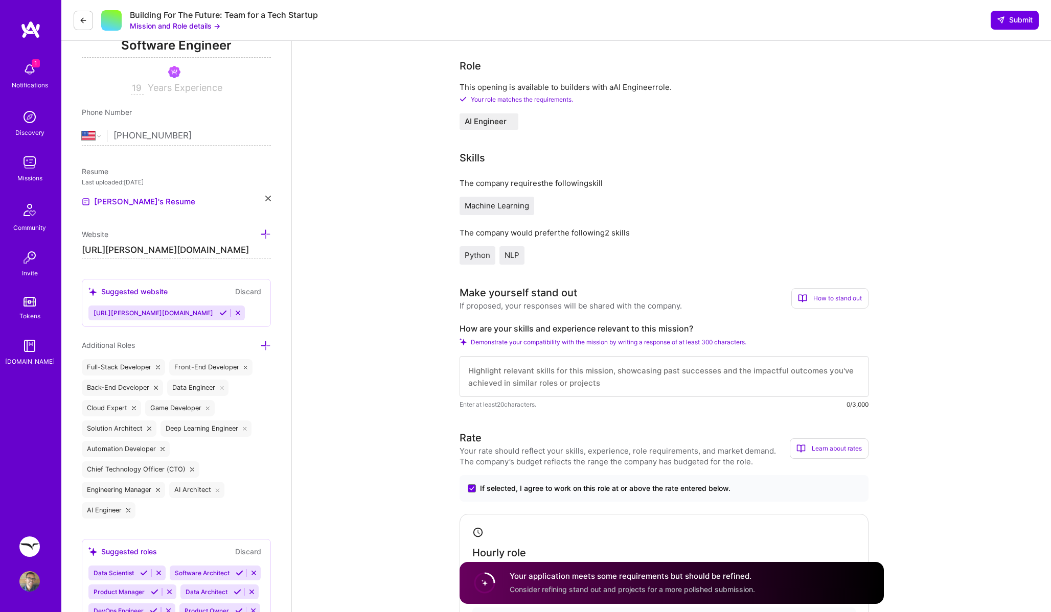
scroll to position [103, 0]
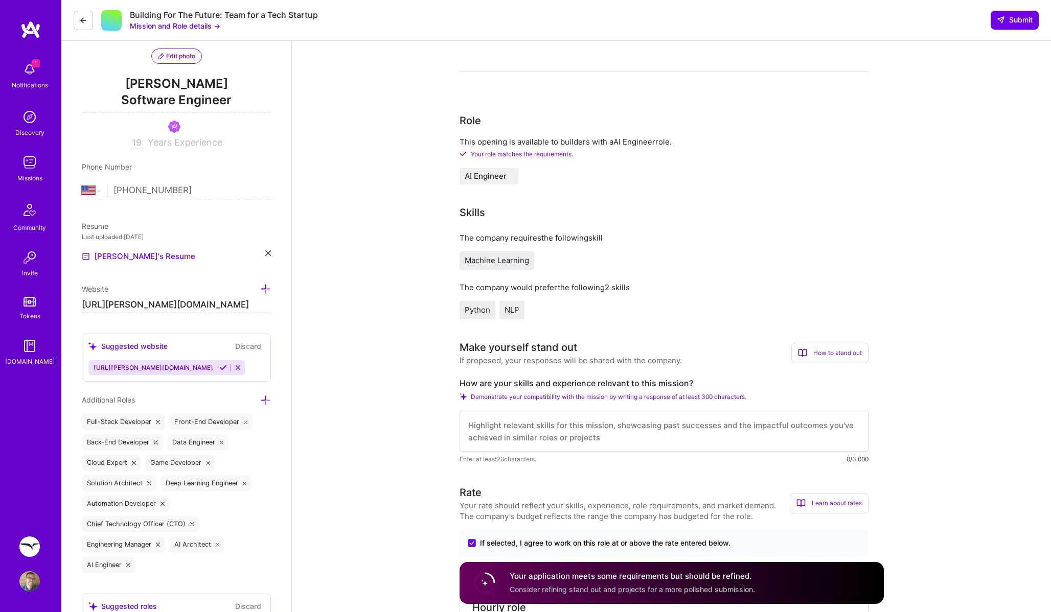
click at [567, 424] on textarea at bounding box center [663, 431] width 409 height 41
paste textarea "I’ve spent the last several years designing and deploying AI systems that turn …"
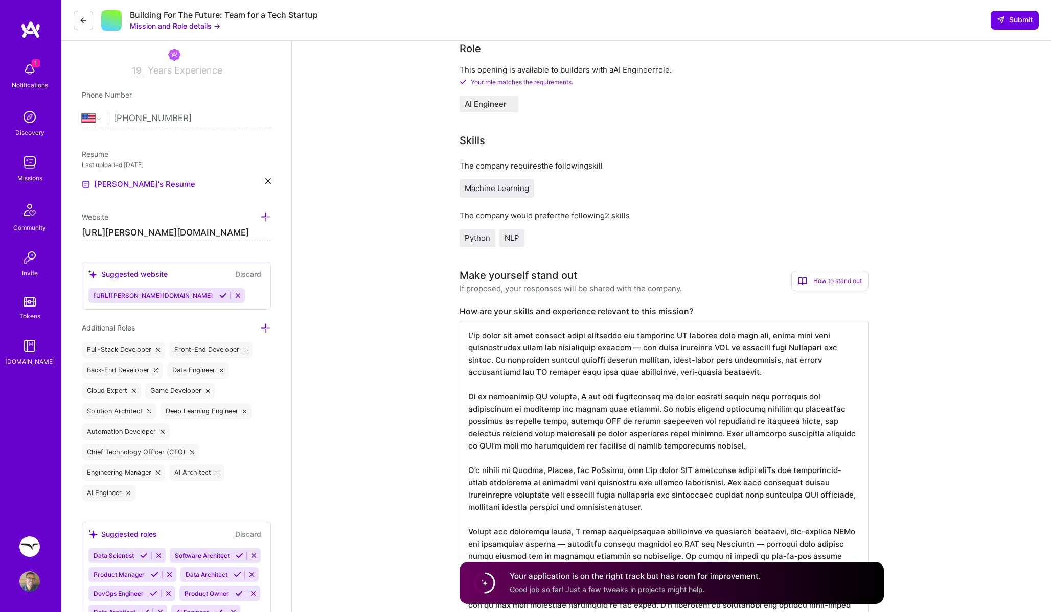
scroll to position [175, 0]
click at [624, 347] on textarea at bounding box center [663, 482] width 409 height 323
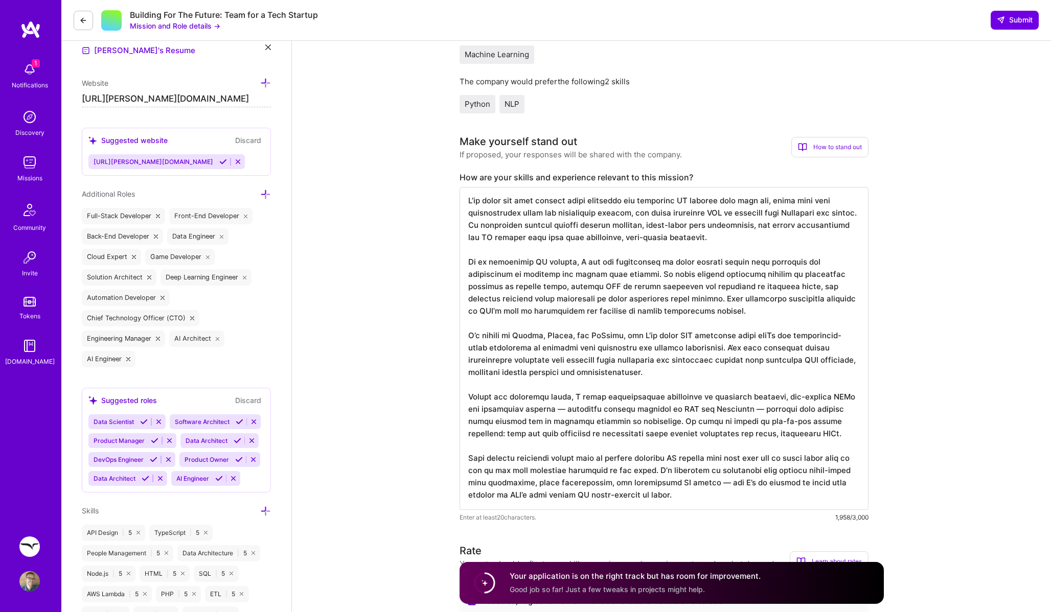
scroll to position [310, 0]
click at [491, 263] on textarea at bounding box center [663, 348] width 409 height 323
drag, startPoint x: 479, startPoint y: 262, endPoint x: 575, endPoint y: 260, distance: 96.6
click at [575, 260] on textarea at bounding box center [663, 348] width 409 height 323
click at [588, 274] on textarea at bounding box center [663, 348] width 409 height 323
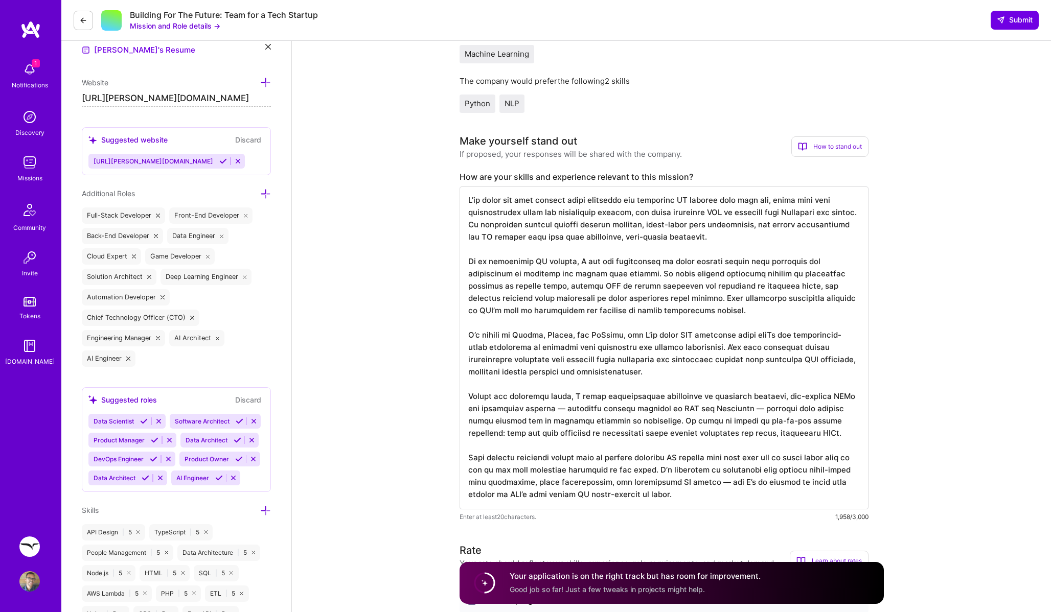
click at [588, 274] on textarea at bounding box center [663, 348] width 409 height 323
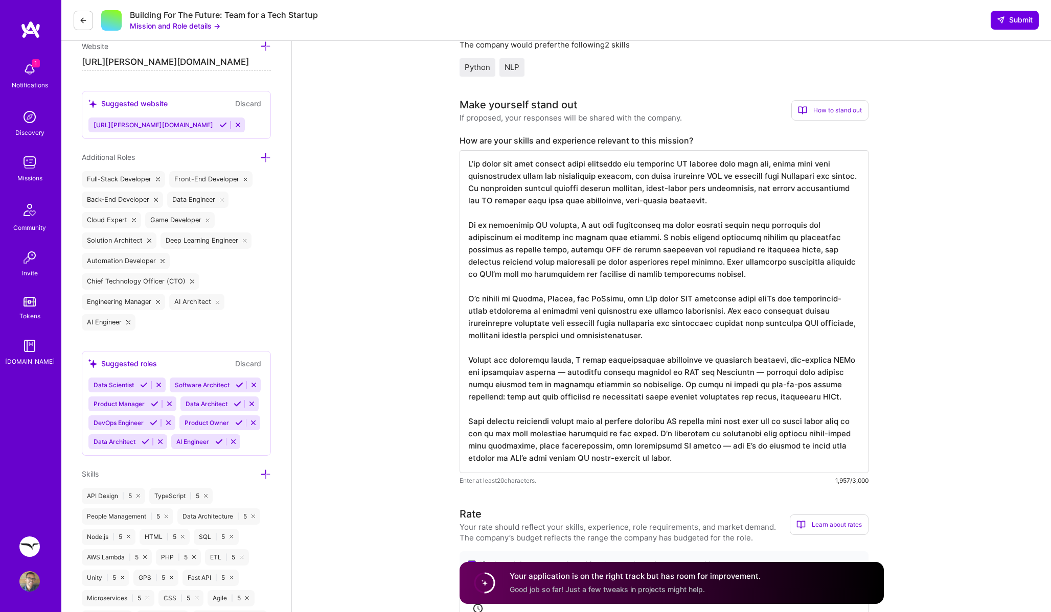
scroll to position [357, 0]
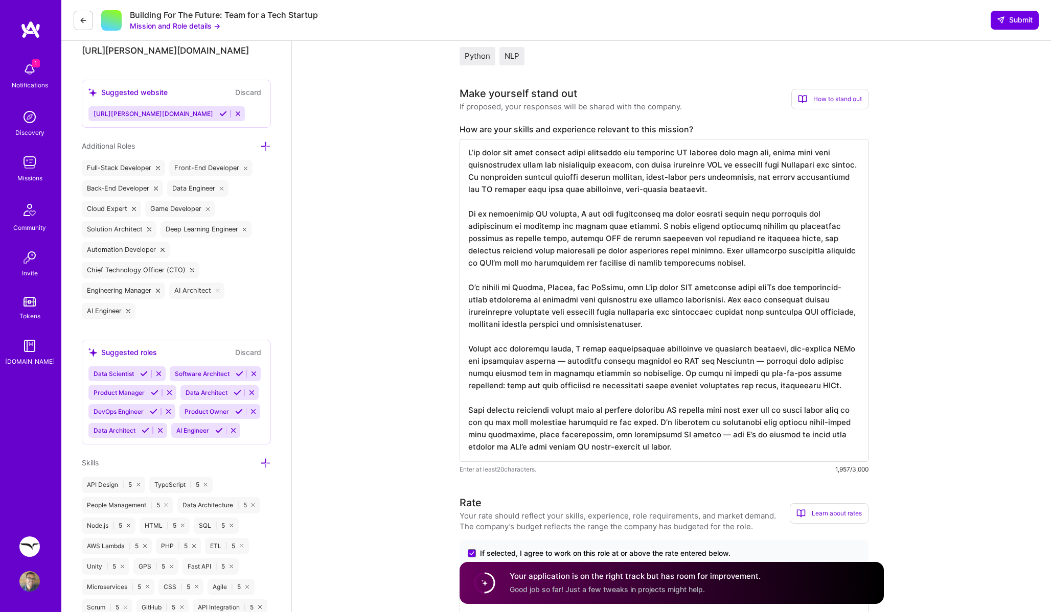
click at [537, 359] on textarea at bounding box center [663, 300] width 409 height 323
click at [732, 366] on textarea at bounding box center [663, 300] width 409 height 323
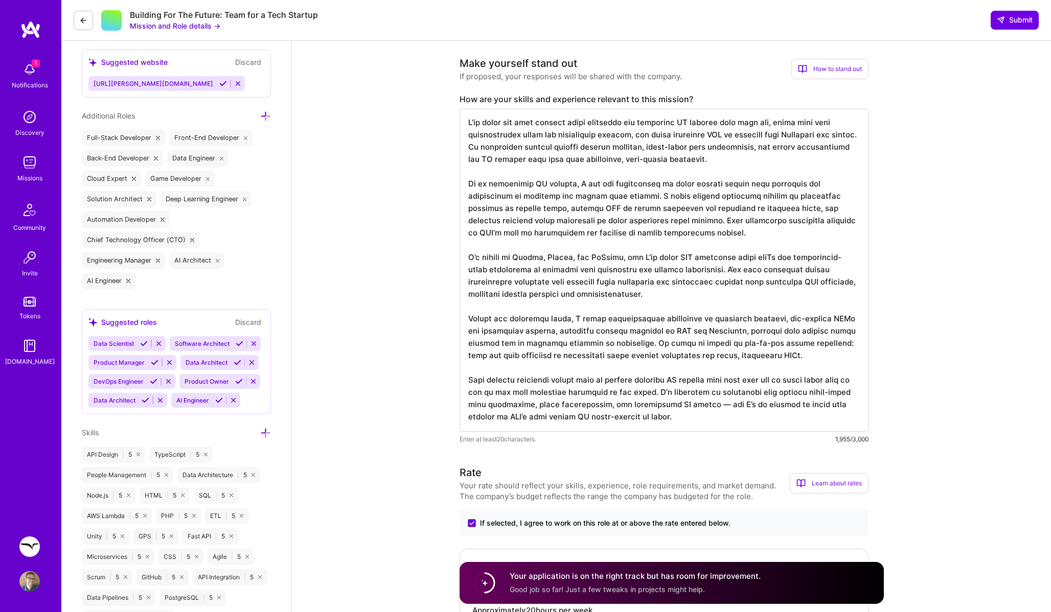
scroll to position [390, 0]
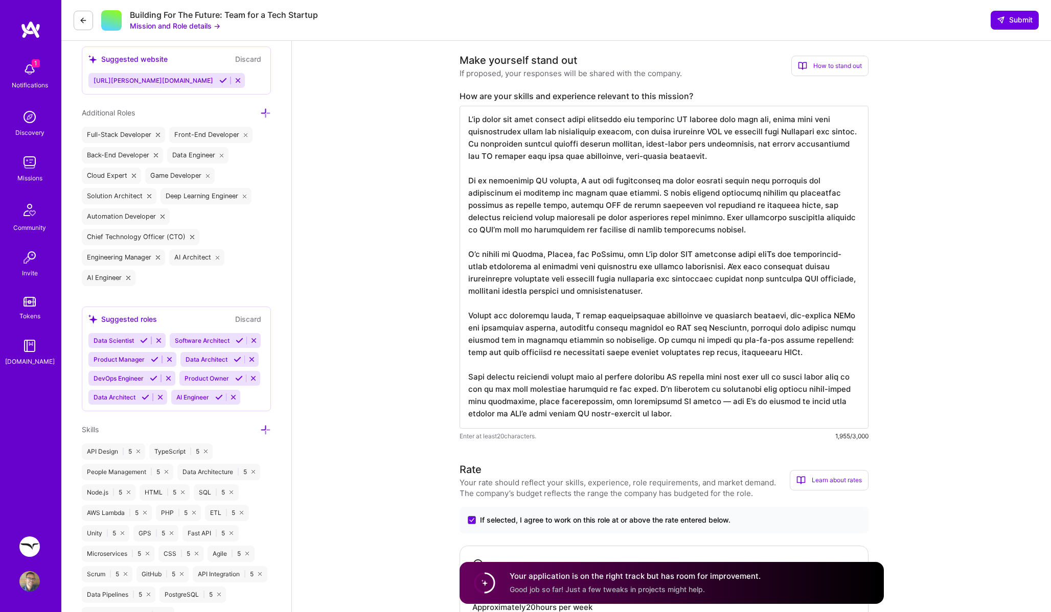
click at [710, 403] on textarea at bounding box center [663, 267] width 409 height 323
click at [664, 417] on textarea at bounding box center [663, 267] width 409 height 323
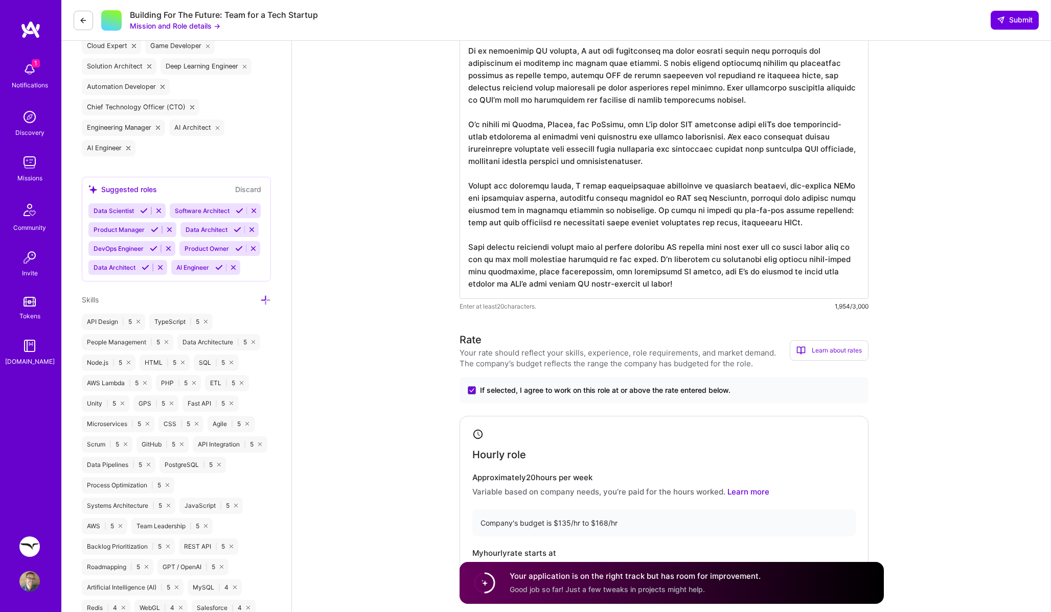
scroll to position [388, 0]
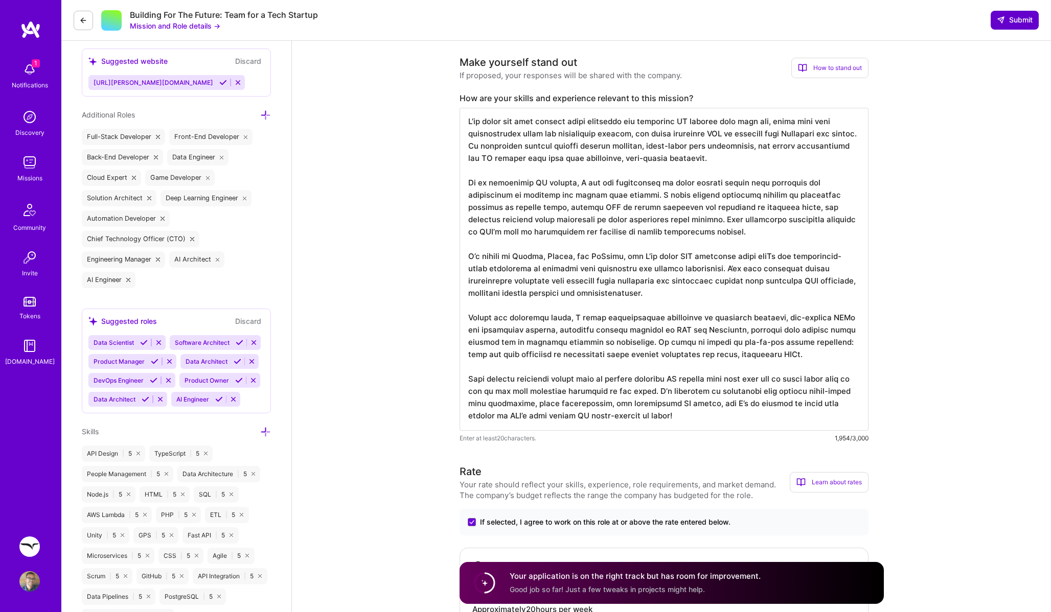
type textarea "I’ve spent the last several years designing and deploying AI systems that turn …"
click at [1011, 20] on span "Submit" at bounding box center [1015, 20] width 36 height 10
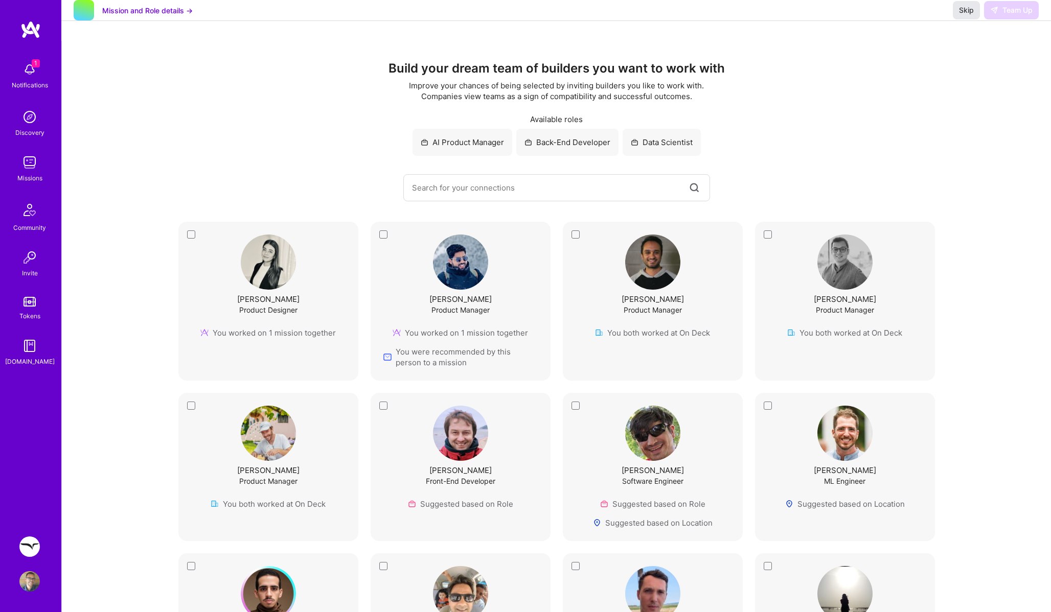
click at [966, 15] on span "Skip" at bounding box center [966, 10] width 15 height 10
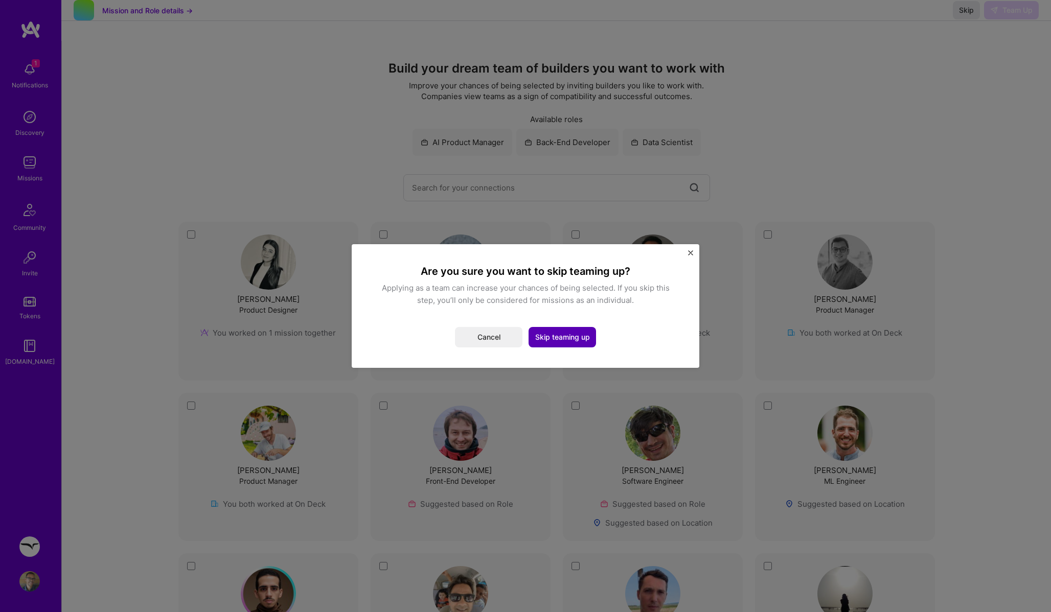
click at [563, 336] on button "Skip teaming up" at bounding box center [561, 337] width 67 height 20
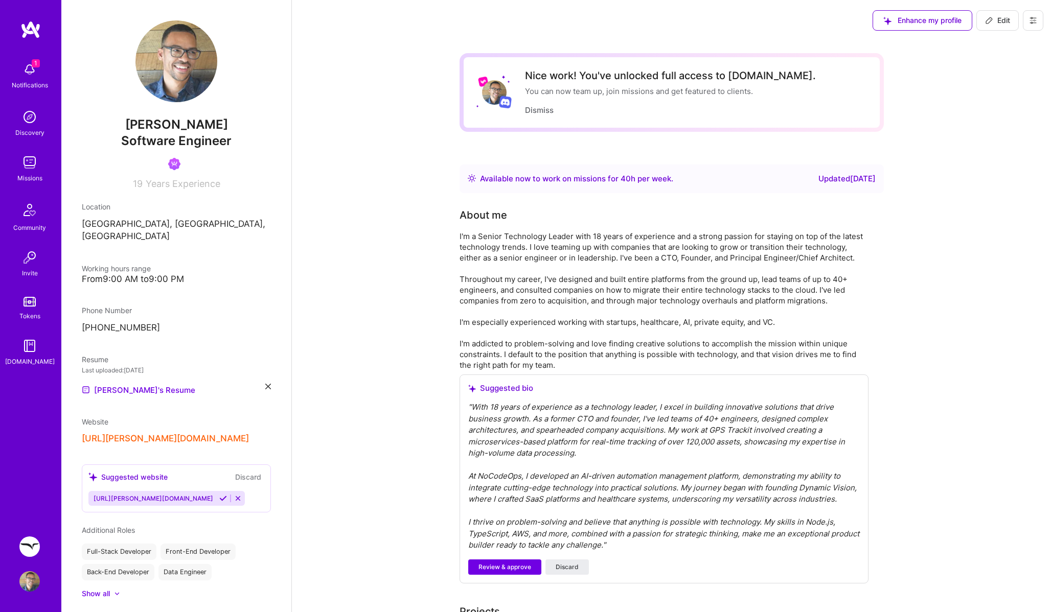
click at [1001, 19] on span "Edit" at bounding box center [997, 20] width 25 height 10
select select "US"
select select "Right Now"
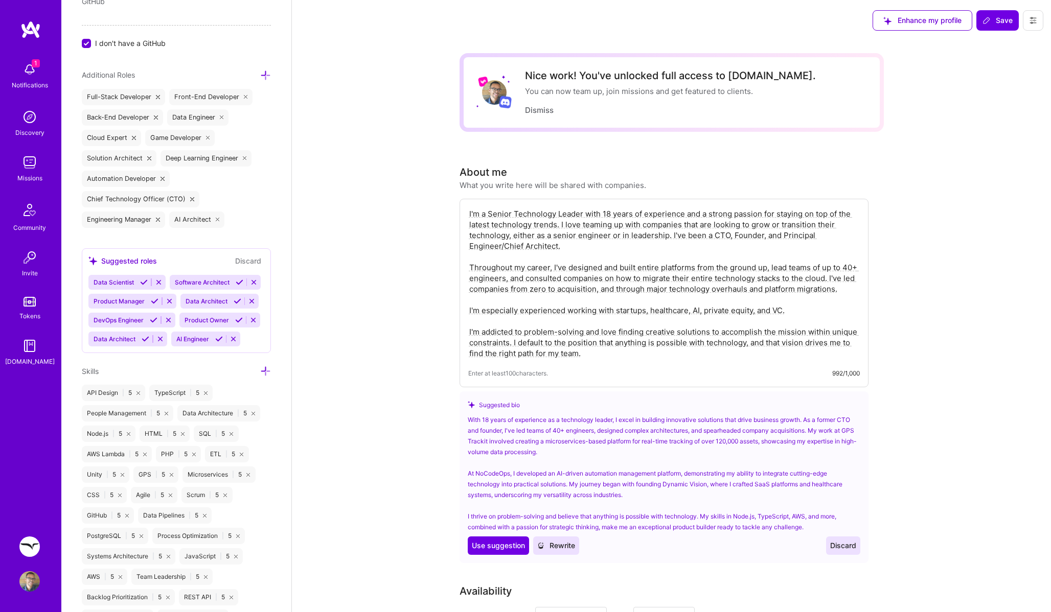
scroll to position [792, 0]
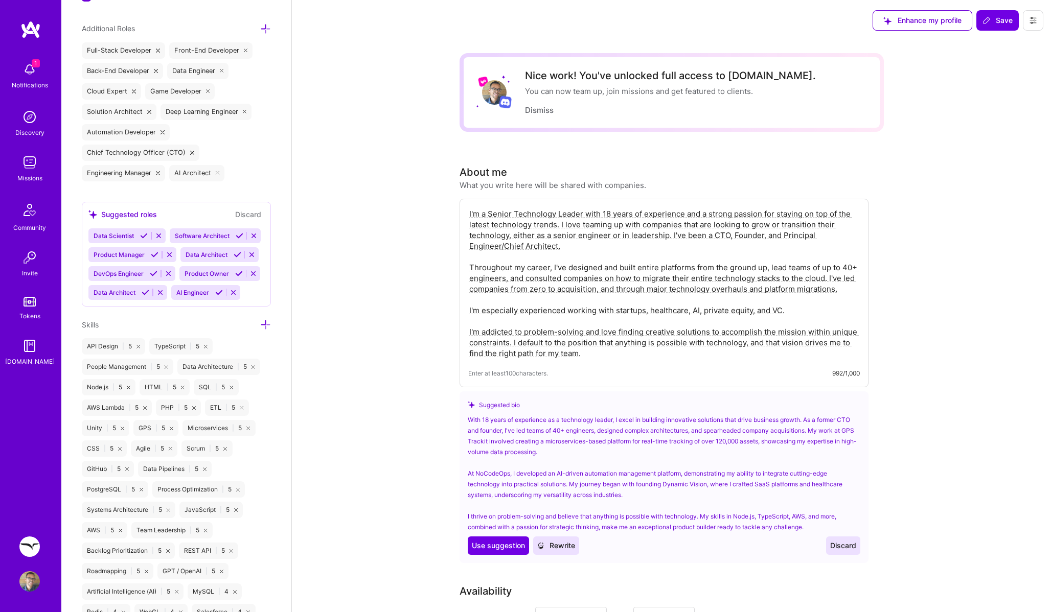
click at [265, 319] on icon at bounding box center [265, 324] width 11 height 11
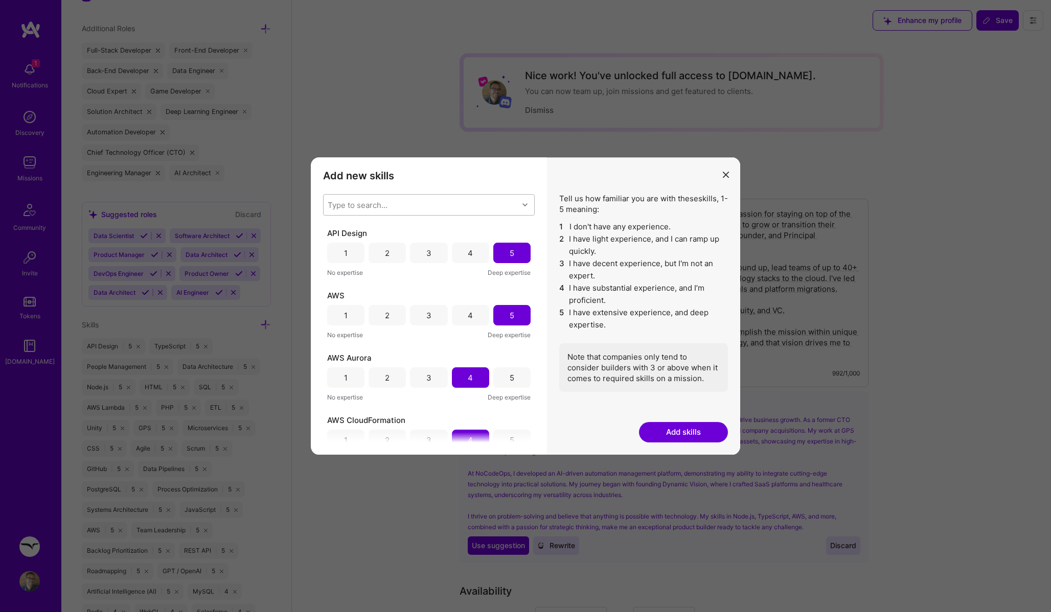
click at [425, 212] on div "Type to search..." at bounding box center [421, 205] width 195 height 20
type input "api"
click at [373, 249] on div "API Integration" at bounding box center [428, 250] width 199 height 11
checkbox input "false"
checkbox input "true"
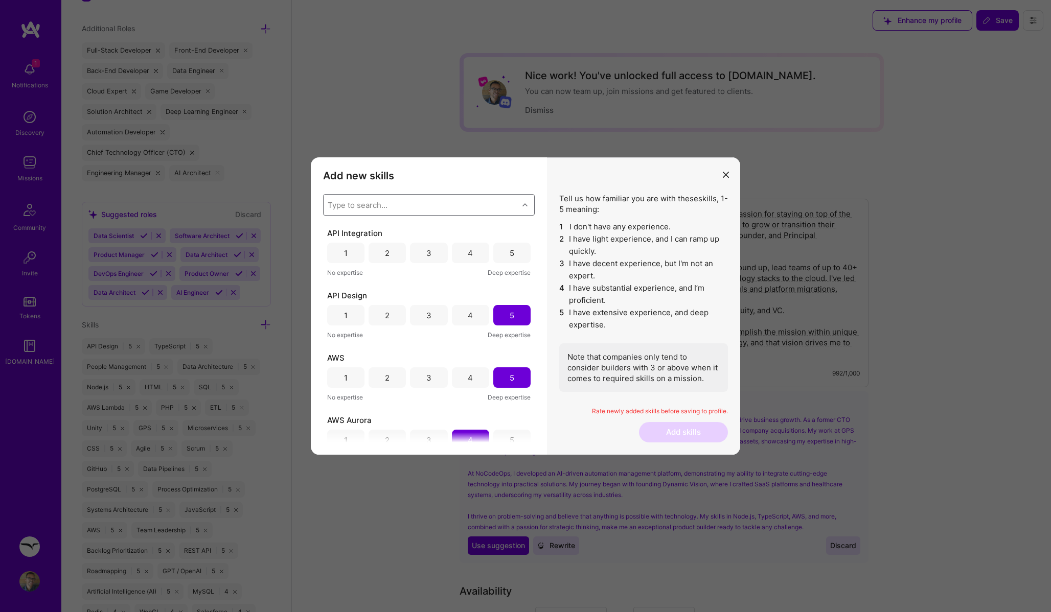
click at [377, 205] on div "Type to search..." at bounding box center [358, 205] width 60 height 11
type input "api"
checkbox input "false"
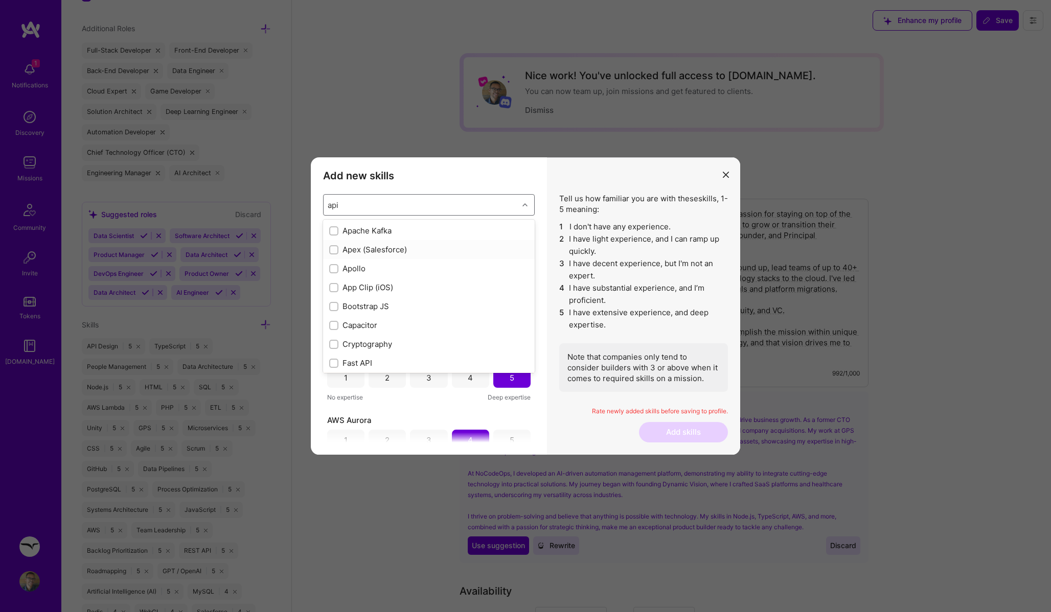
scroll to position [0, 0]
type input "api"
checkbox input "true"
click at [333, 268] on input "modal" at bounding box center [334, 269] width 7 height 7
checkbox input "false"
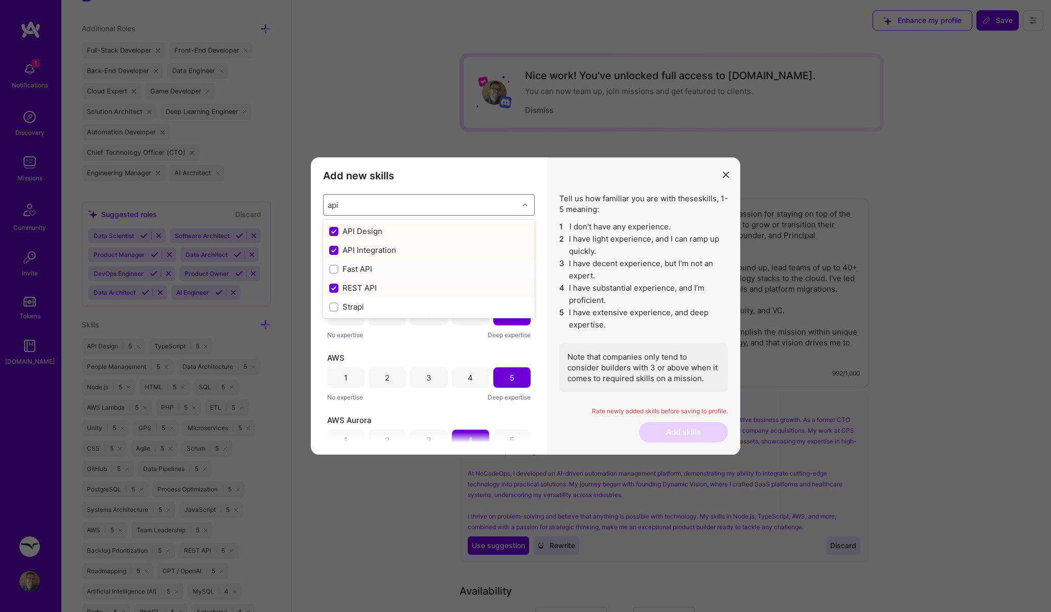
checkbox input "false"
checkbox input "true"
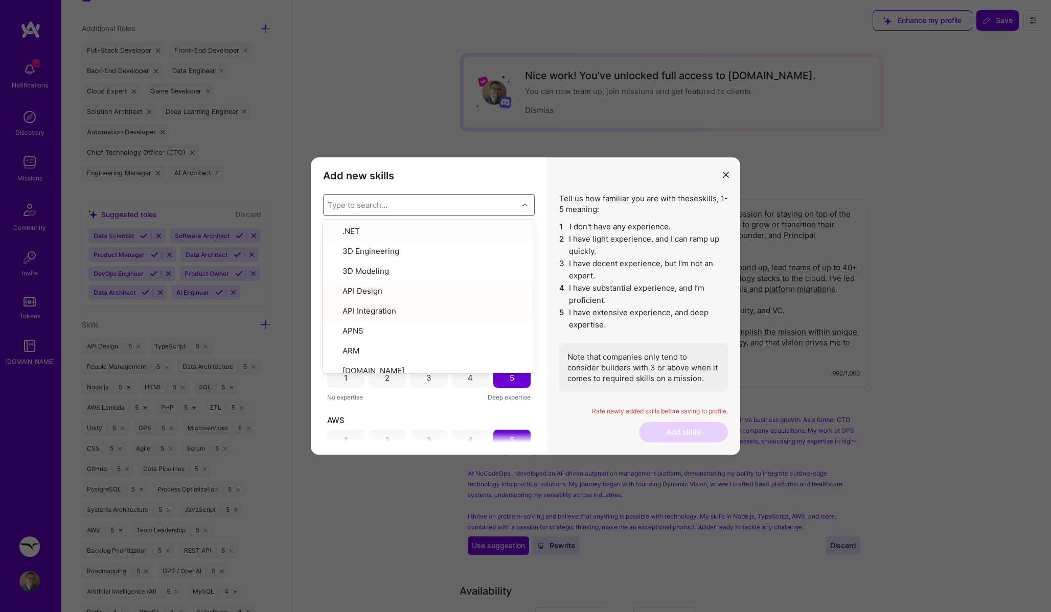
click at [426, 176] on h3 "Add new skills" at bounding box center [429, 176] width 212 height 12
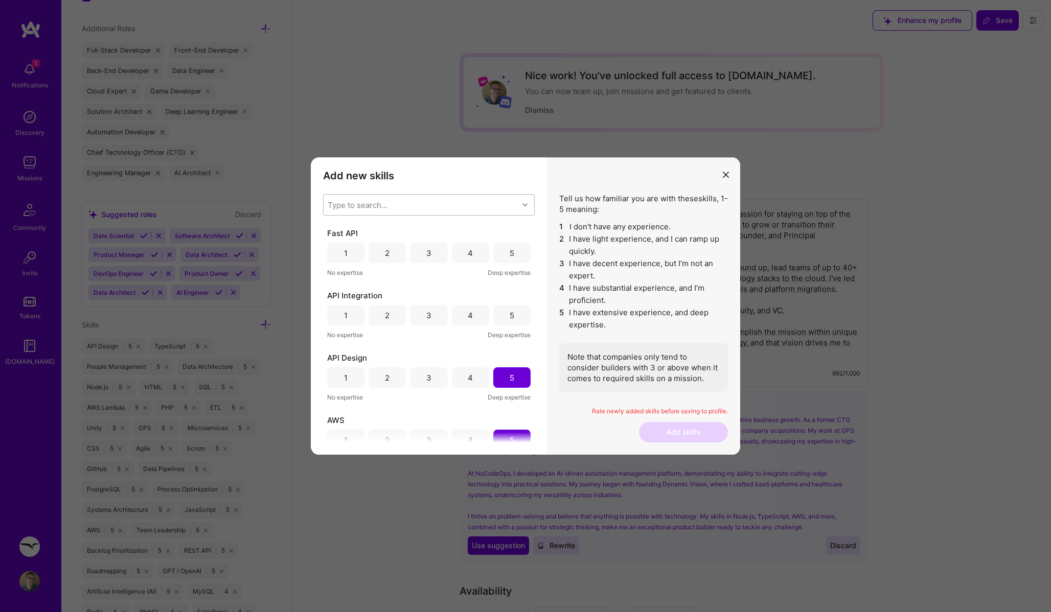
click at [503, 250] on div "5" at bounding box center [511, 253] width 37 height 20
click at [504, 320] on div "5" at bounding box center [511, 315] width 37 height 20
click at [678, 429] on button "Add skills" at bounding box center [683, 432] width 89 height 20
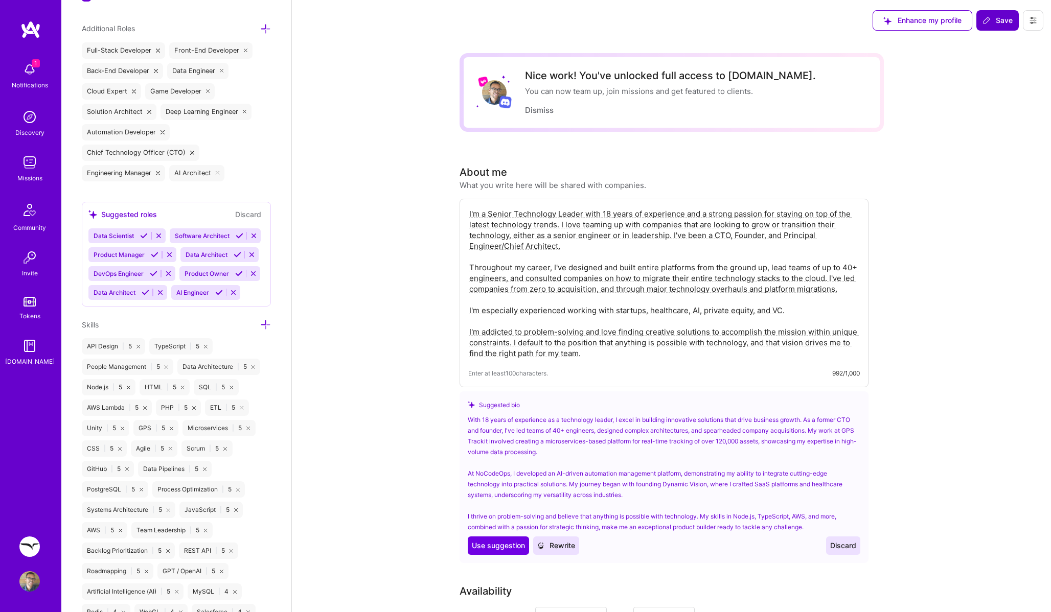
click at [986, 14] on button "Save" at bounding box center [997, 20] width 42 height 20
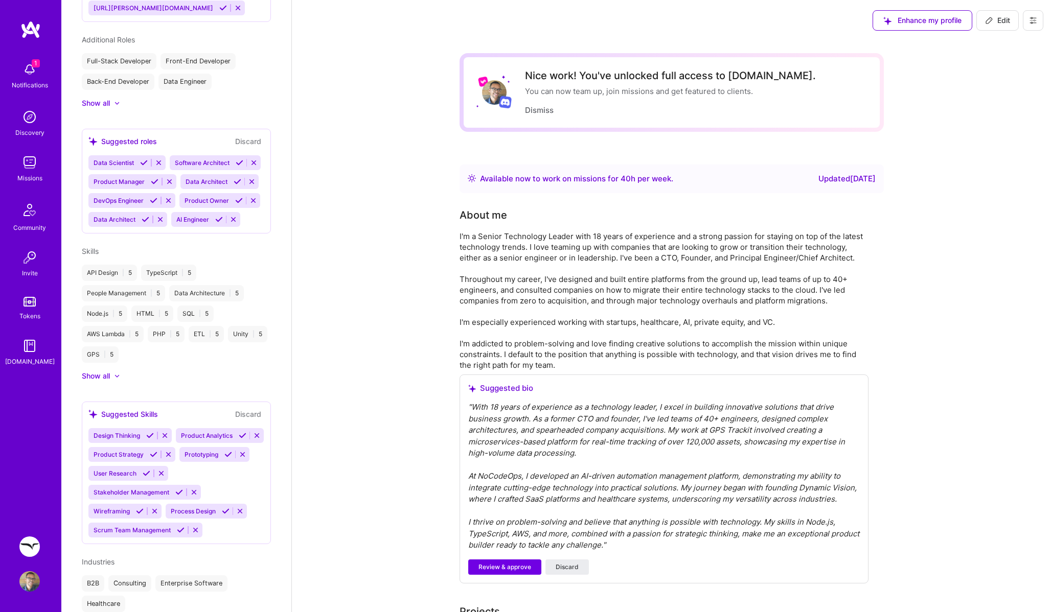
click at [993, 18] on span "Edit" at bounding box center [997, 20] width 25 height 10
select select "US"
select select "Right Now"
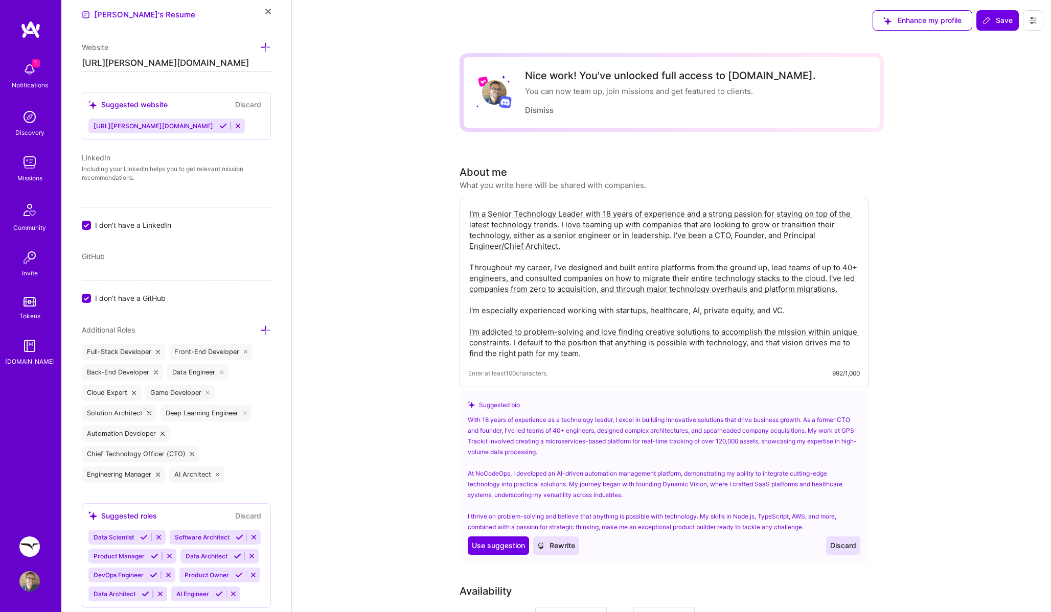
scroll to position [792, 0]
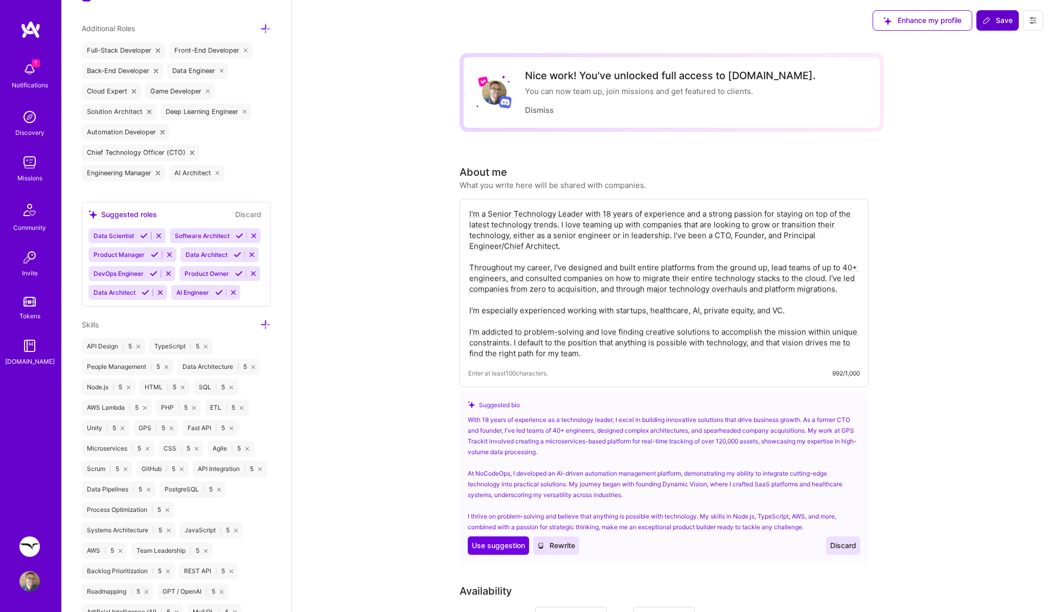
click at [992, 18] on span "Save" at bounding box center [997, 20] width 30 height 10
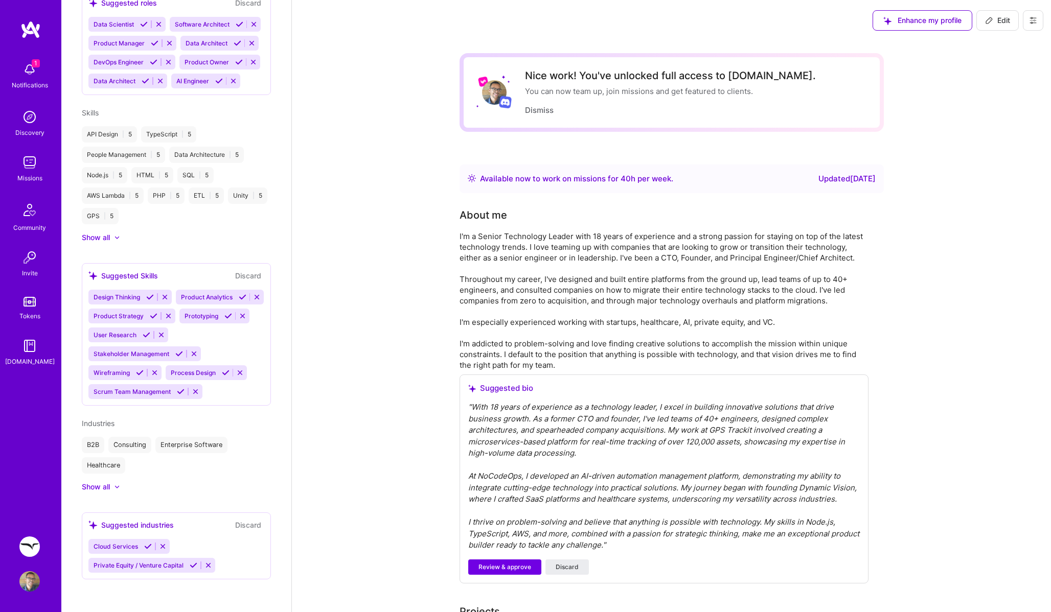
scroll to position [491, 0]
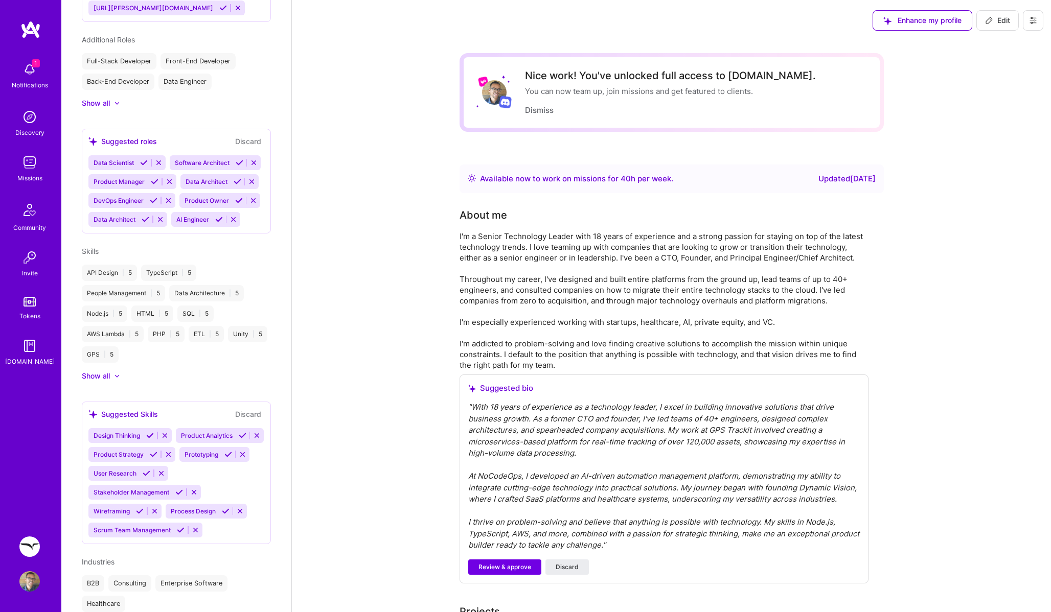
click at [1002, 24] on span "Edit" at bounding box center [997, 20] width 25 height 10
select select "US"
select select "Right Now"
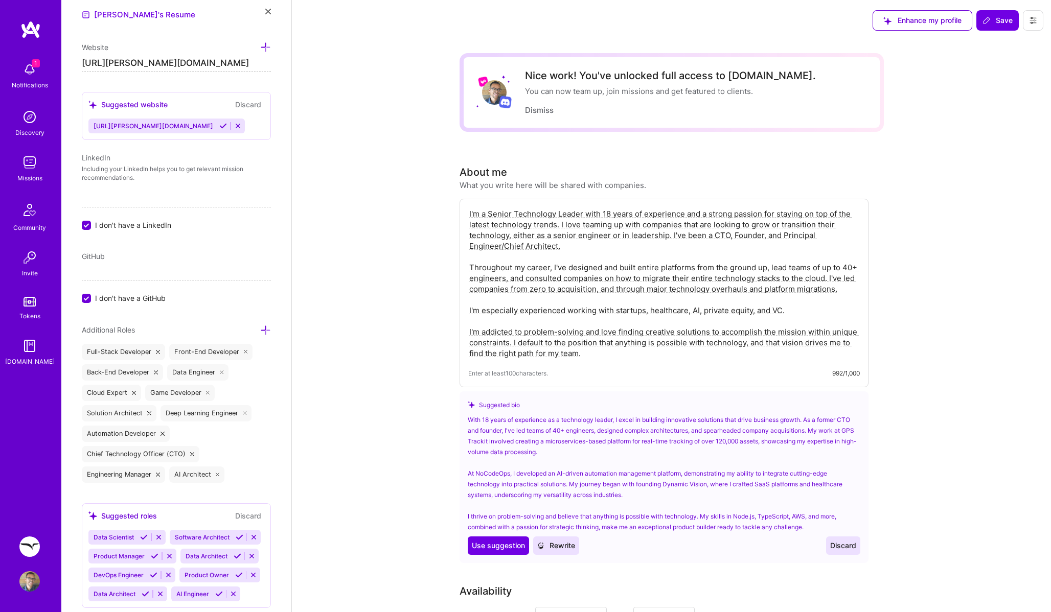
scroll to position [792, 0]
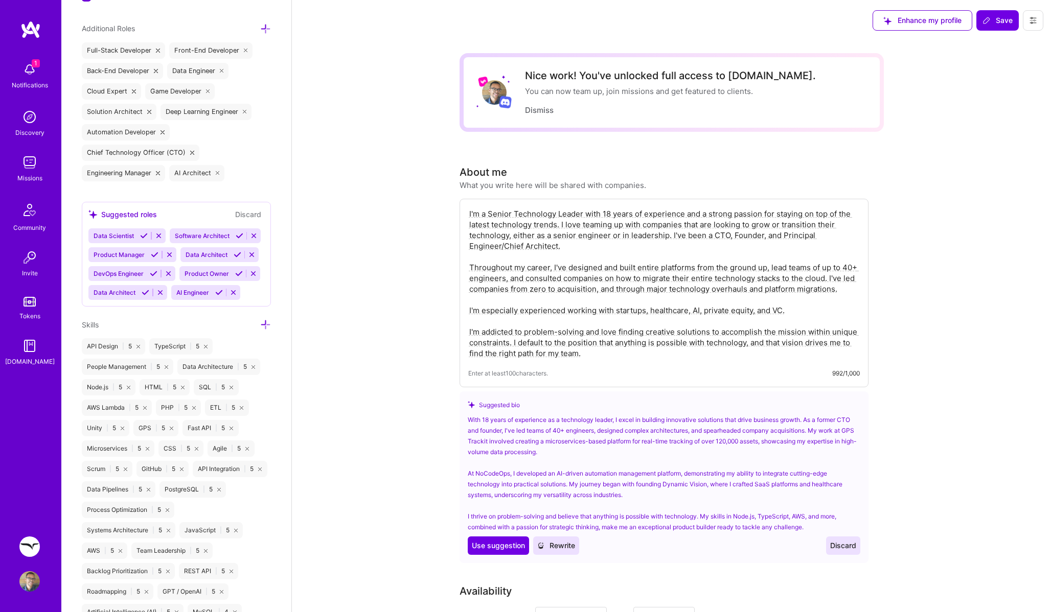
click at [263, 322] on icon at bounding box center [265, 324] width 11 height 11
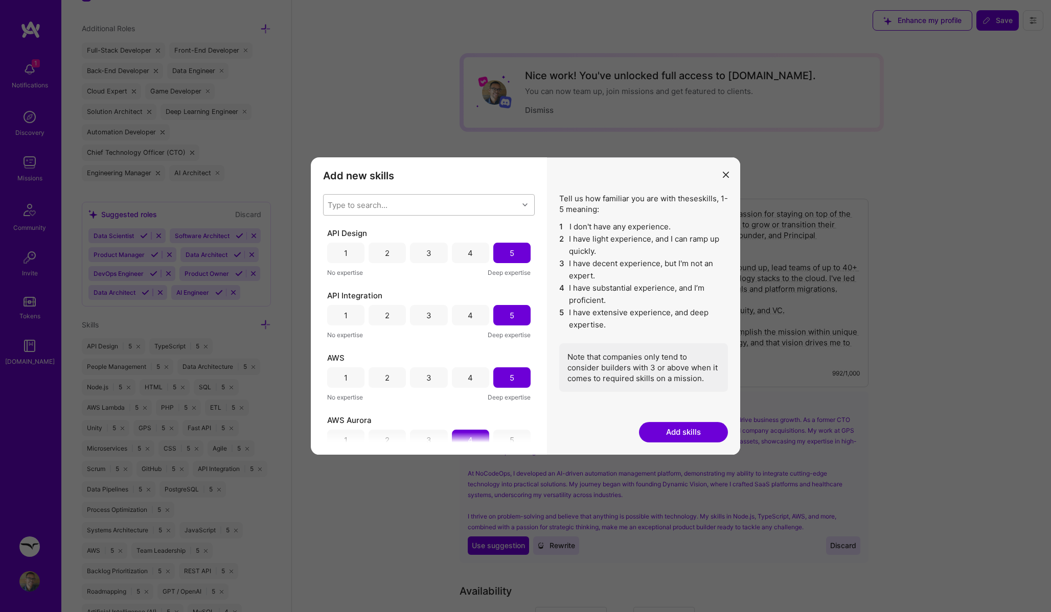
click at [397, 205] on div "Type to search..." at bounding box center [421, 205] width 195 height 20
type input "azure"
click at [333, 229] on input "modal" at bounding box center [334, 231] width 7 height 7
checkbox input "false"
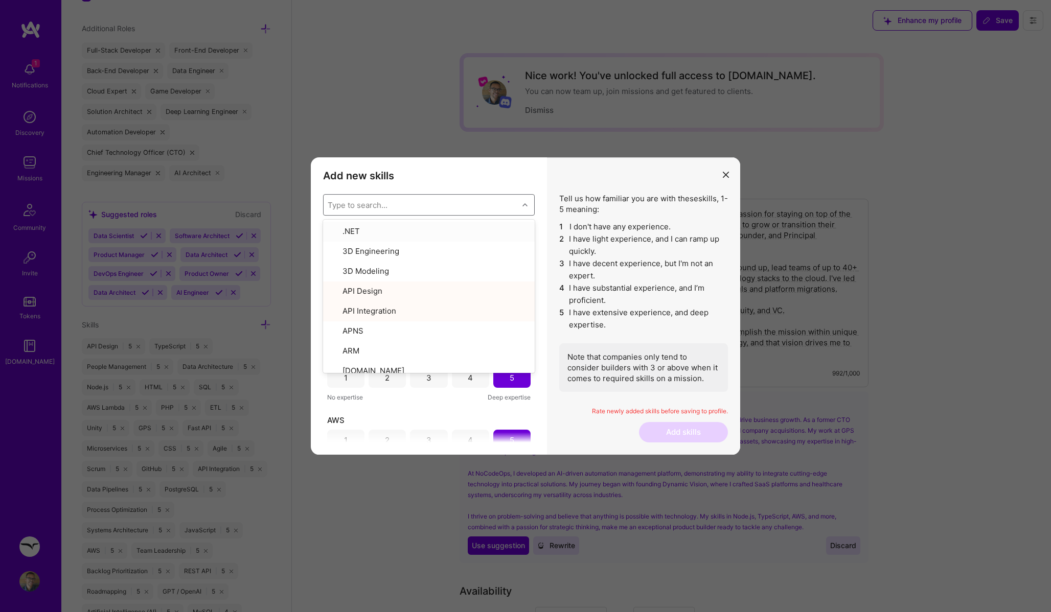
click at [491, 181] on h3 "Add new skills" at bounding box center [429, 176] width 212 height 12
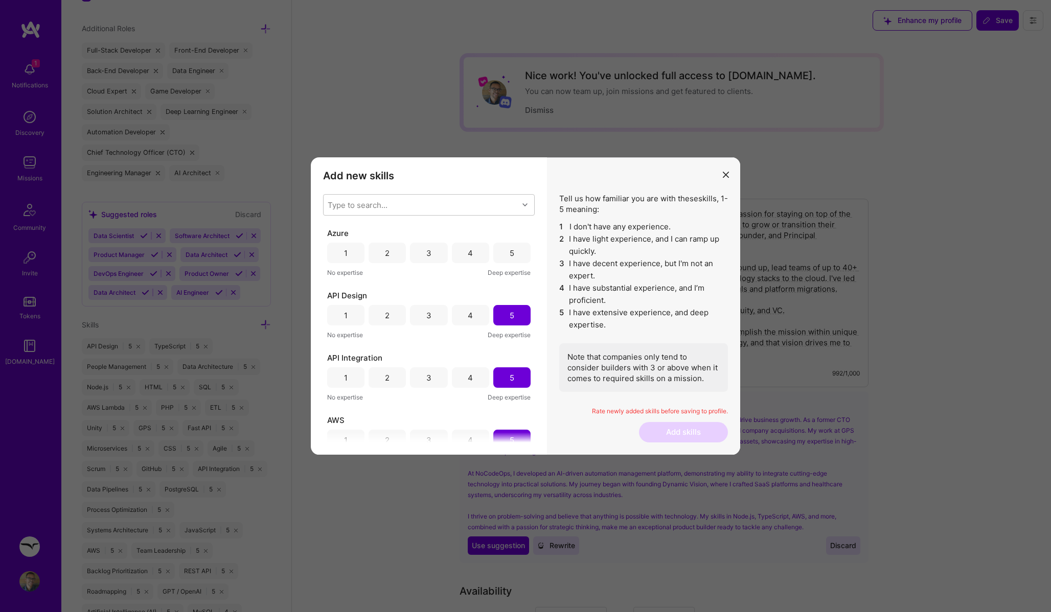
click at [475, 248] on div "4" at bounding box center [470, 253] width 37 height 20
click at [698, 431] on button "Add skills" at bounding box center [683, 432] width 89 height 20
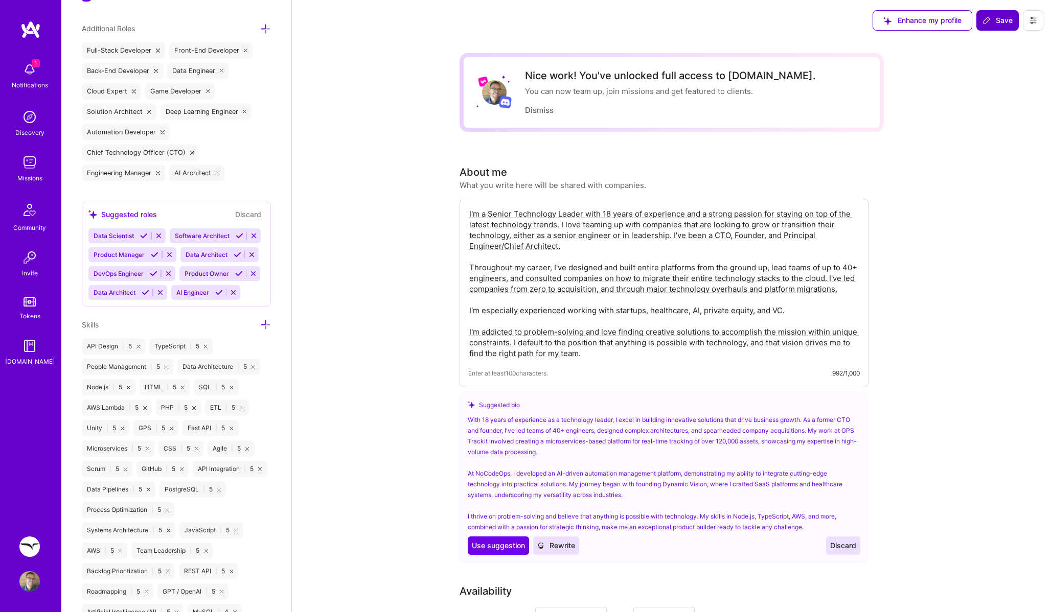
click at [999, 19] on span "Save" at bounding box center [997, 20] width 30 height 10
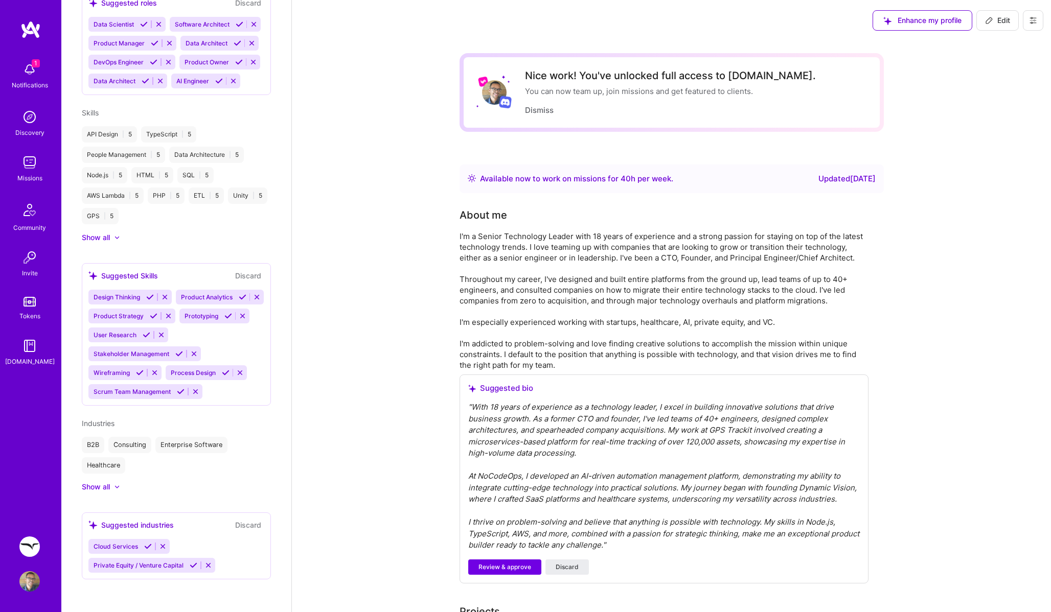
scroll to position [491, 0]
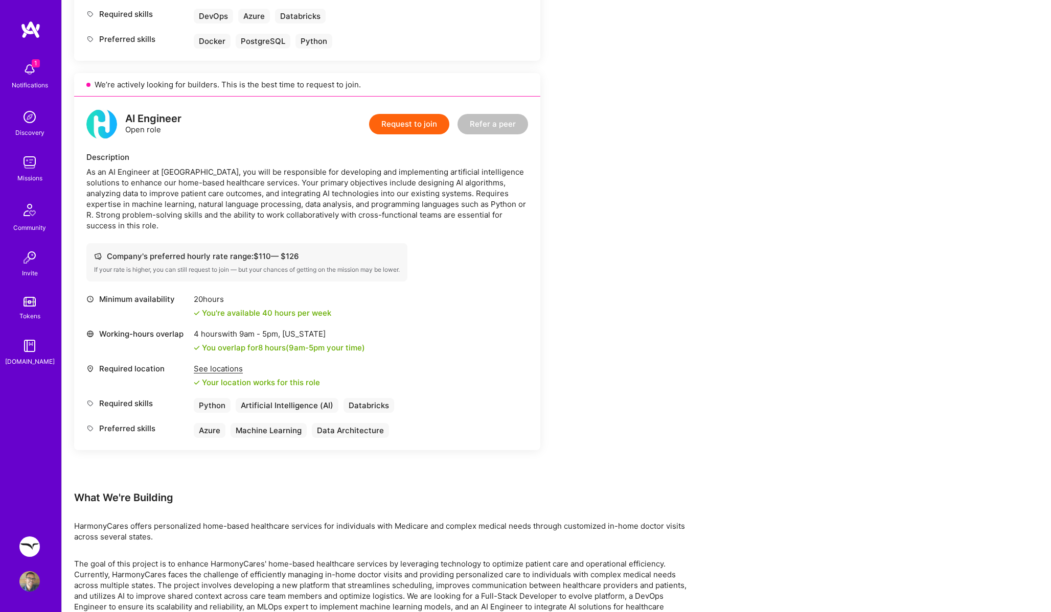
scroll to position [1043, 0]
click at [392, 124] on button "Request to join" at bounding box center [409, 124] width 80 height 20
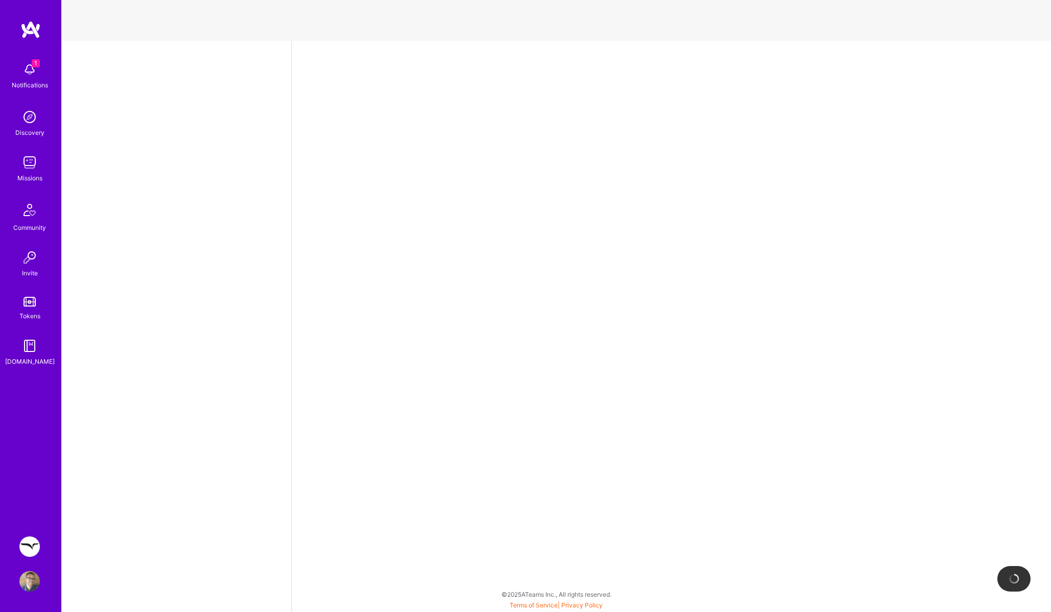
select select "US"
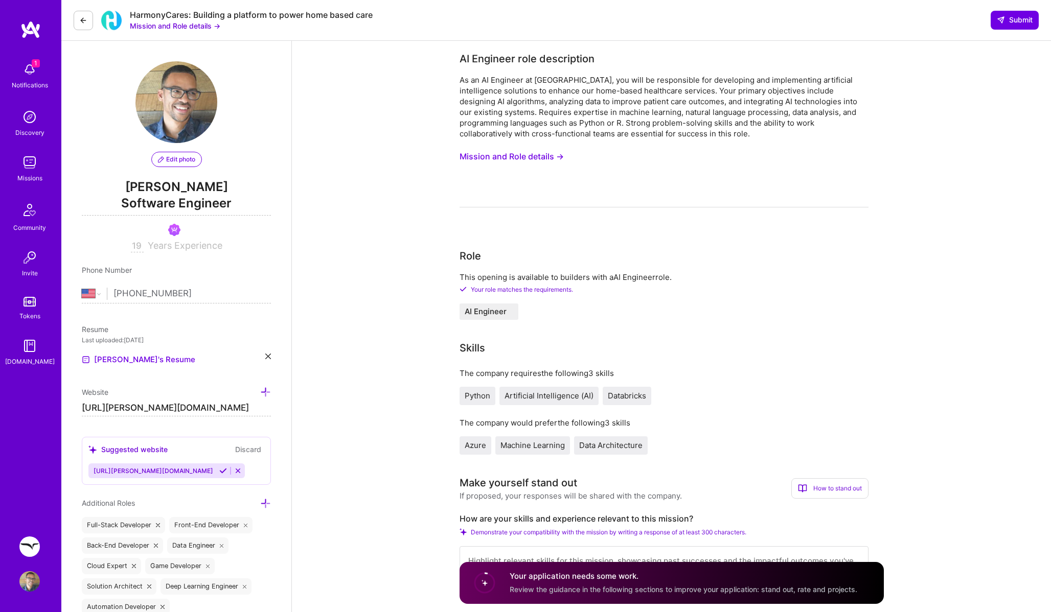
click at [524, 156] on button "Mission and Role details →" at bounding box center [511, 156] width 104 height 19
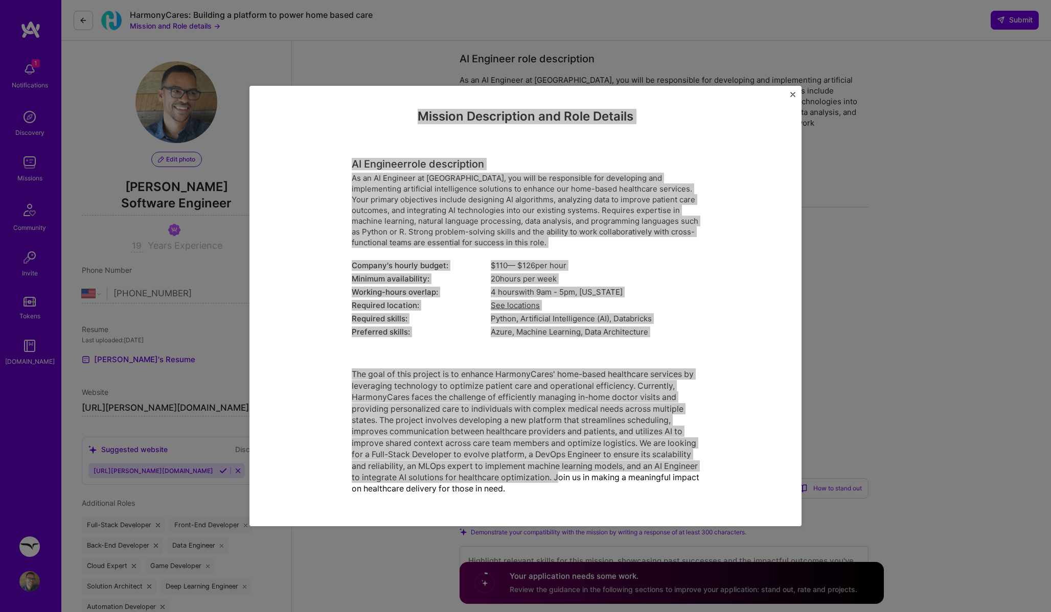
drag, startPoint x: 417, startPoint y: 113, endPoint x: 595, endPoint y: 474, distance: 402.5
click at [595, 474] on div "Mission Description and Role Details AI Engineer role description As an AI Engi…" at bounding box center [526, 306] width 348 height 394
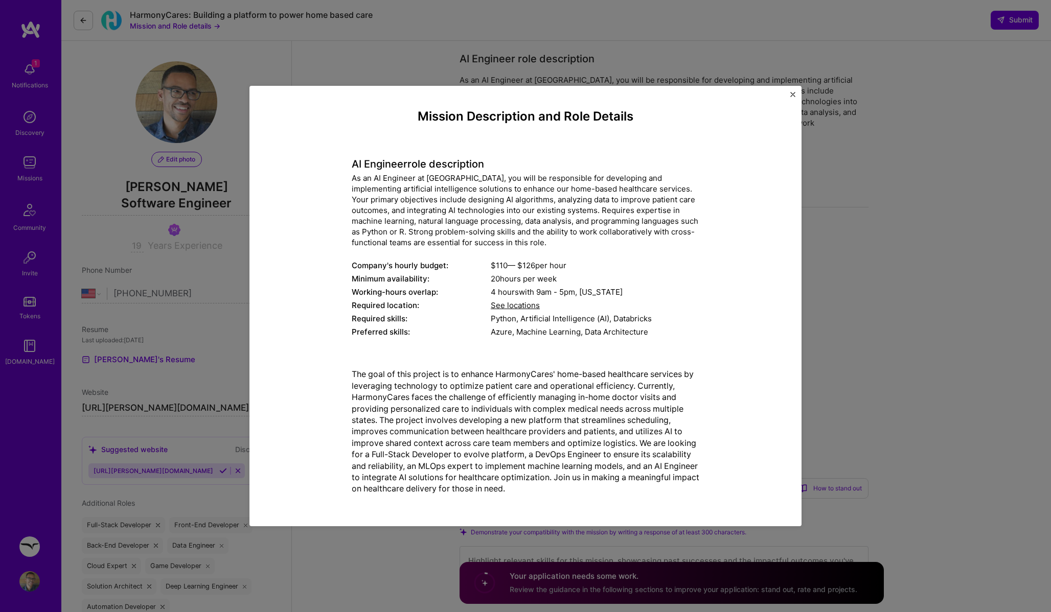
click at [586, 493] on p "The goal of this project is to enhance HarmonyCares' home-based healthcare serv…" at bounding box center [526, 431] width 348 height 126
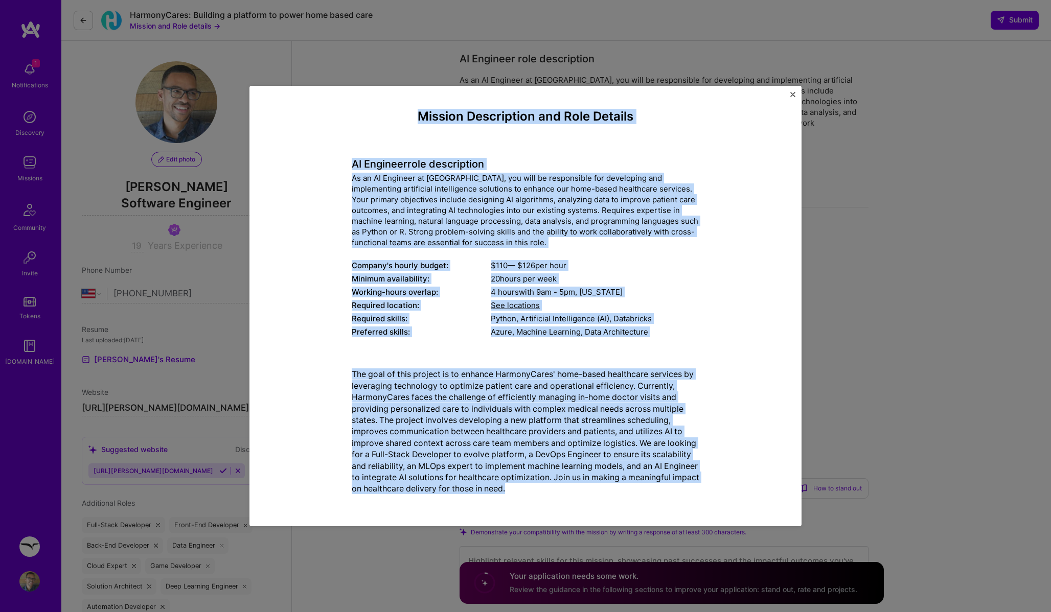
drag, startPoint x: 587, startPoint y: 489, endPoint x: 421, endPoint y: 110, distance: 414.0
click at [421, 110] on div "Mission Description and Role Details AI Engineer role description As an AI Engi…" at bounding box center [526, 306] width 348 height 394
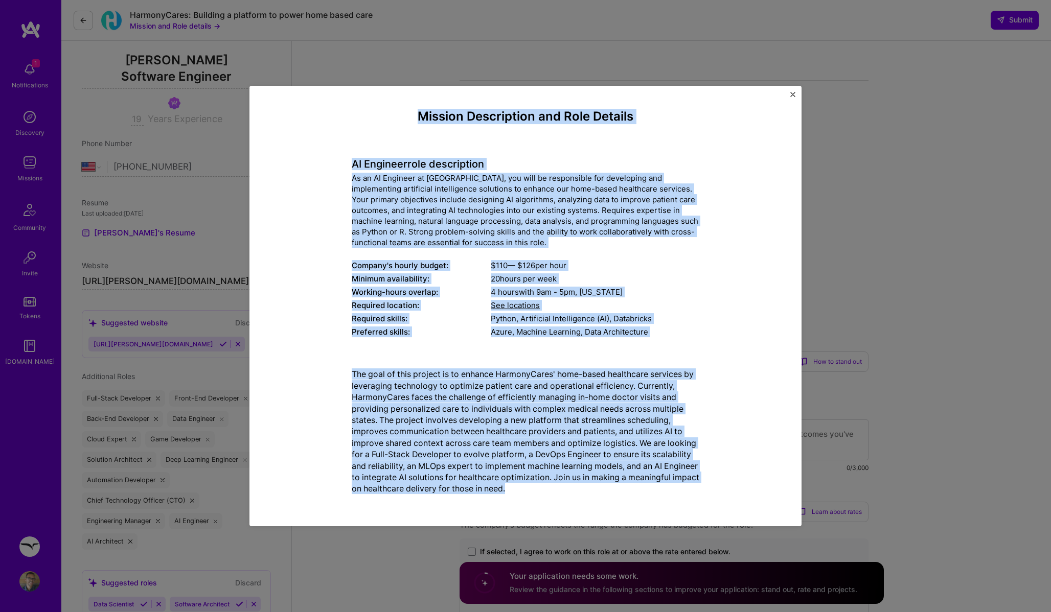
copy div "Loremip Dolorsitame con Adip Elitsed DO Eiusmodt inci utlaboreetd Ma al EN Admi…"
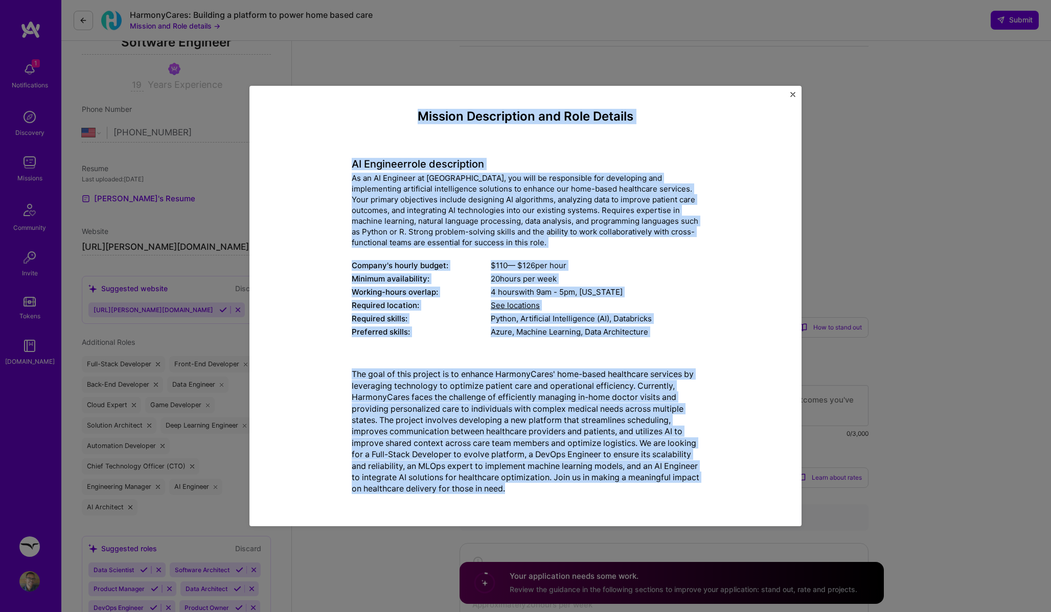
scroll to position [164, 0]
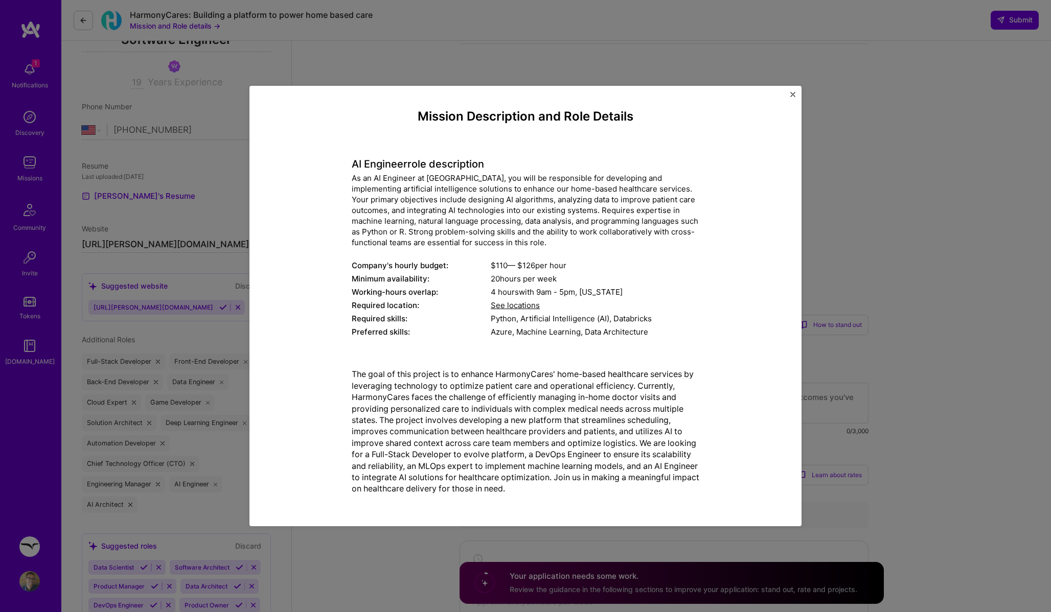
click at [836, 293] on div "Mission Description and Role Details AI Engineer role description As an AI Engi…" at bounding box center [525, 306] width 1051 height 612
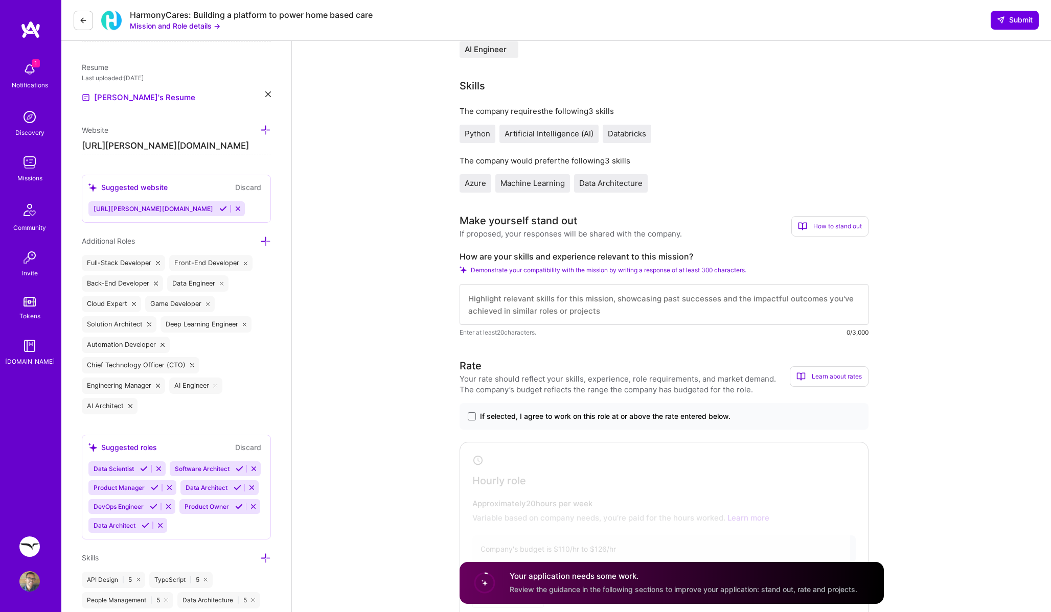
scroll to position [345, 0]
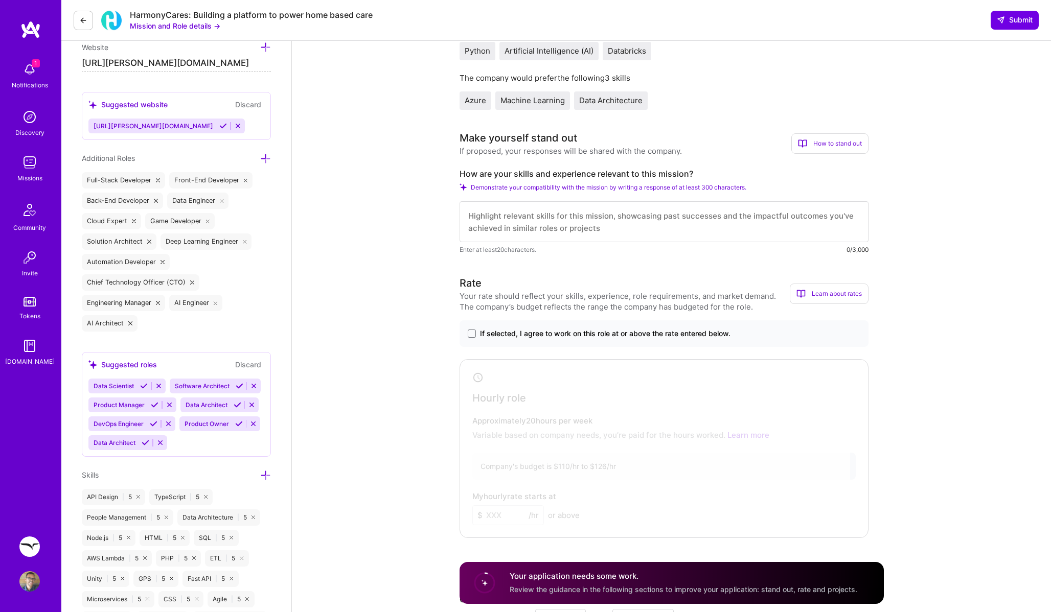
click at [607, 225] on textarea at bounding box center [663, 221] width 409 height 41
paste textarea "Lo ipsumdolor sita consecte ad eli seddoeiusmod te IN, utla etdoloremag, ali en…"
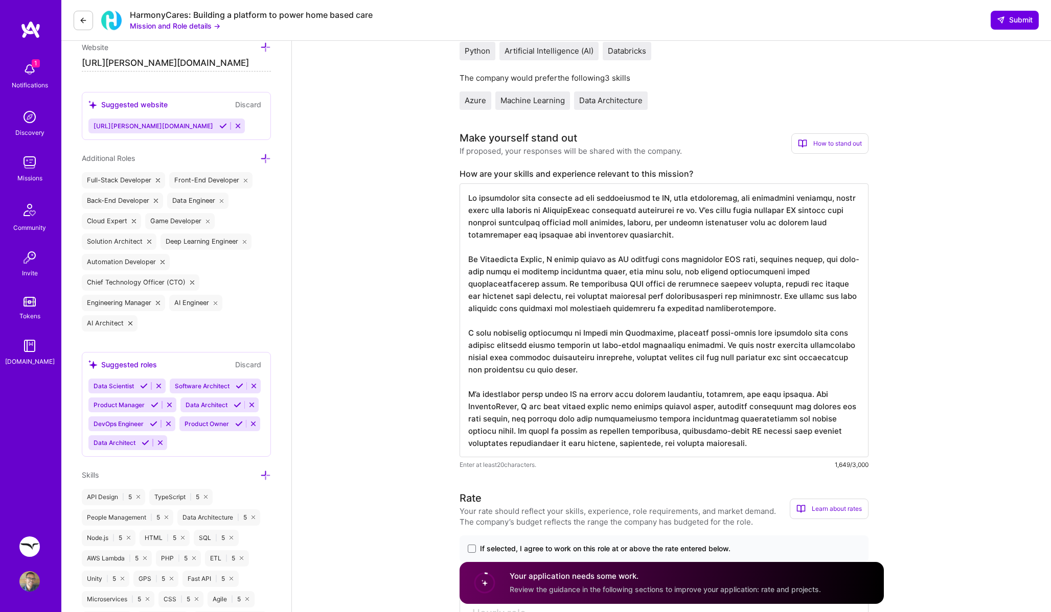
click at [560, 283] on textarea at bounding box center [663, 320] width 409 height 274
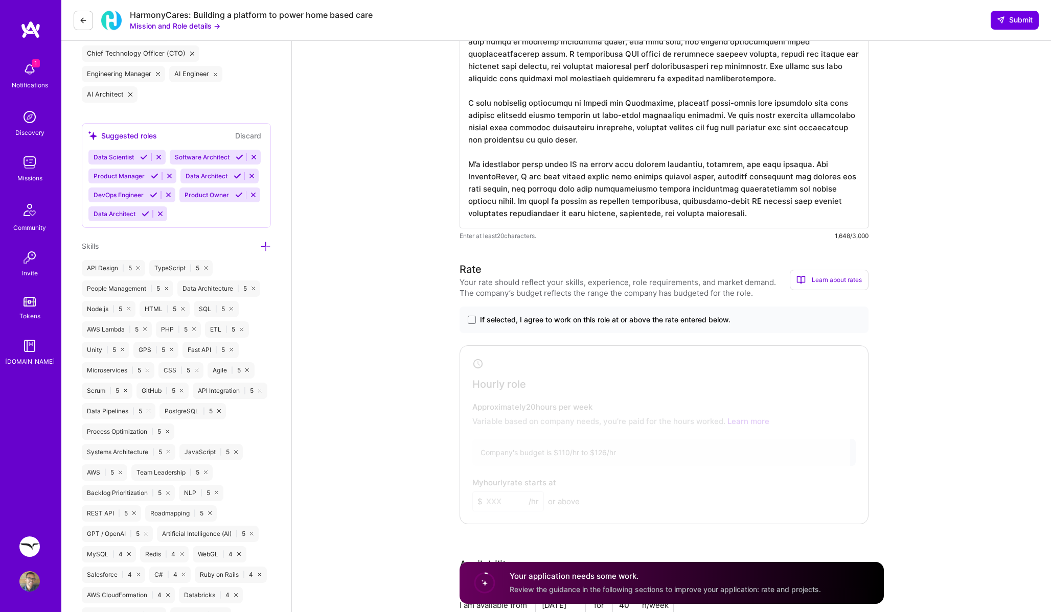
scroll to position [623, 0]
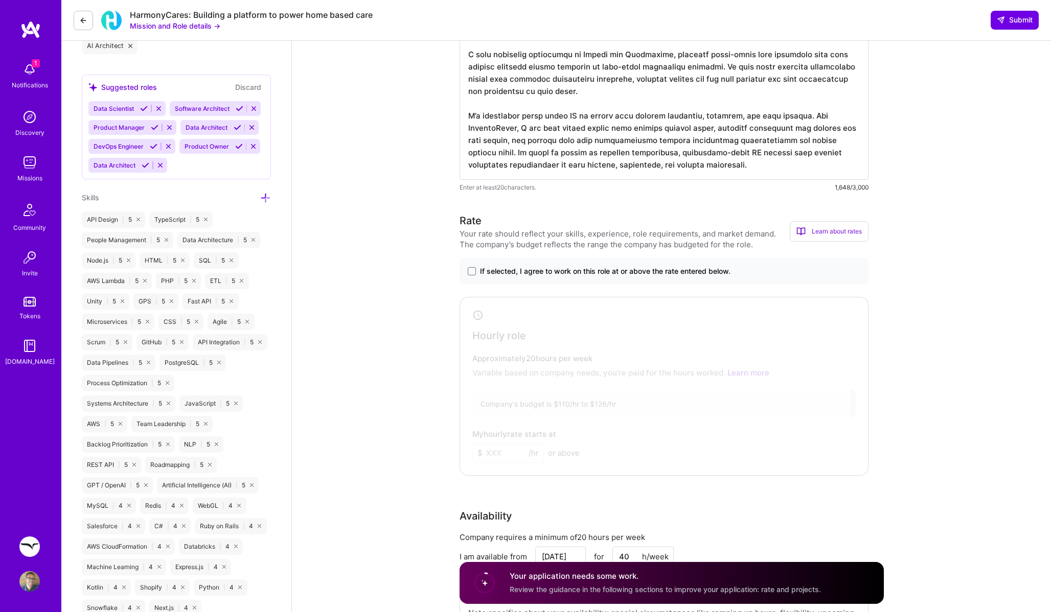
type textarea "Lo ipsumdolor sita consecte ad eli seddoeiusmod te IN, utla etdoloremag, ali en…"
click at [737, 180] on div "Enter at least 20 characters. 1,648/3,000" at bounding box center [663, 49] width 409 height 287
click at [735, 169] on textarea at bounding box center [663, 43] width 409 height 274
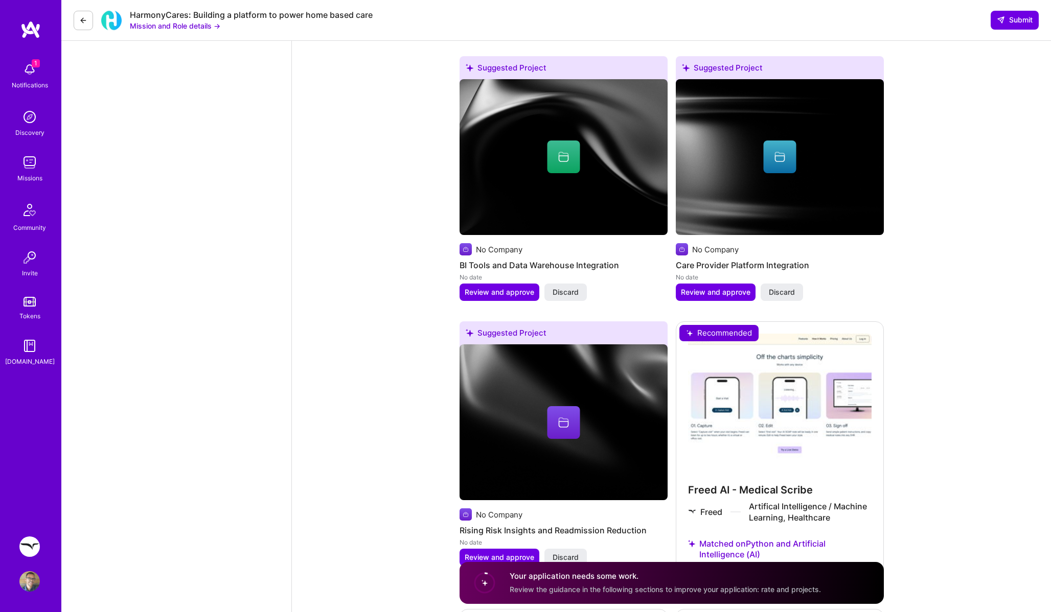
scroll to position [1778, 0]
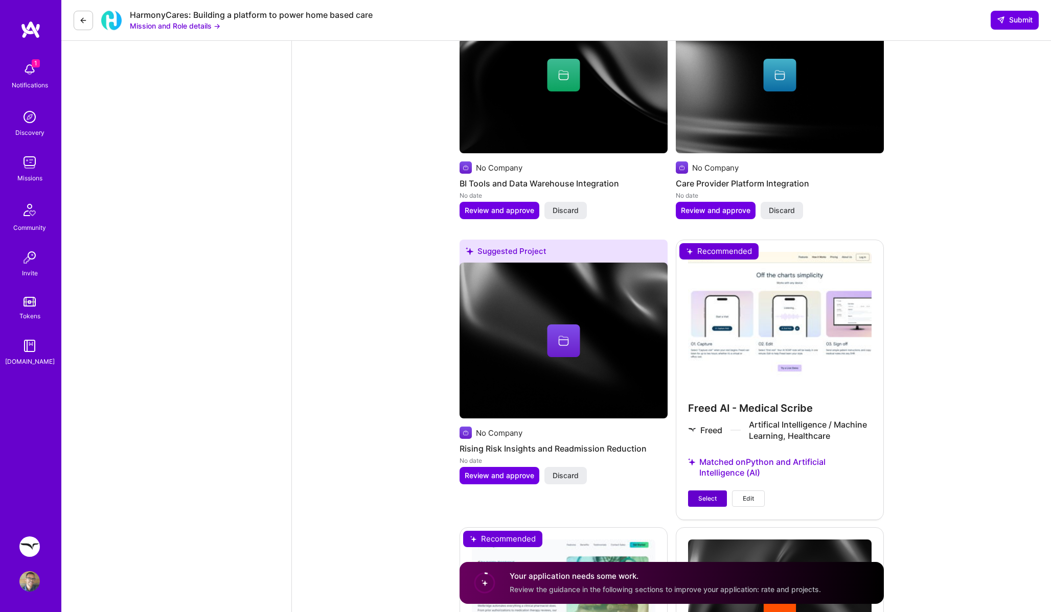
click at [694, 504] on button "Select" at bounding box center [707, 499] width 39 height 16
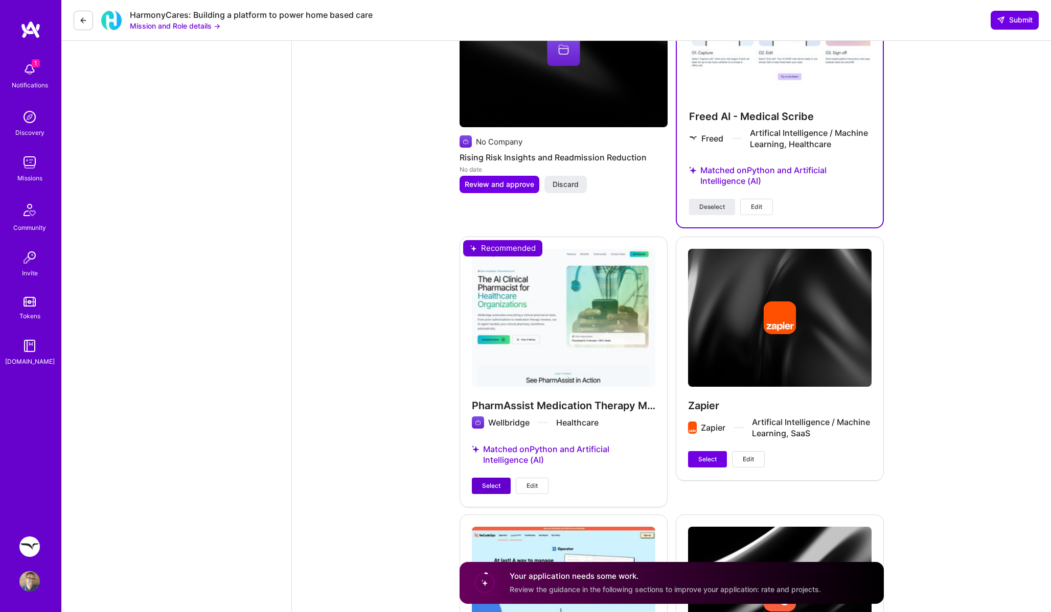
click at [489, 488] on span "Select" at bounding box center [491, 485] width 18 height 9
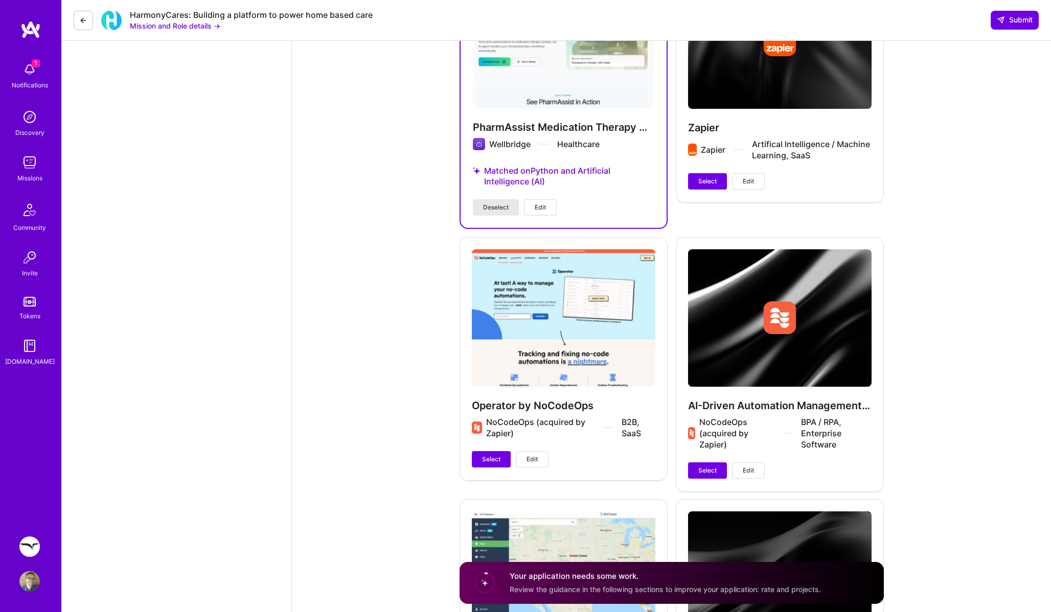
scroll to position [2357, 0]
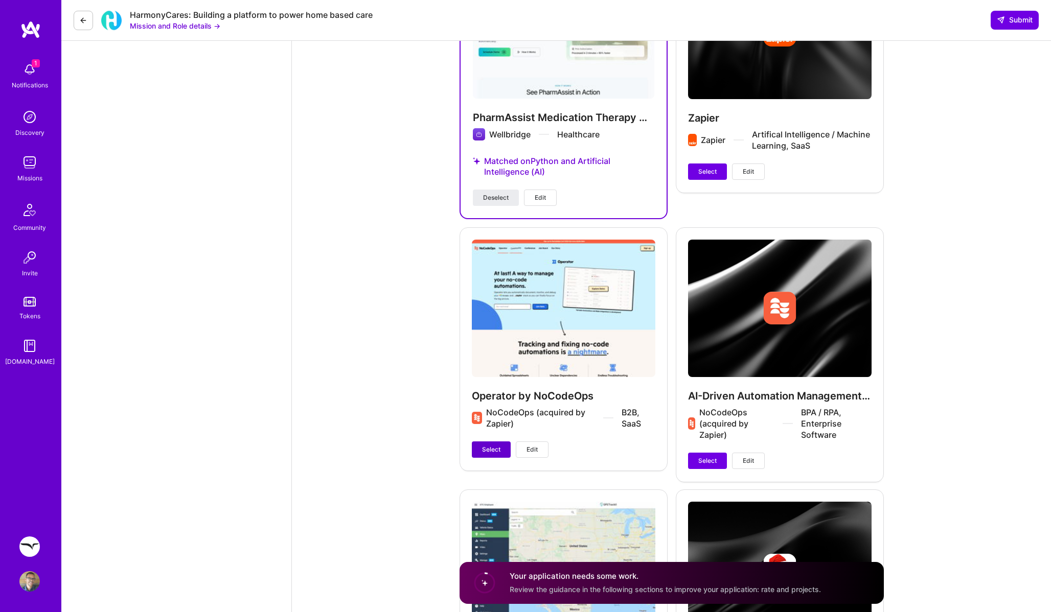
click at [490, 446] on span "Select" at bounding box center [491, 449] width 18 height 9
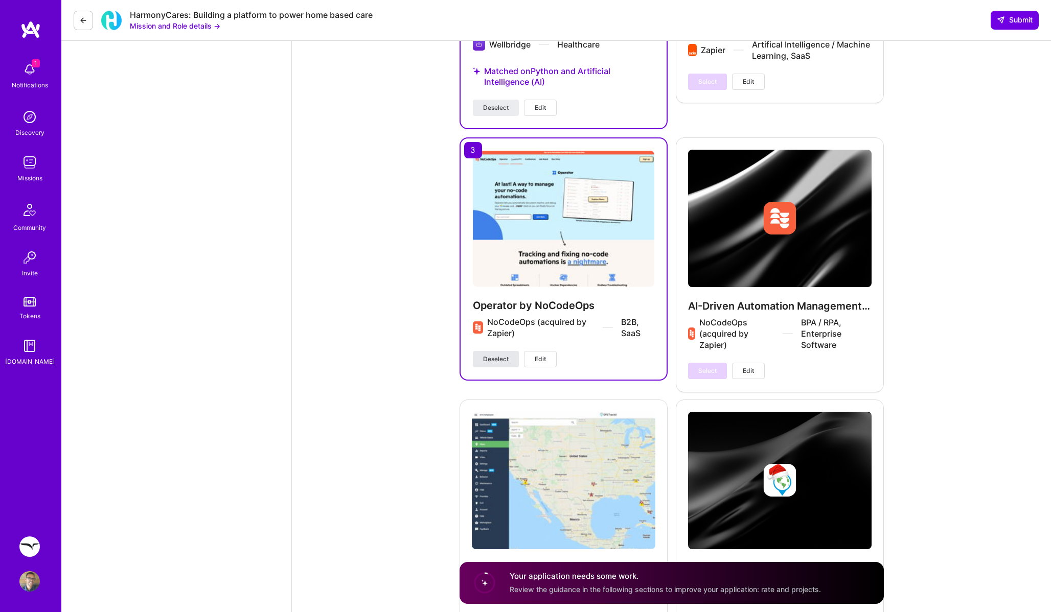
scroll to position [2401, 0]
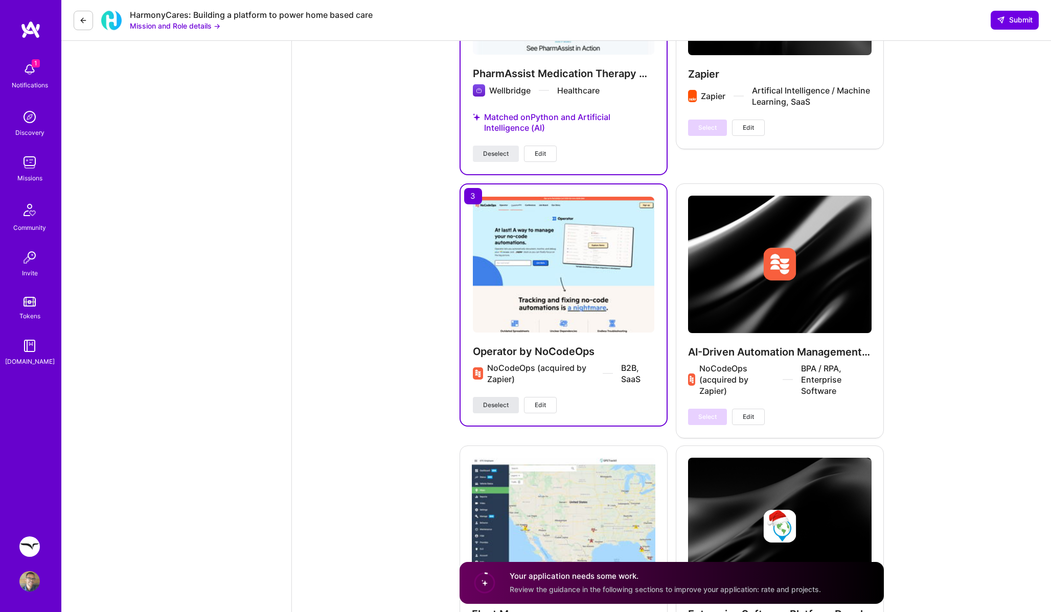
click at [488, 405] on span "Deselect" at bounding box center [496, 405] width 26 height 9
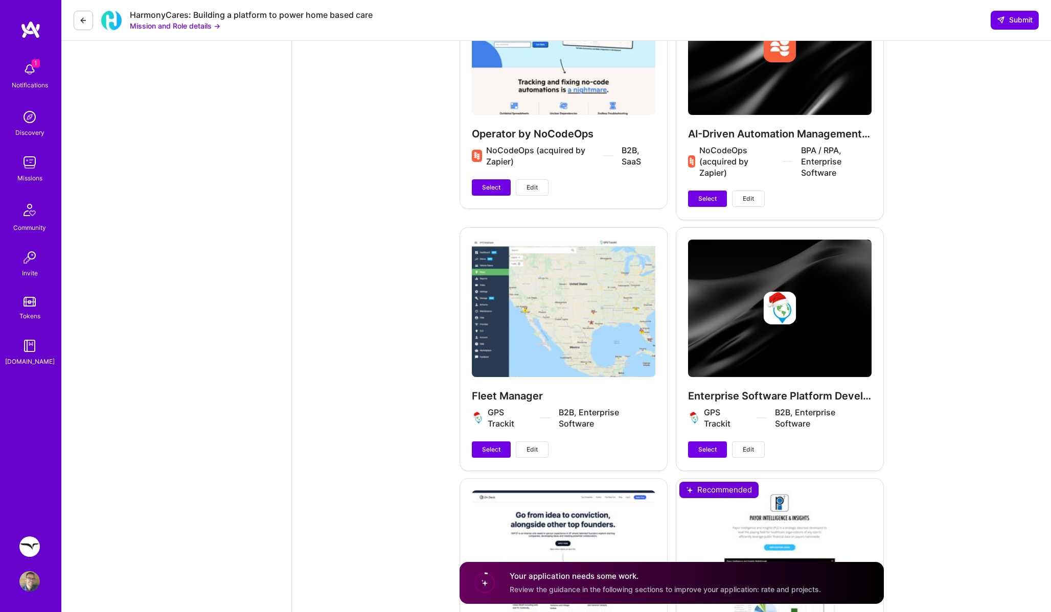
scroll to position [2563, 0]
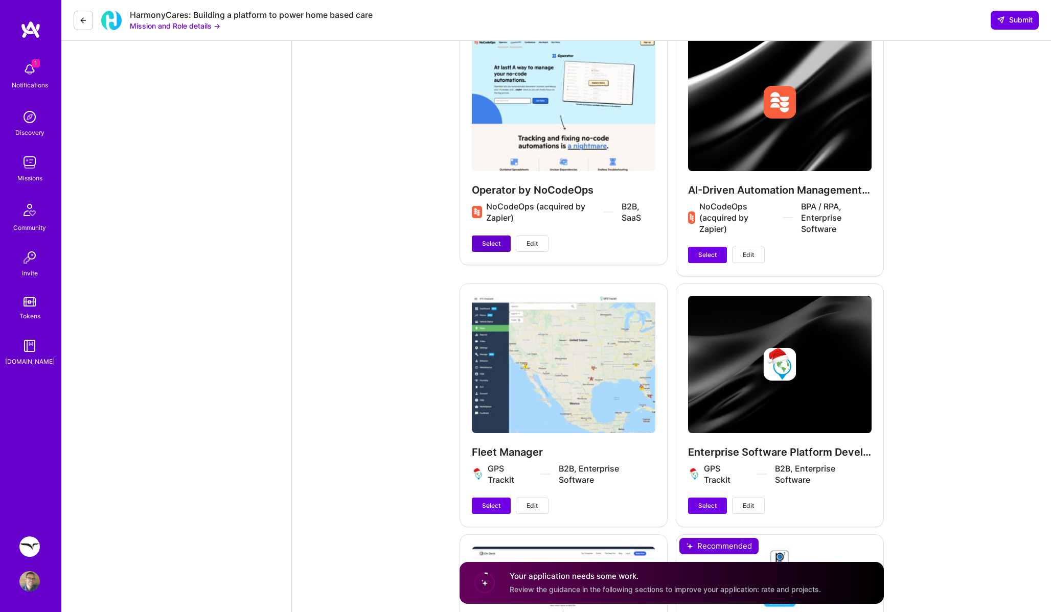
click at [492, 244] on span "Select" at bounding box center [491, 243] width 18 height 9
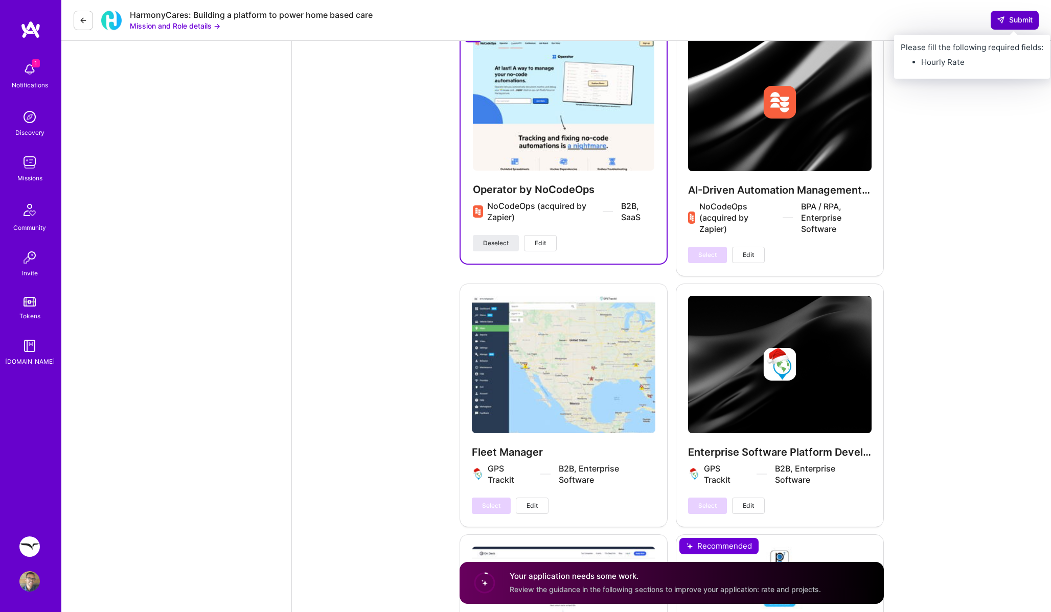
click at [1002, 19] on icon at bounding box center [1001, 20] width 8 height 8
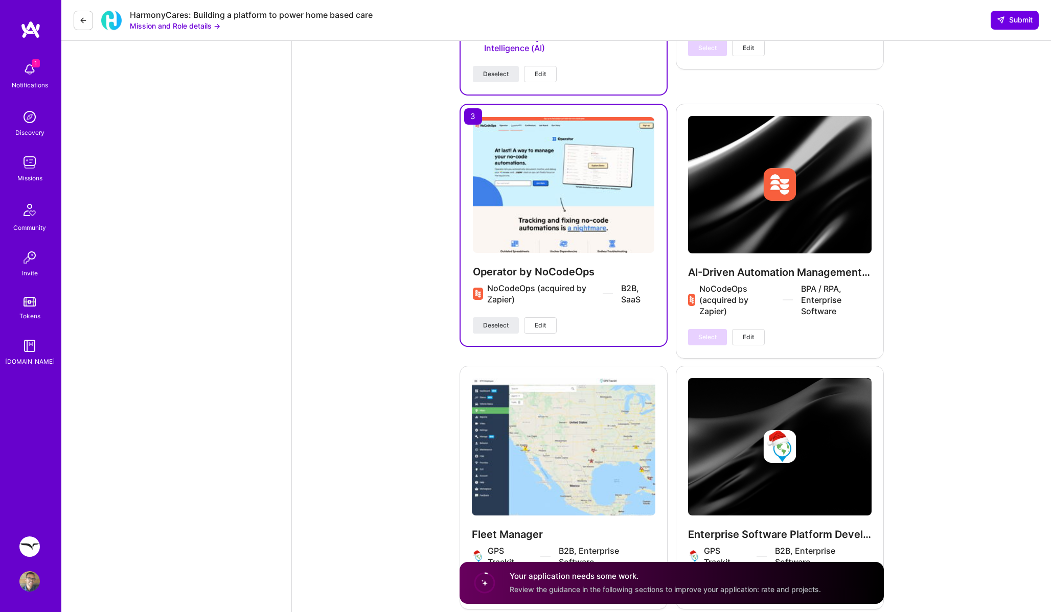
scroll to position [2655, 0]
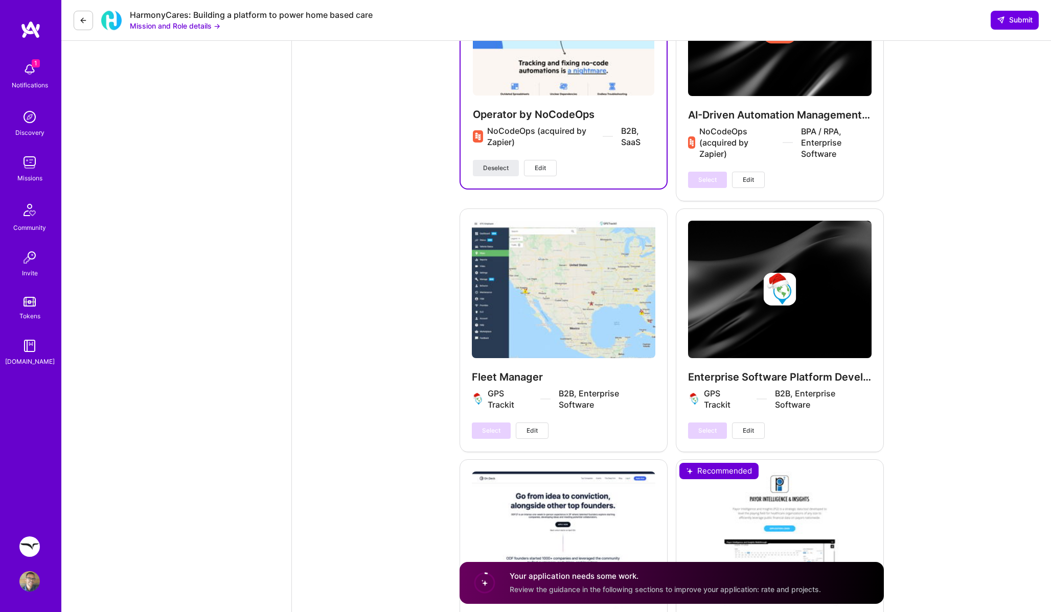
click at [517, 577] on h4 "Your application needs some work." at bounding box center [665, 576] width 311 height 11
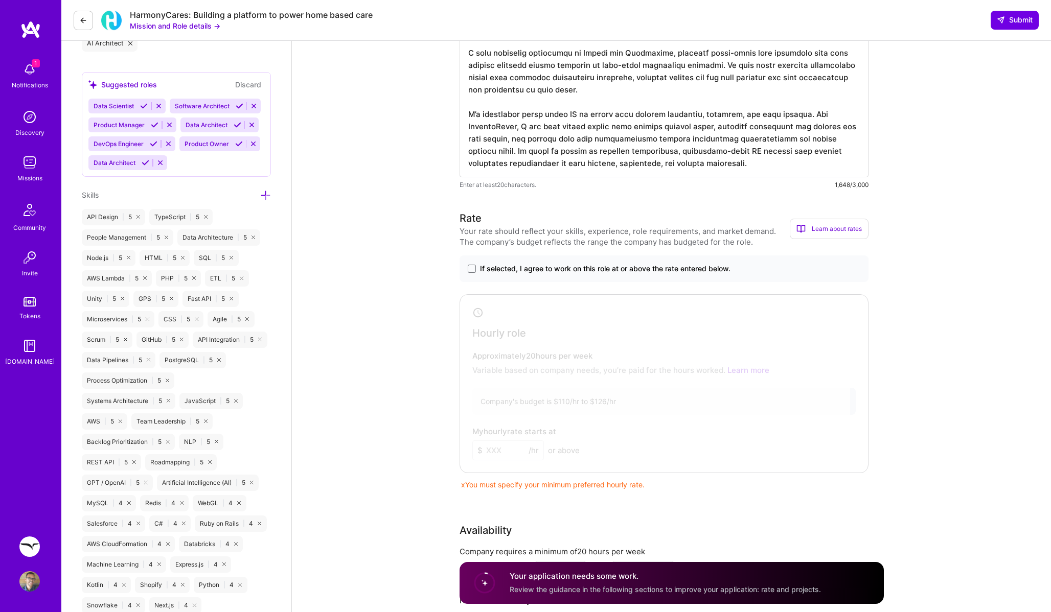
scroll to position [595, 0]
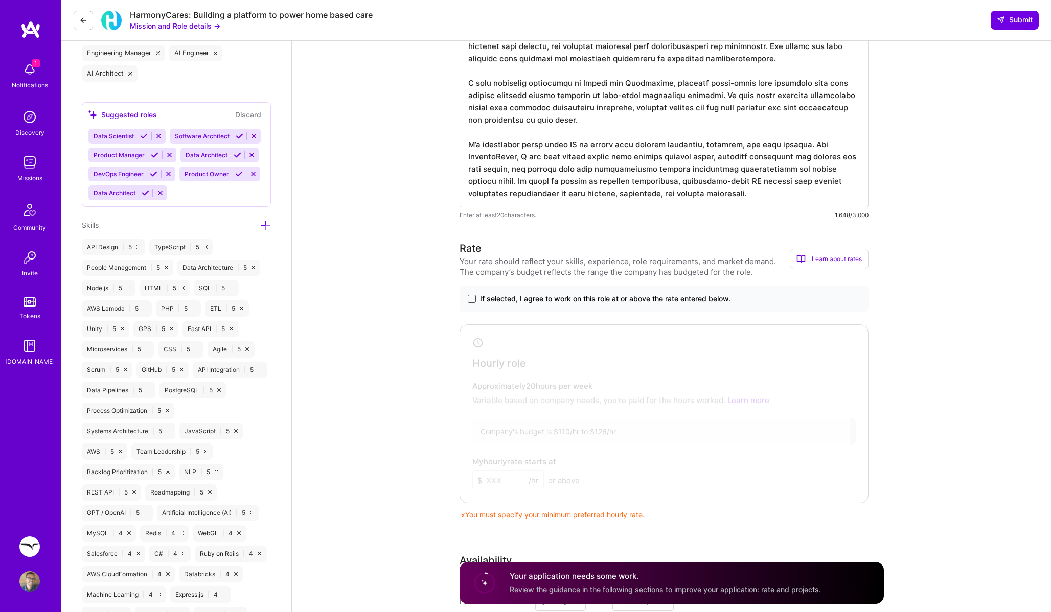
click at [473, 298] on span at bounding box center [472, 299] width 8 height 8
click at [0, 0] on input "If selected, I agree to work on this role at or above the rate entered below." at bounding box center [0, 0] width 0 height 0
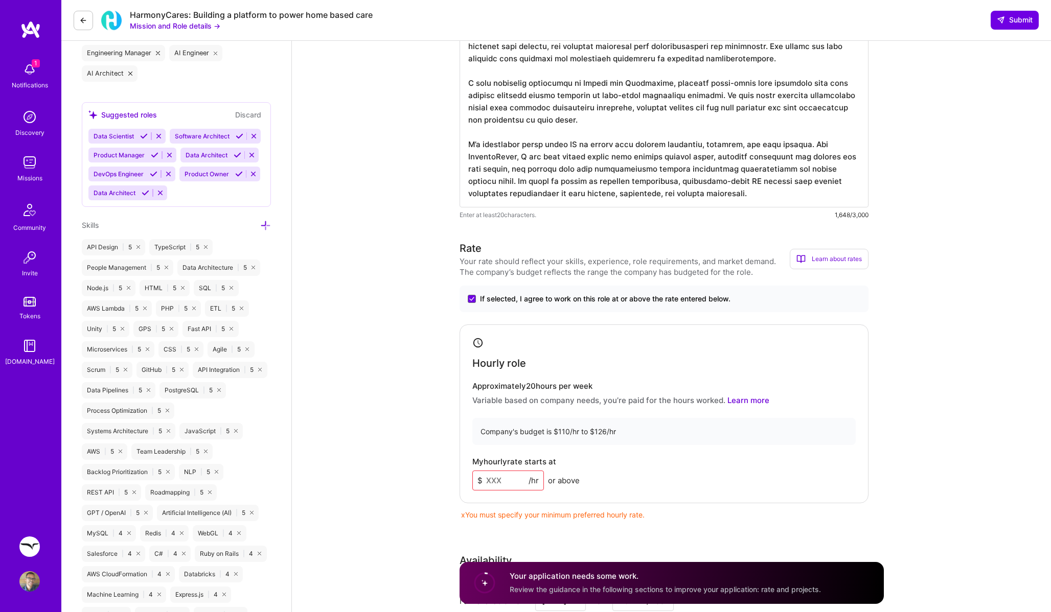
click at [494, 486] on input at bounding box center [508, 481] width 72 height 20
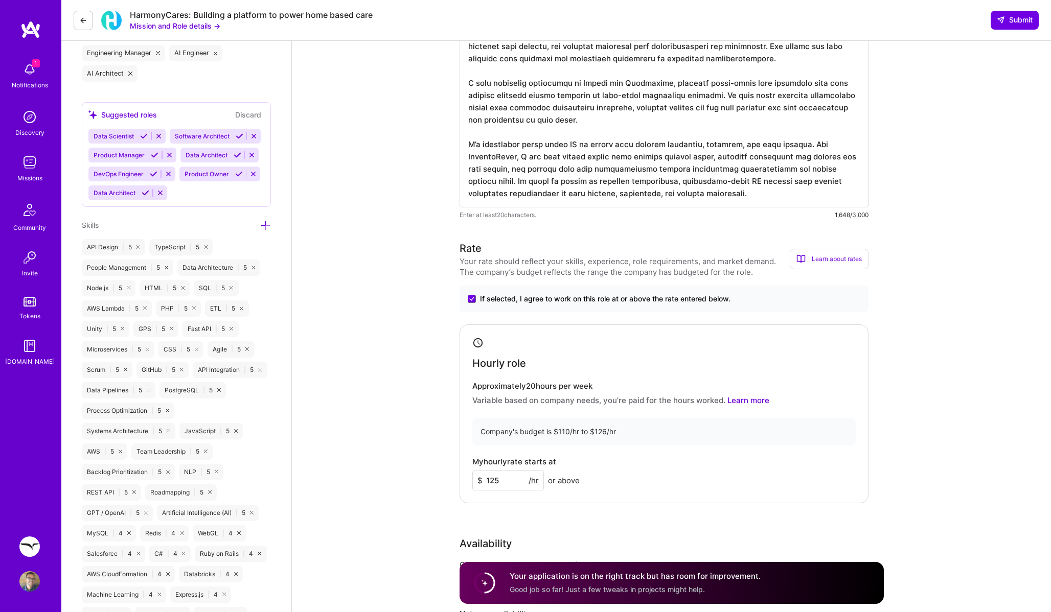
type input "125"
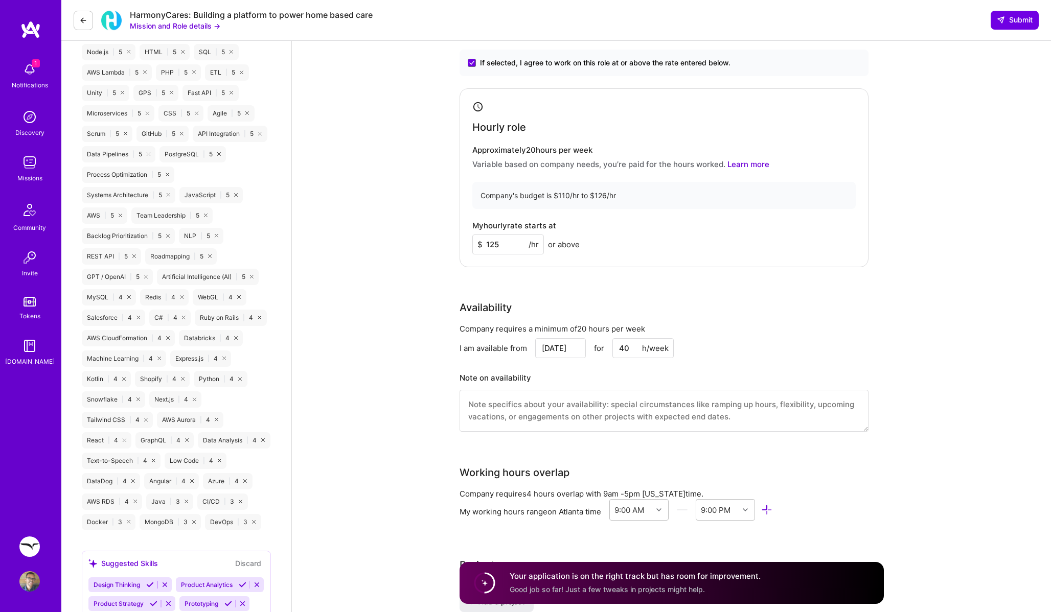
scroll to position [863, 0]
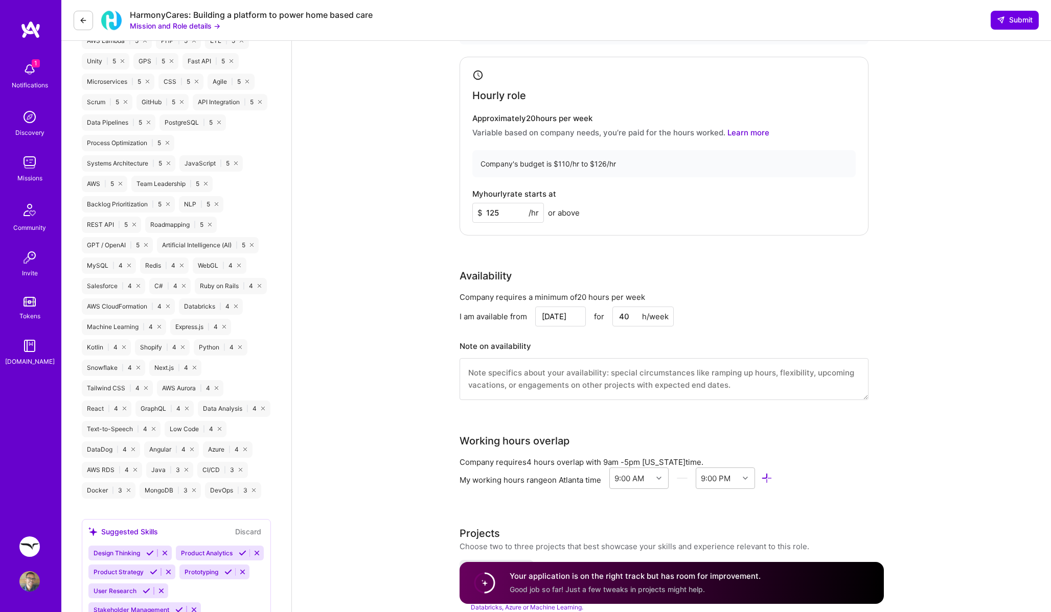
click at [490, 582] on circle at bounding box center [484, 582] width 19 height 19
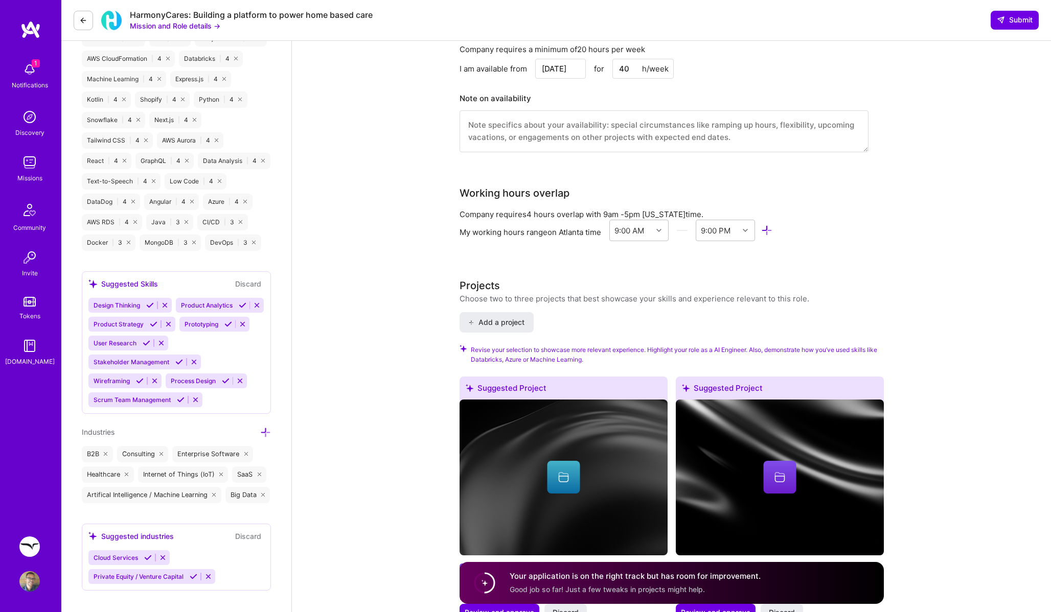
scroll to position [1047, 0]
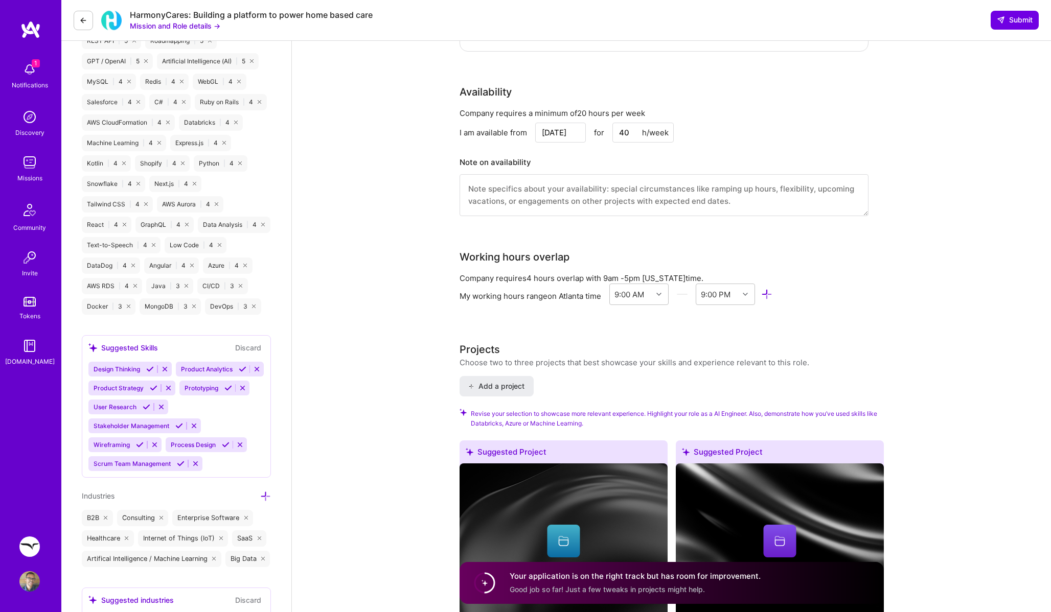
click at [124, 366] on span "Design Thinking" at bounding box center [117, 369] width 47 height 8
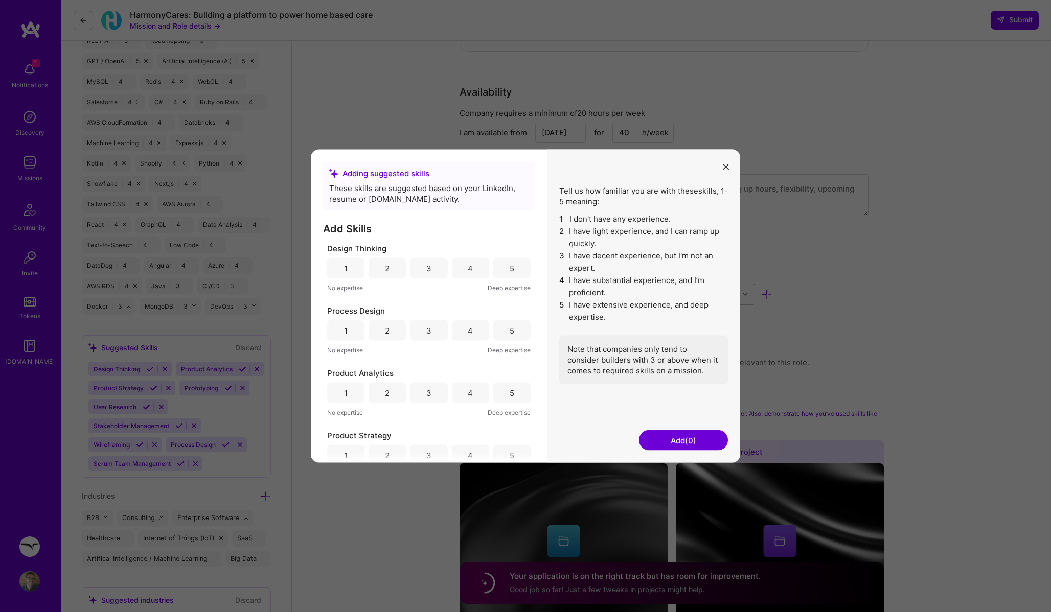
click at [374, 522] on div "Adding suggested skills These skills are suggested based on your LinkedIn, resu…" at bounding box center [525, 306] width 1051 height 612
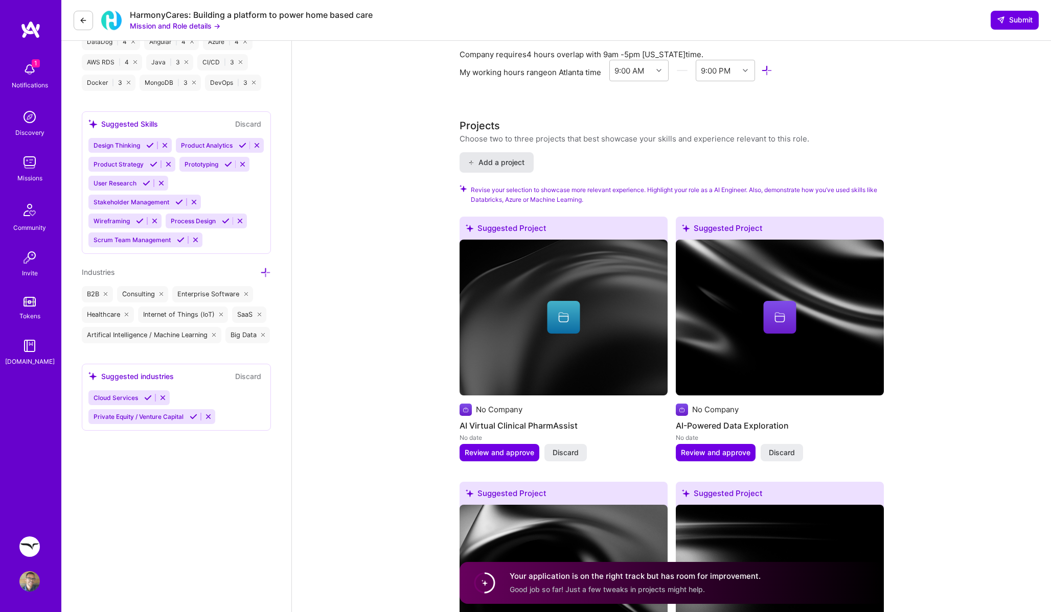
scroll to position [1329, 0]
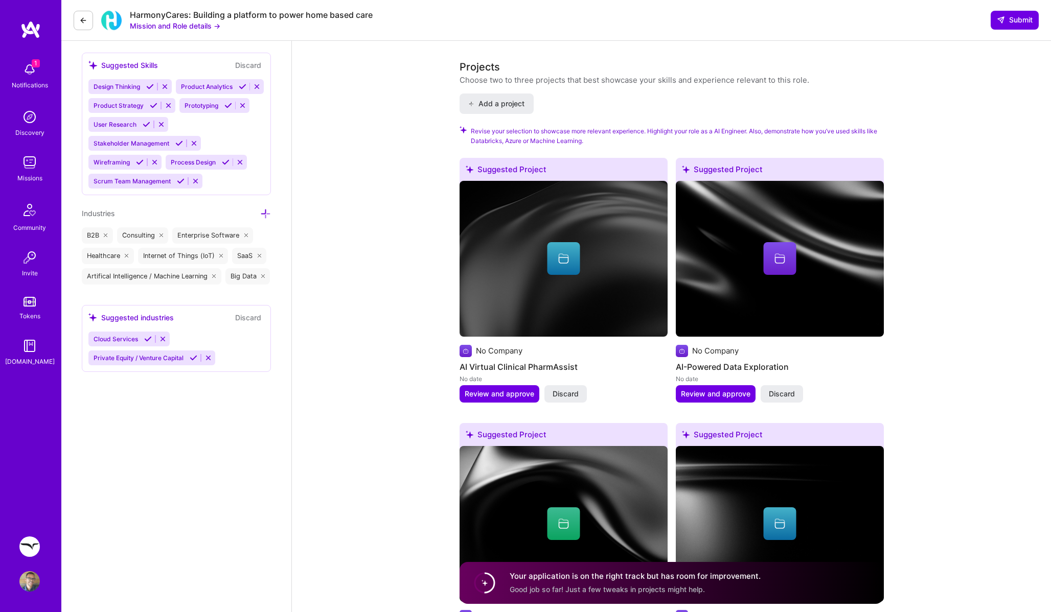
click at [147, 343] on icon at bounding box center [148, 339] width 8 height 8
click at [194, 343] on icon at bounding box center [194, 339] width 8 height 8
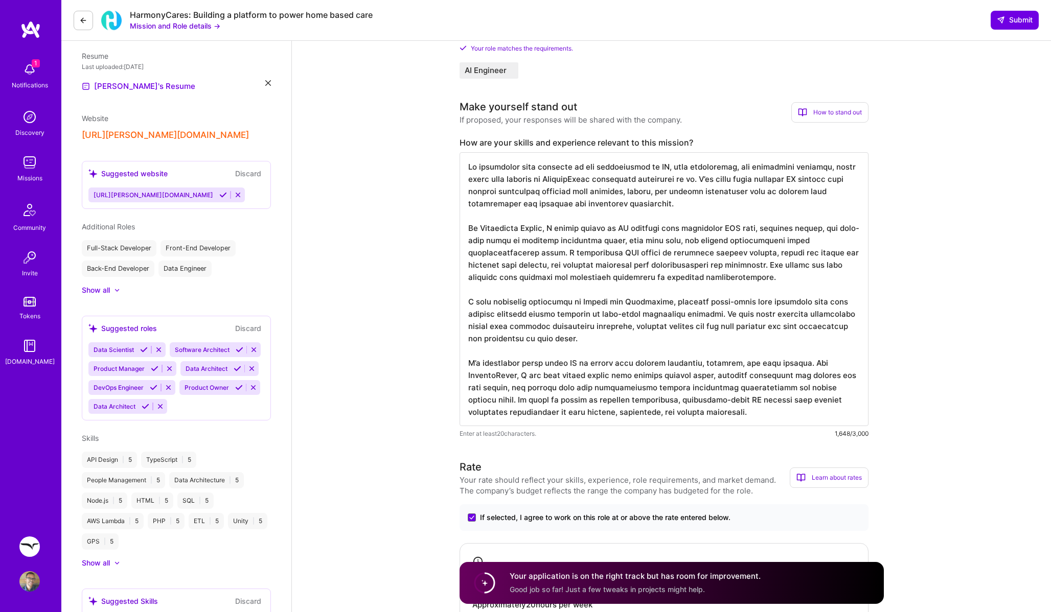
scroll to position [168, 0]
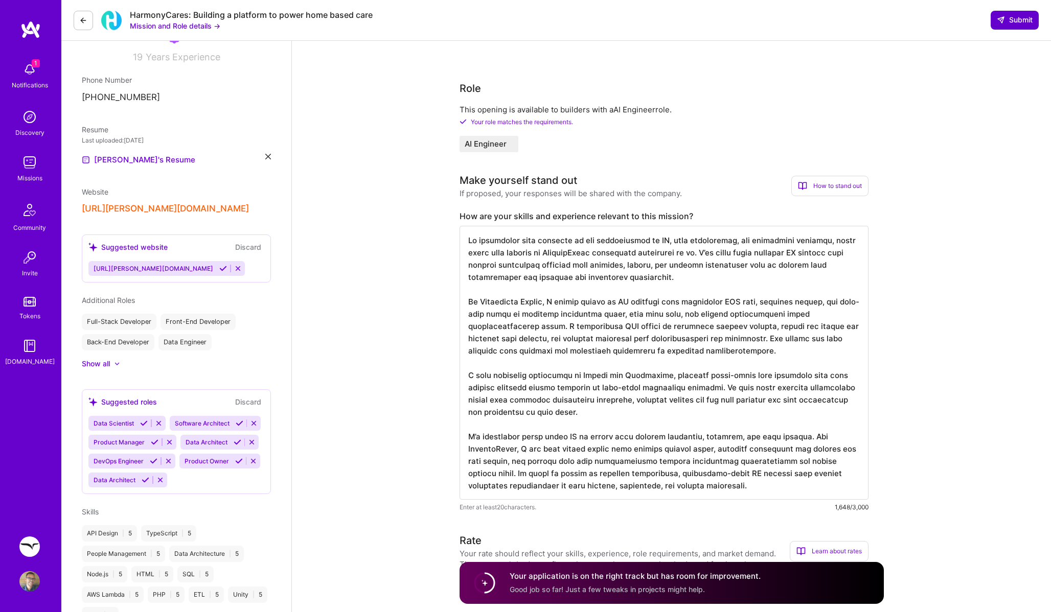
click at [1017, 13] on button "Submit" at bounding box center [1015, 20] width 48 height 18
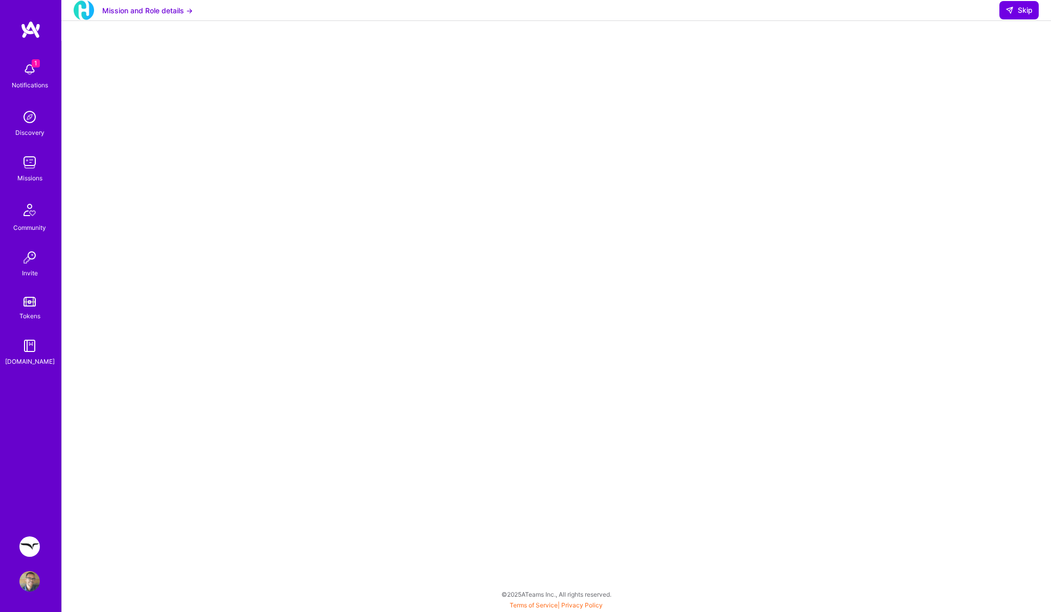
click at [38, 167] on img at bounding box center [29, 162] width 20 height 20
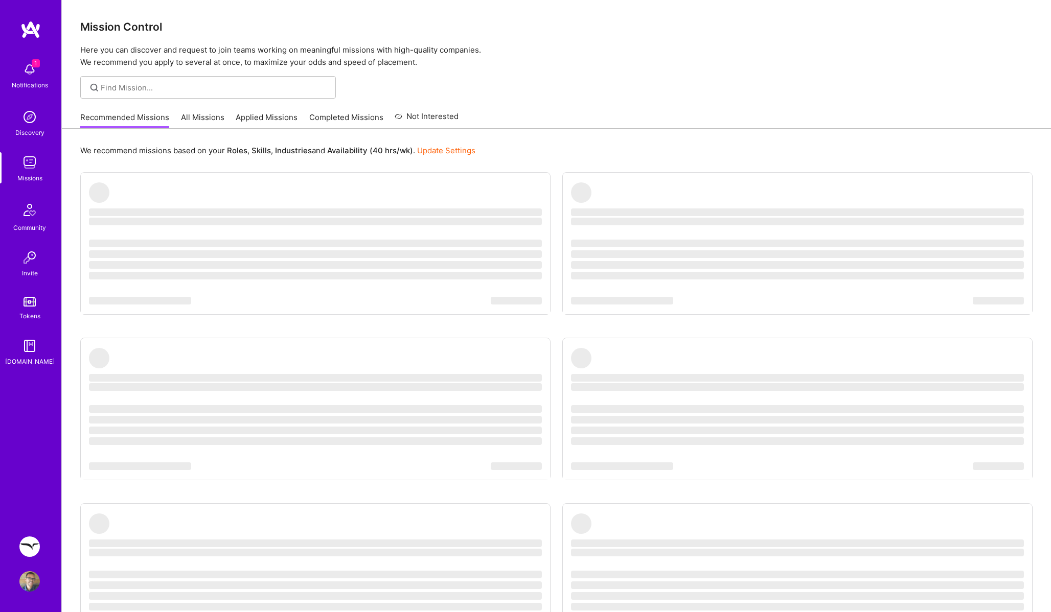
click at [286, 117] on link "Applied Missions" at bounding box center [267, 120] width 62 height 17
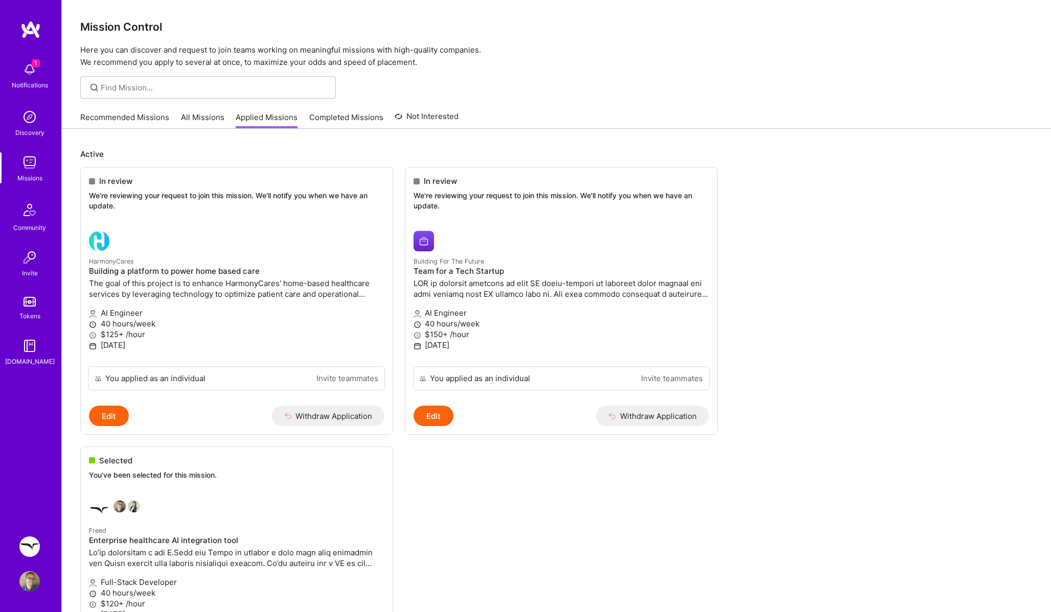
click at [333, 110] on div "Recommended Missions All Missions Applied Missions Completed Missions Not Inter…" at bounding box center [269, 117] width 378 height 22
click at [330, 118] on link "Completed Missions" at bounding box center [346, 120] width 74 height 17
